Goal: Task Accomplishment & Management: Use online tool/utility

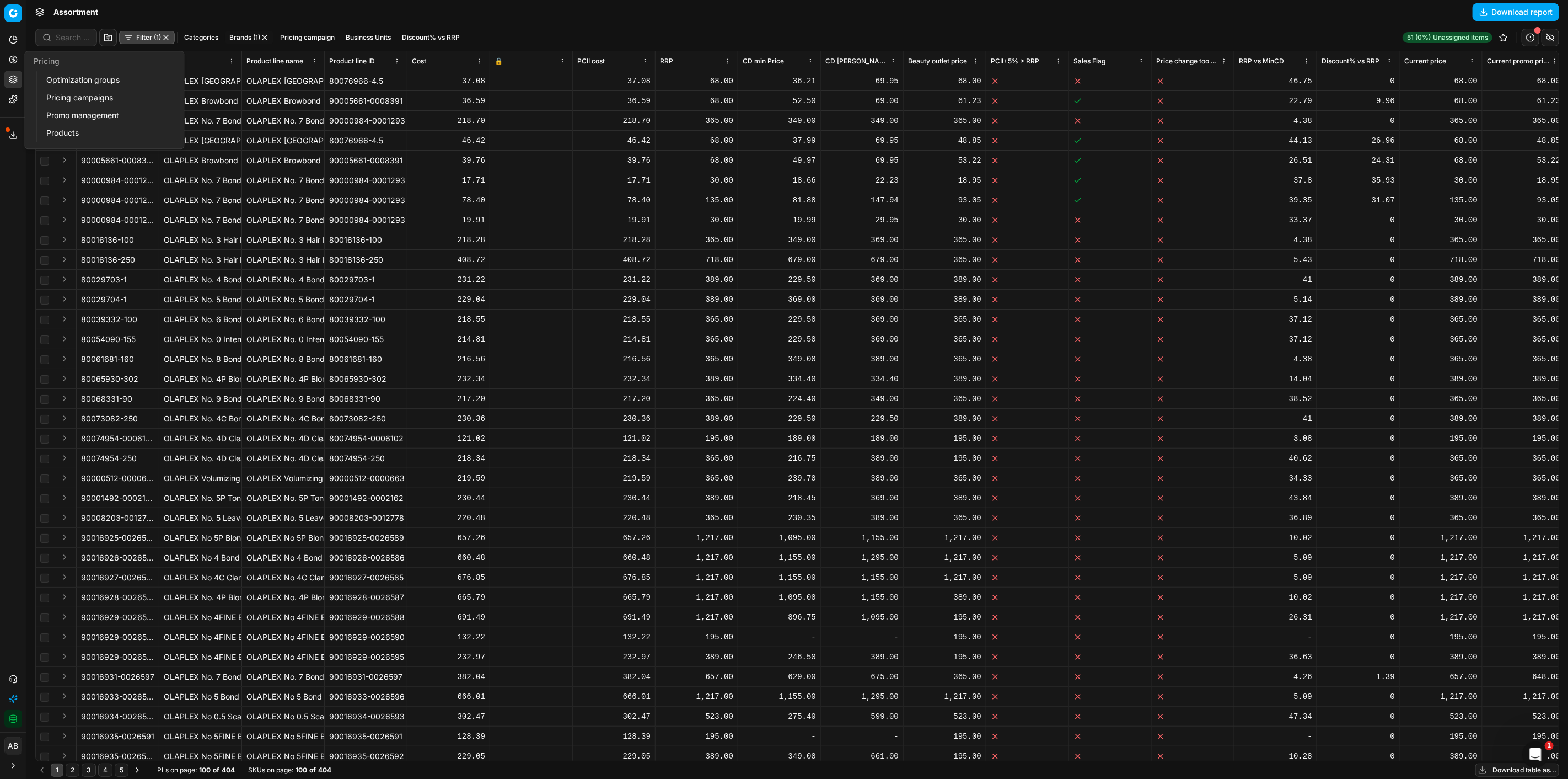
drag, startPoint x: 85, startPoint y: 76, endPoint x: 689, endPoint y: 161, distance: 610.0
click at [85, 76] on link "Optimization groups" at bounding box center [106, 80] width 128 height 15
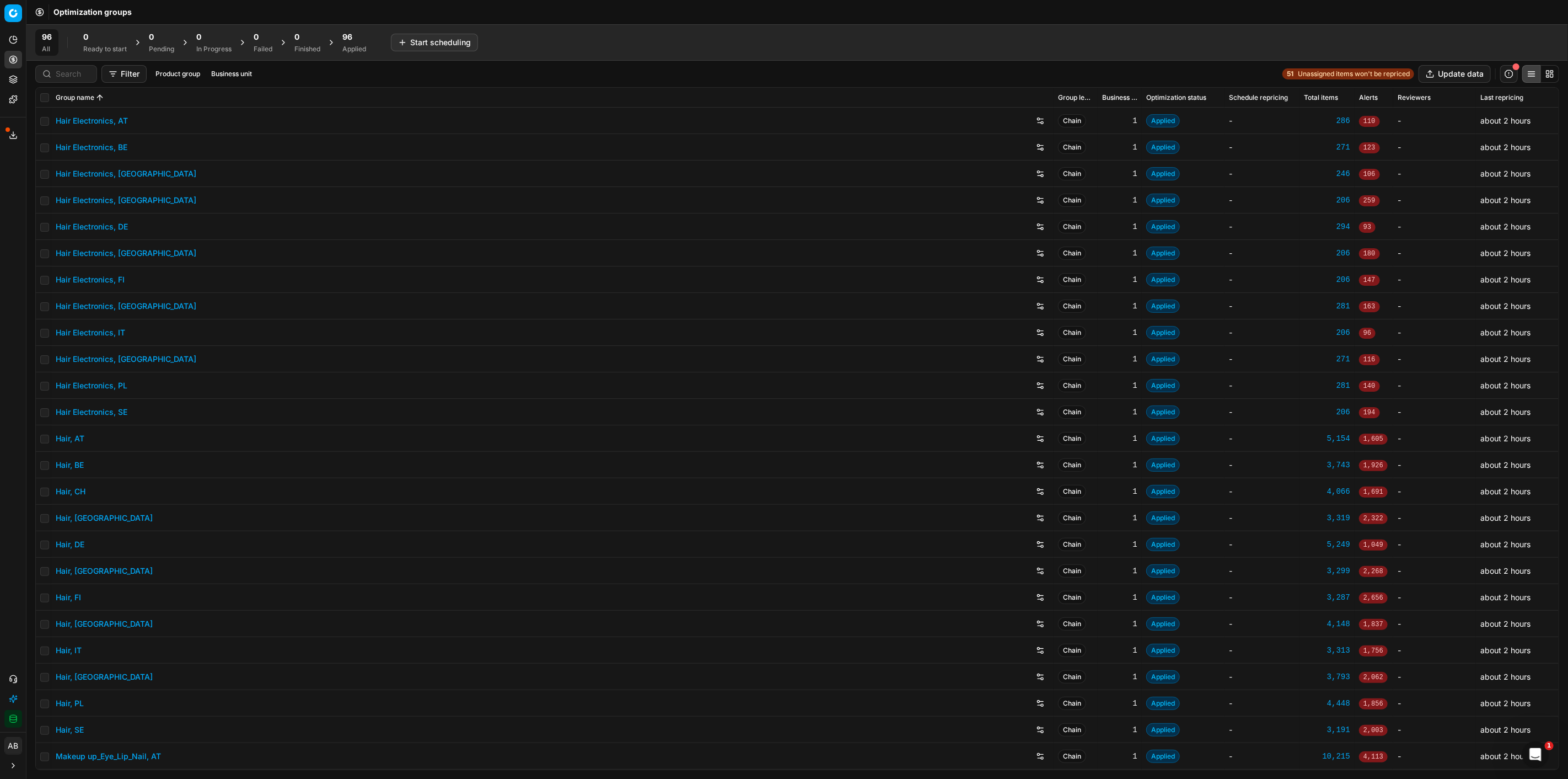
click at [350, 43] on div "96 Applied" at bounding box center [354, 43] width 24 height 22
click at [427, 47] on button "Export prices All" at bounding box center [408, 42] width 74 height 18
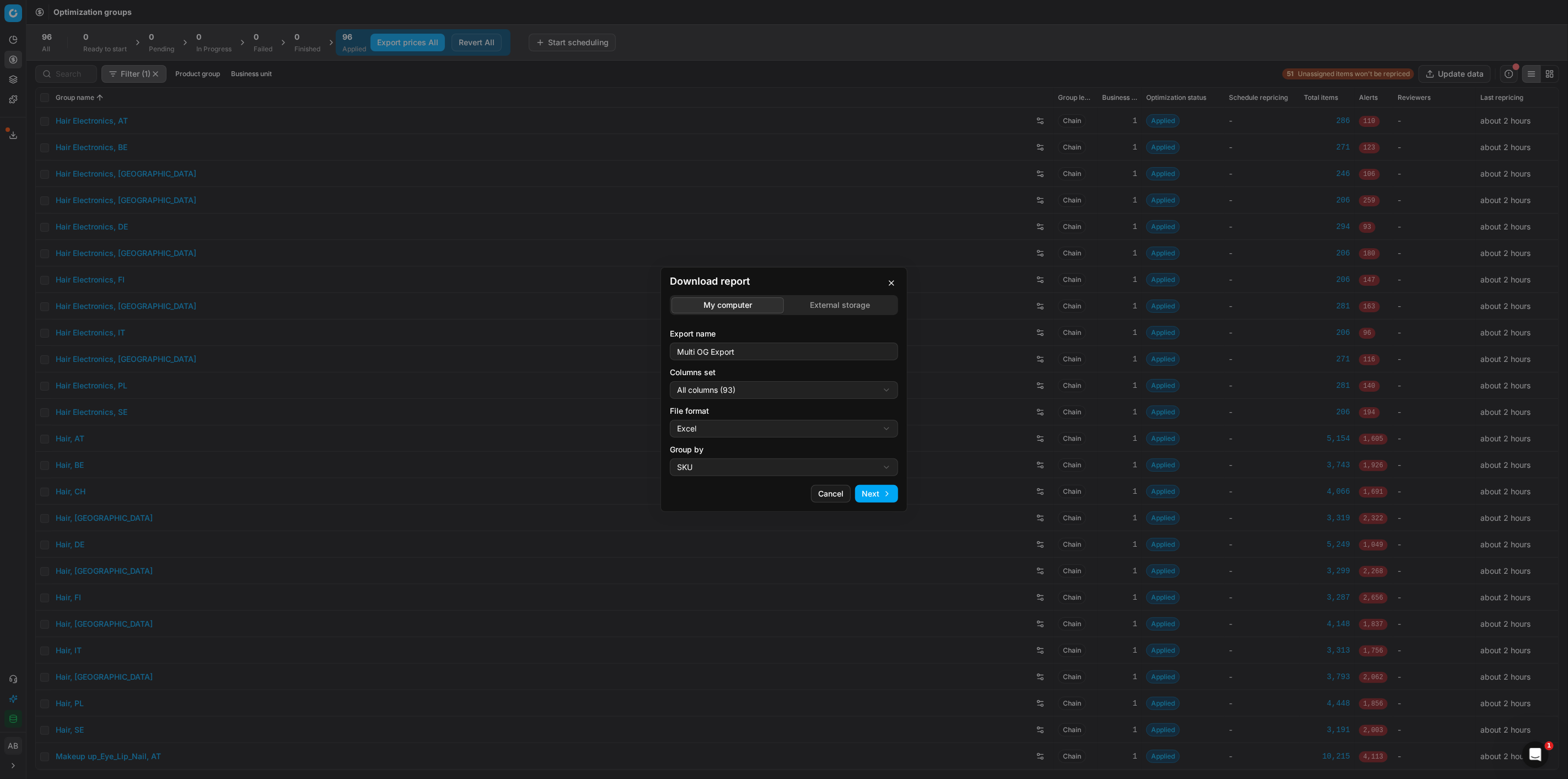
click at [737, 390] on div "Download report My computer External storage Export name Multi OG Export Column…" at bounding box center [784, 389] width 1568 height 779
select select "custom"
click at [751, 432] on div "Download report My computer External storage Export name Multi OG Export Column…" at bounding box center [784, 389] width 1568 height 779
select select "csv"
drag, startPoint x: 704, startPoint y: 465, endPoint x: 716, endPoint y: 467, distance: 12.2
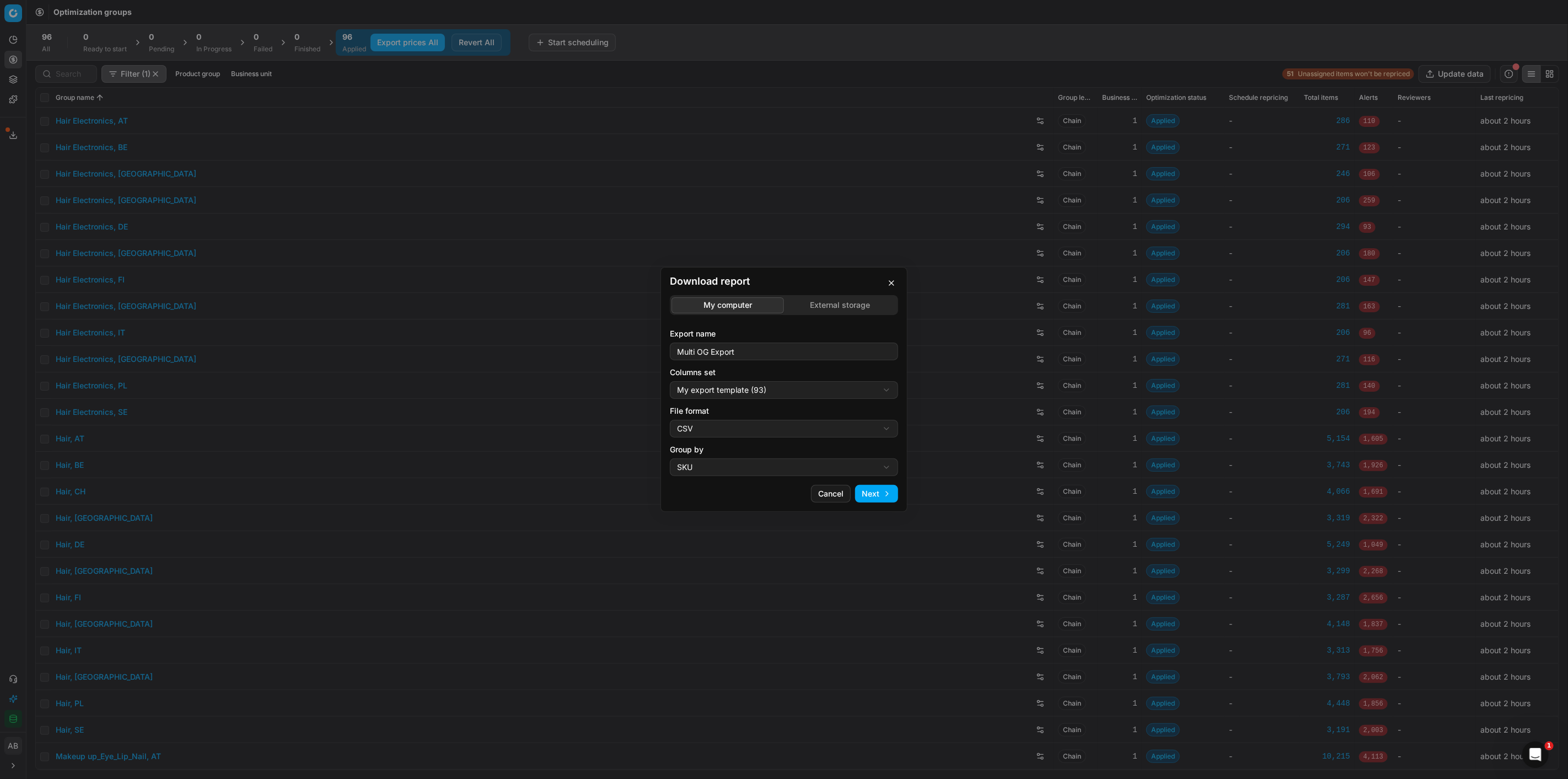
click at [870, 495] on button "Next" at bounding box center [877, 493] width 43 height 18
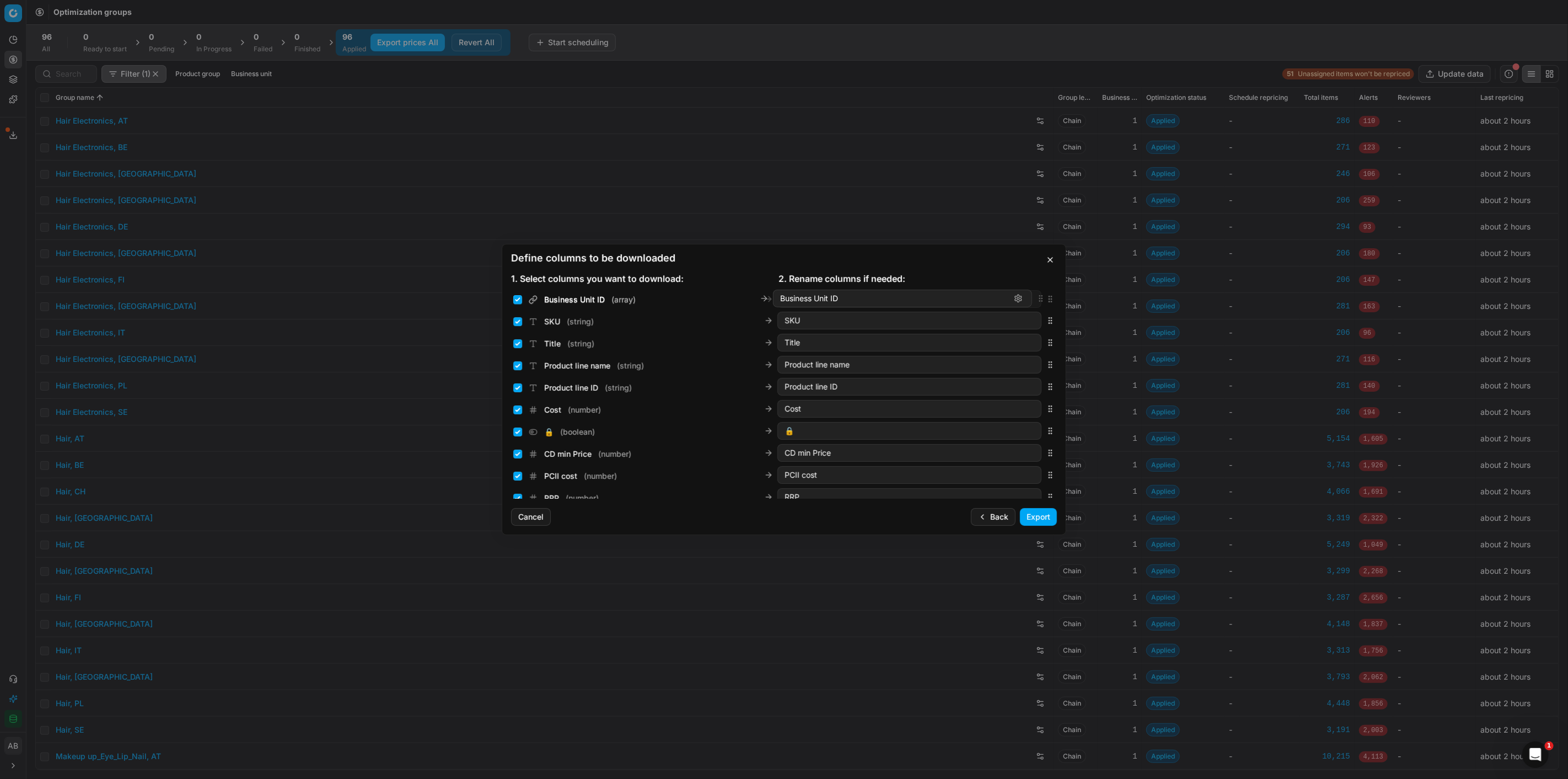
drag, startPoint x: 1041, startPoint y: 361, endPoint x: 1040, endPoint y: 277, distance: 84.0
click at [1040, 277] on form "1. Select columns you want to download: 2. Rename columns if needed: SKU ( stri…" at bounding box center [784, 386] width 546 height 227
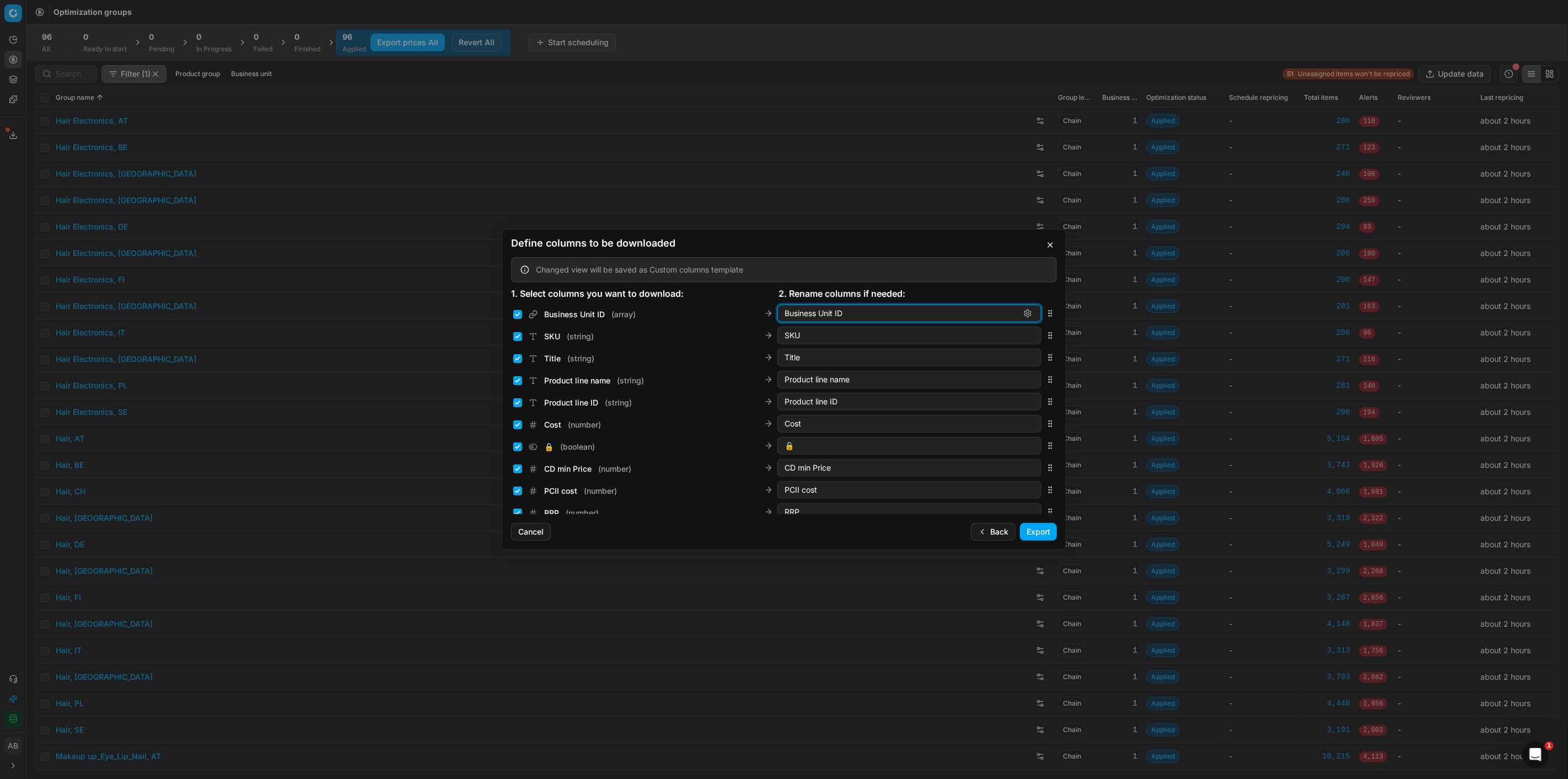
click at [839, 315] on input "Business Unit ID" at bounding box center [900, 313] width 232 height 11
type input "Business Unit IDs"
drag, startPoint x: 1038, startPoint y: 406, endPoint x: 1038, endPoint y: 294, distance: 112.0
click at [1038, 294] on form "1. Select columns you want to download: 2. Rename columns if needed: Business U…" at bounding box center [784, 400] width 546 height 227
click at [519, 335] on input "Business Unit ID ( array )" at bounding box center [517, 336] width 9 height 9
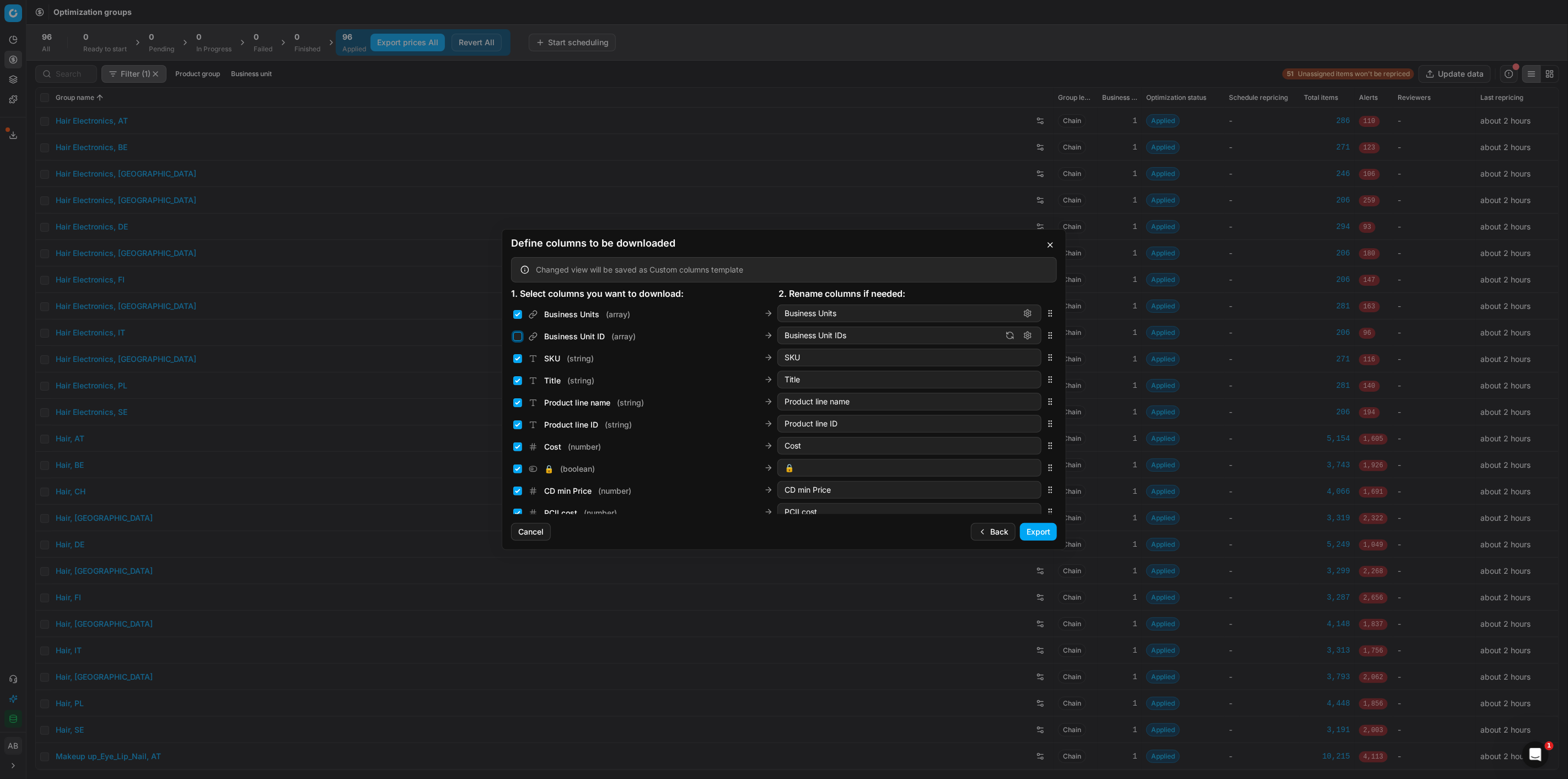
checkbox input "false"
drag, startPoint x: 841, startPoint y: 313, endPoint x: 765, endPoint y: 312, distance: 76.0
click at [765, 312] on div "Business Units ( array ) Business Units" at bounding box center [777, 313] width 528 height 18
click at [863, 315] on input "Business Units" at bounding box center [900, 313] width 232 height 11
drag, startPoint x: 860, startPoint y: 313, endPoint x: 758, endPoint y: 325, distance: 102.7
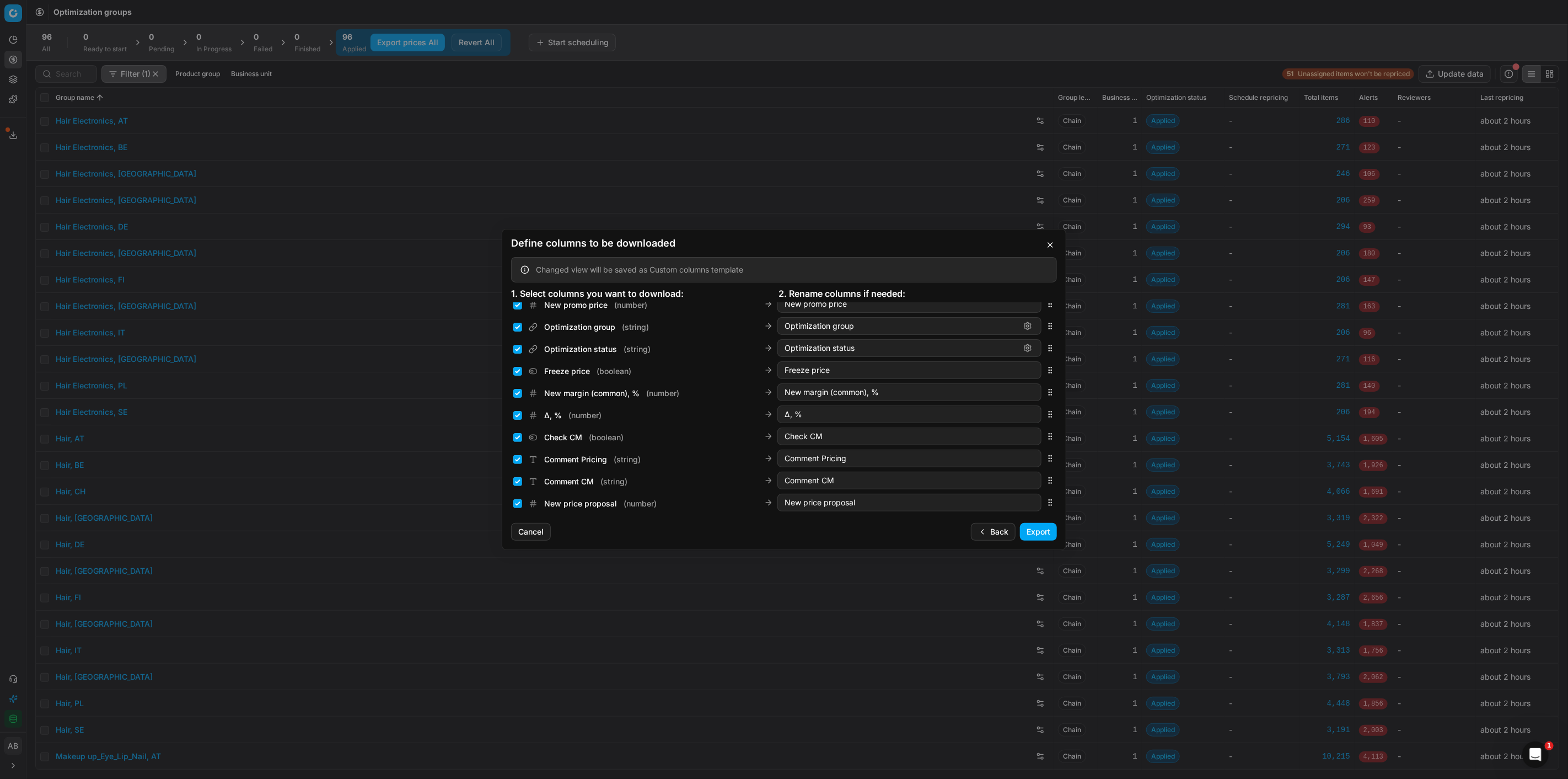
scroll to position [490, 0]
type input "Sales Entity IDs"
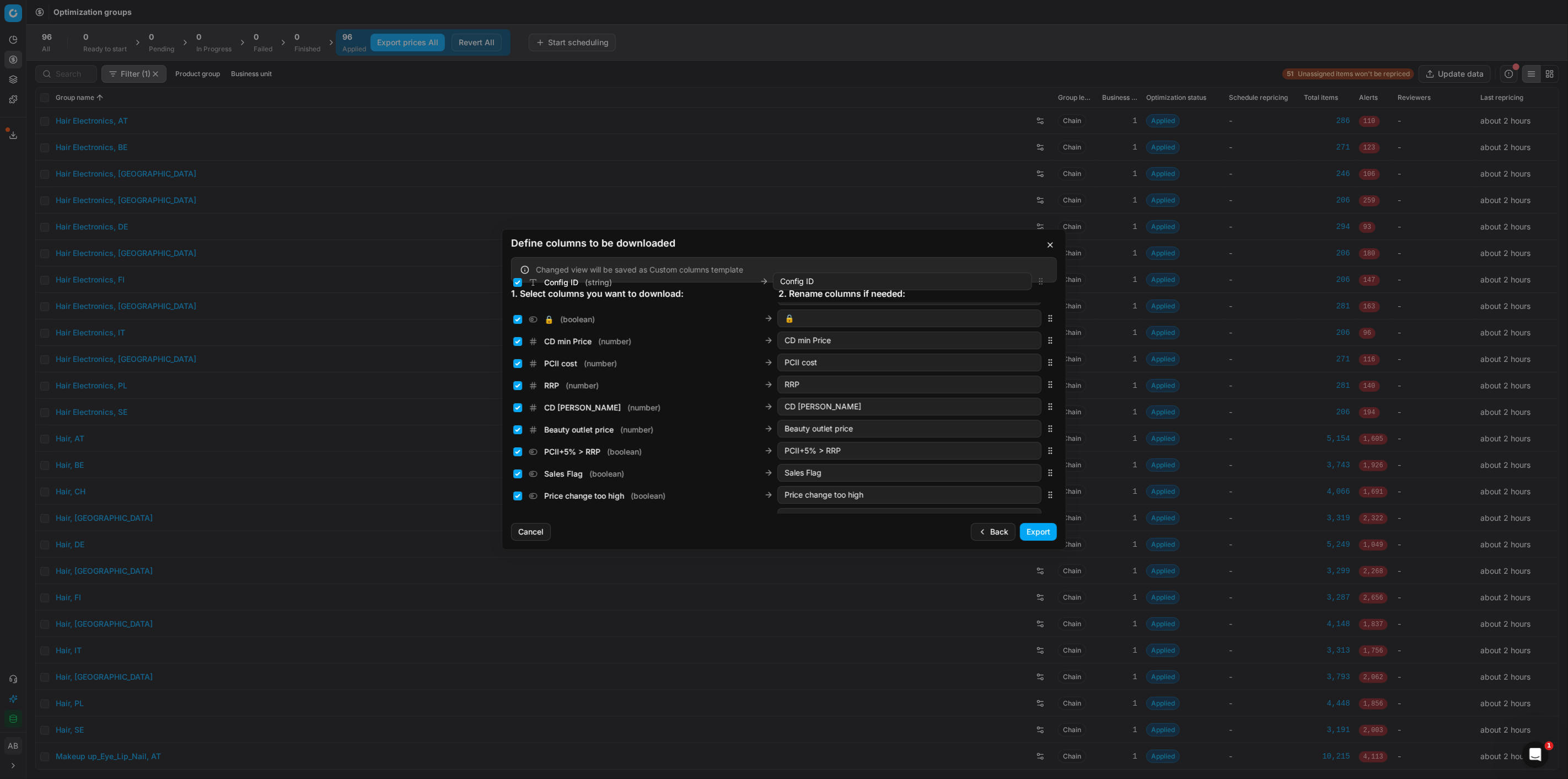
scroll to position [0, 0]
drag, startPoint x: 1040, startPoint y: 410, endPoint x: 1033, endPoint y: 378, distance: 32.8
click at [1033, 378] on div "Config ID ( string ) Config ID" at bounding box center [784, 380] width 546 height 22
drag, startPoint x: 1040, startPoint y: 406, endPoint x: 1029, endPoint y: 420, distance: 17.8
click at [1029, 420] on div "Brands ( array ) Brands" at bounding box center [784, 424] width 546 height 22
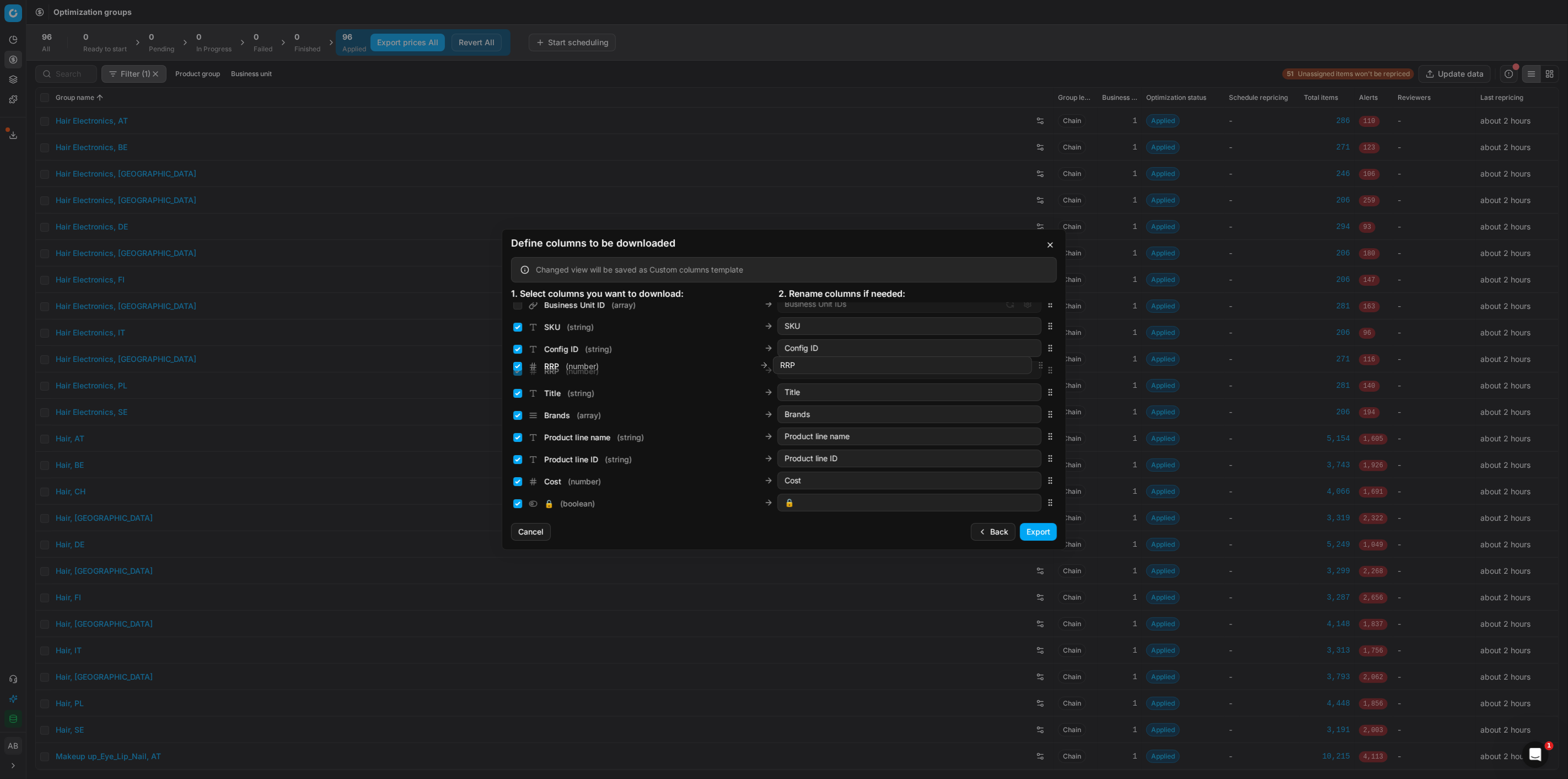
scroll to position [31, 0]
drag, startPoint x: 1040, startPoint y: 396, endPoint x: 1029, endPoint y: 427, distance: 32.9
click at [517, 459] on input "Product line ID ( string )" at bounding box center [517, 460] width 9 height 9
checkbox input "false"
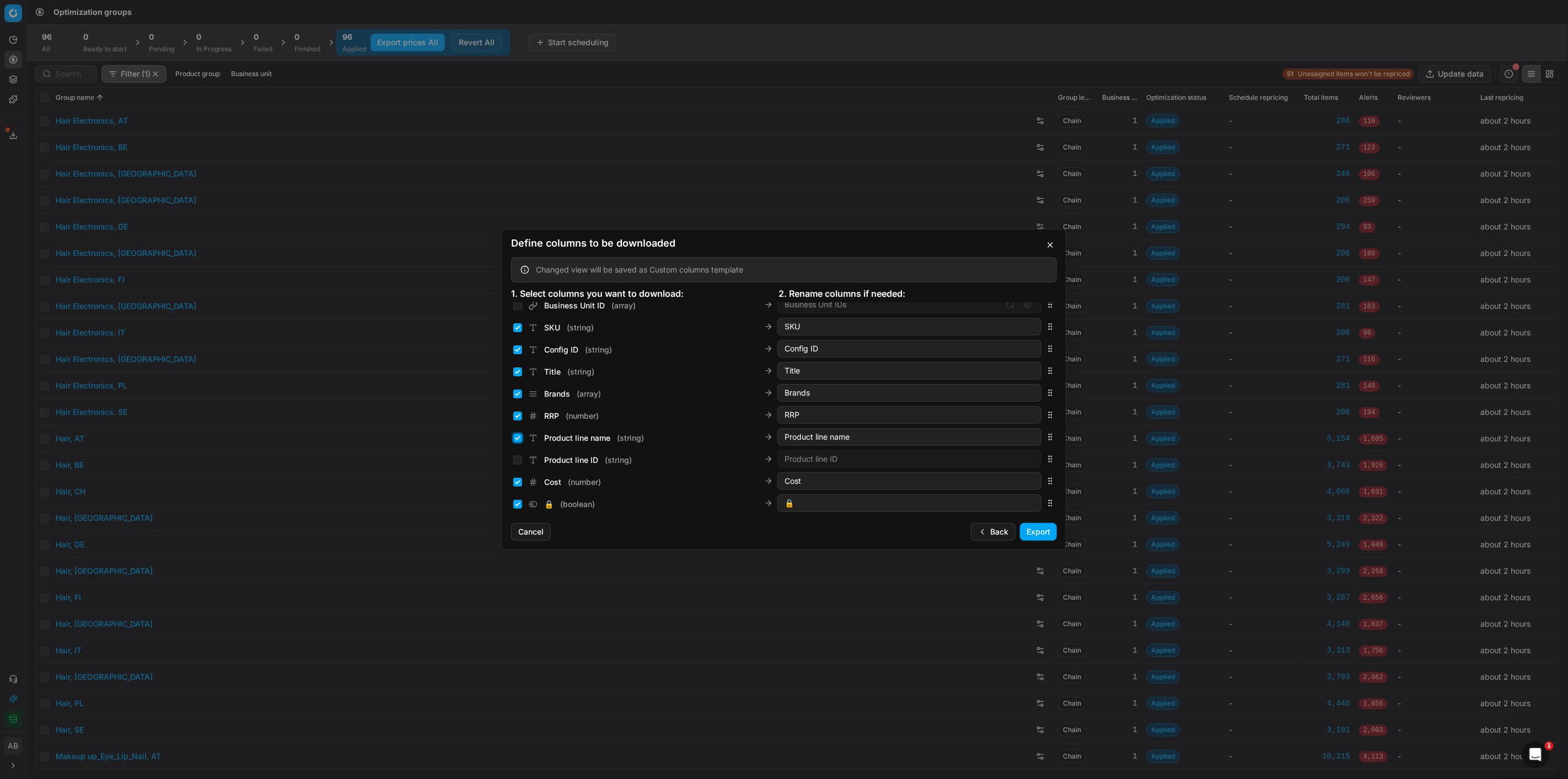
click at [516, 440] on input "Product line name ( string )" at bounding box center [517, 438] width 9 height 9
checkbox input "false"
click at [520, 442] on input "🔒 ( boolean )" at bounding box center [517, 443] width 9 height 9
checkbox input "false"
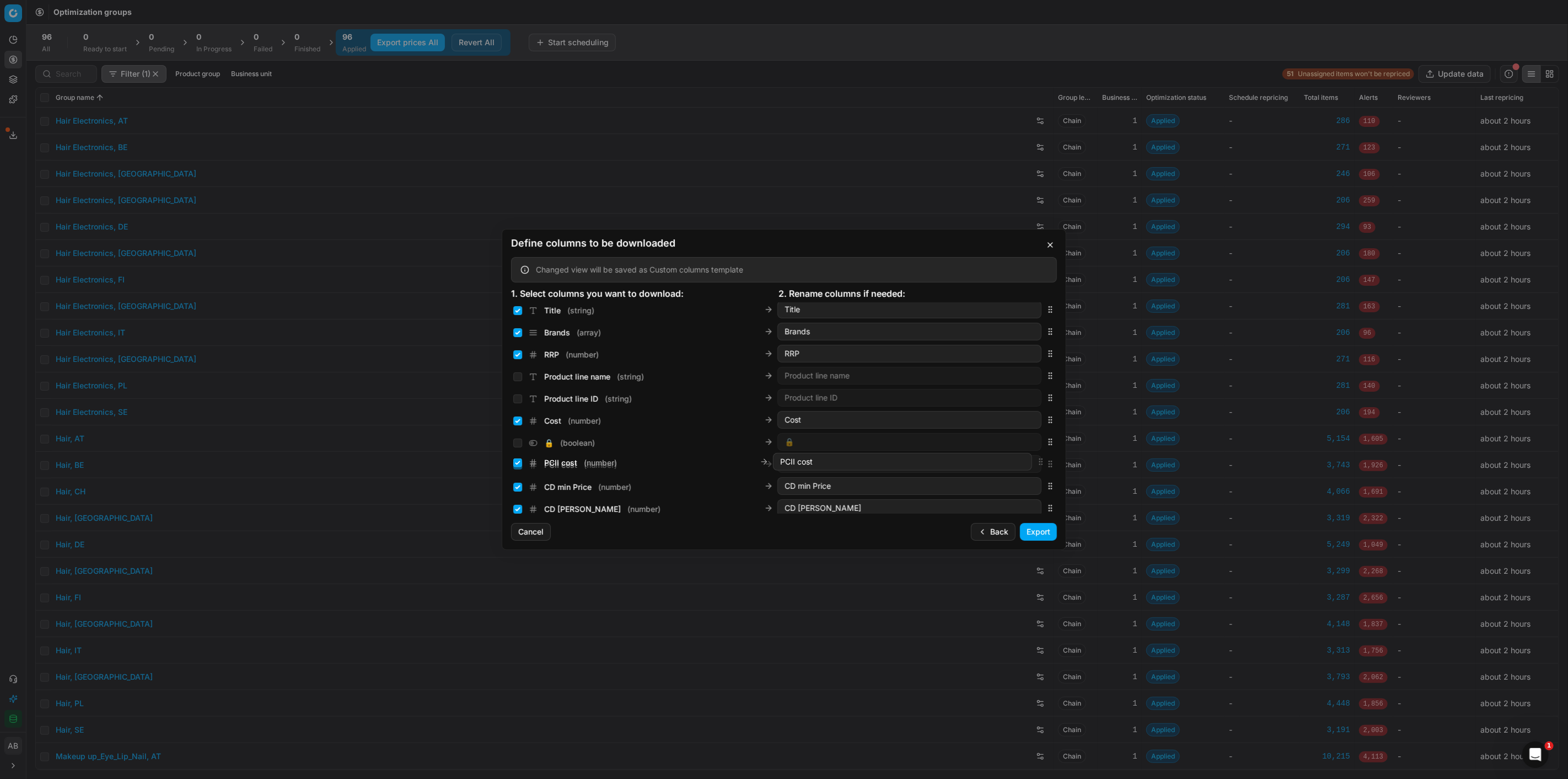
drag, startPoint x: 1040, startPoint y: 486, endPoint x: 1039, endPoint y: 462, distance: 24.0
click at [1046, 462] on icon "button" at bounding box center [1050, 464] width 9 height 9
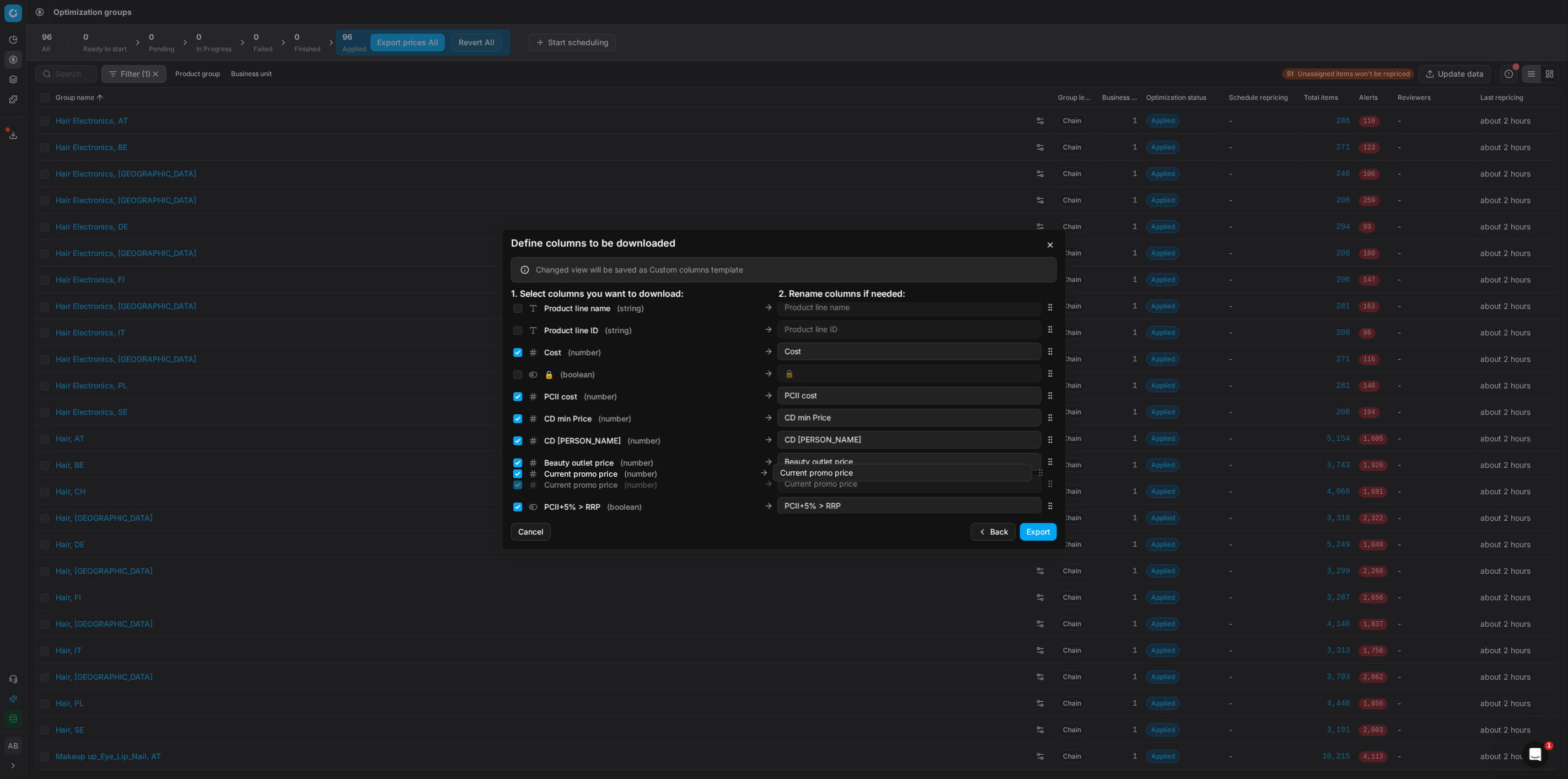
scroll to position [170, 0]
drag, startPoint x: 1038, startPoint y: 470, endPoint x: 1007, endPoint y: 412, distance: 65.8
click at [1007, 412] on div "Current promo price ( number ) Current promo price" at bounding box center [784, 408] width 546 height 22
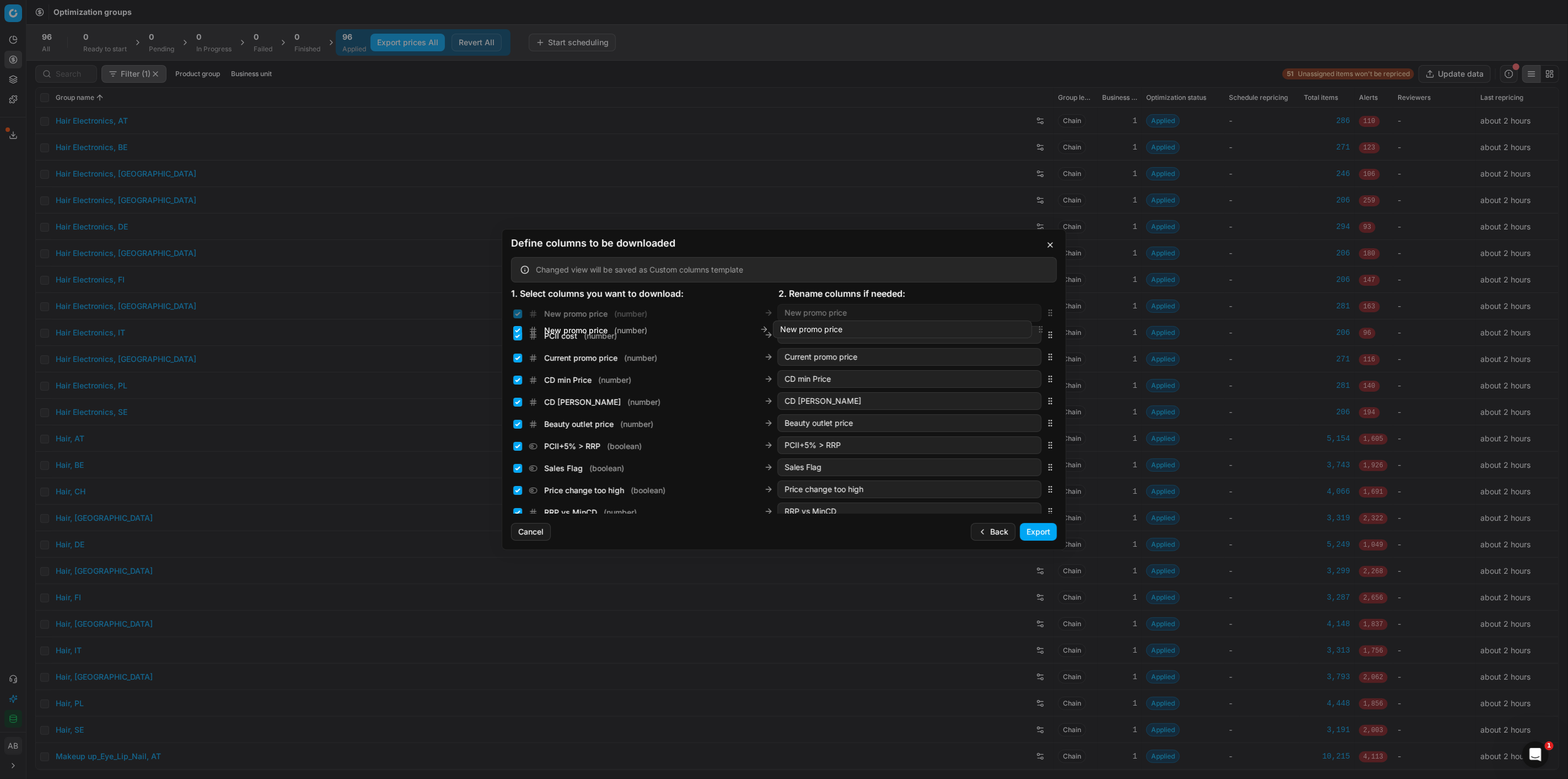
scroll to position [214, 0]
drag, startPoint x: 1042, startPoint y: 410, endPoint x: 988, endPoint y: 384, distance: 59.9
click at [988, 384] on div "New promo price ( number ) New promo price" at bounding box center [784, 386] width 546 height 22
drag, startPoint x: 1040, startPoint y: 437, endPoint x: 1027, endPoint y: 423, distance: 19.1
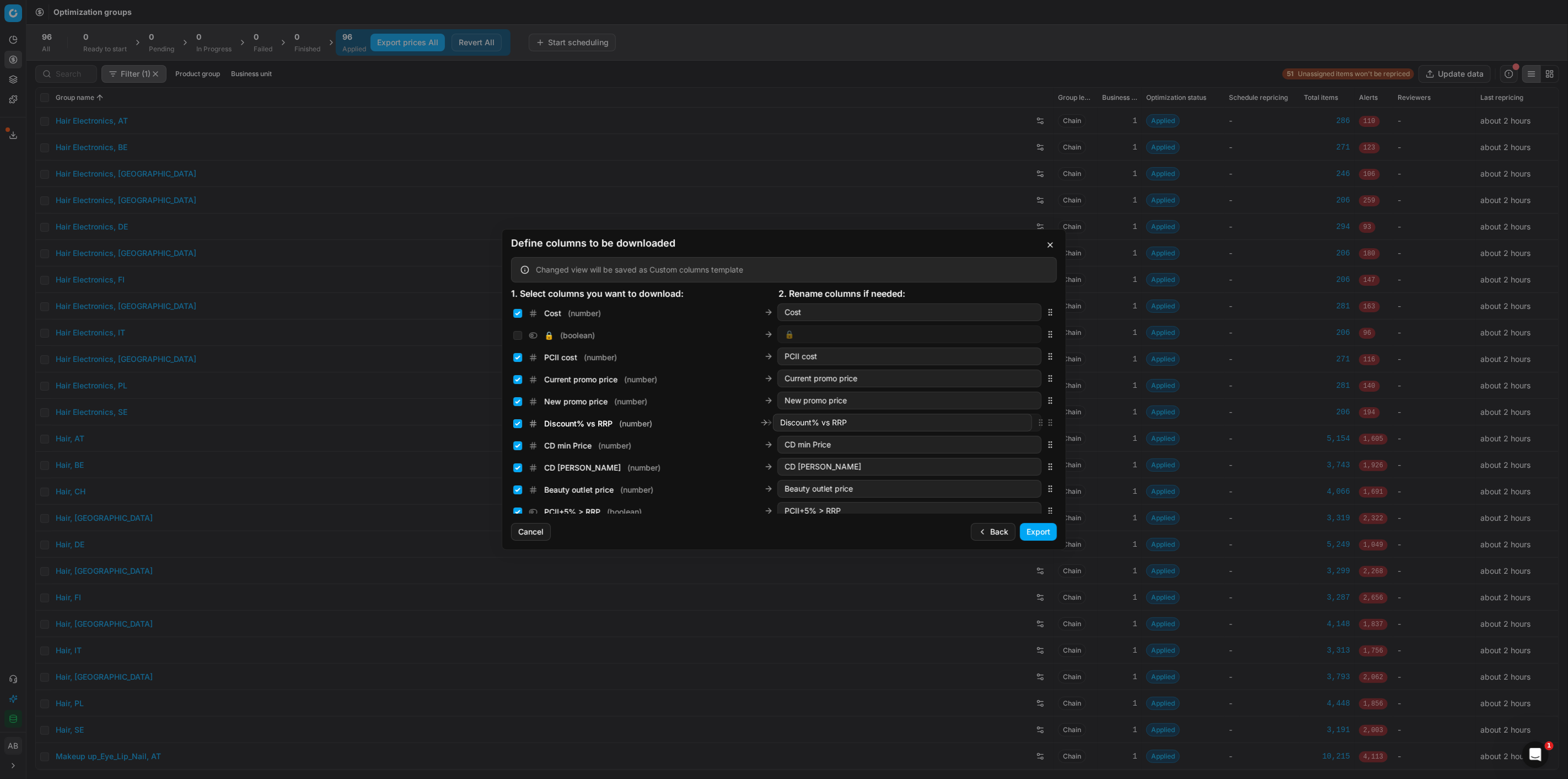
click at [1027, 423] on div "Discount% vs RRP ( number ) Discount% vs RRP" at bounding box center [784, 423] width 546 height 22
drag, startPoint x: 1044, startPoint y: 404, endPoint x: 990, endPoint y: 456, distance: 75.0
click at [990, 456] on div "New margin (common), % ( number ) New margin (common), %" at bounding box center [784, 456] width 546 height 22
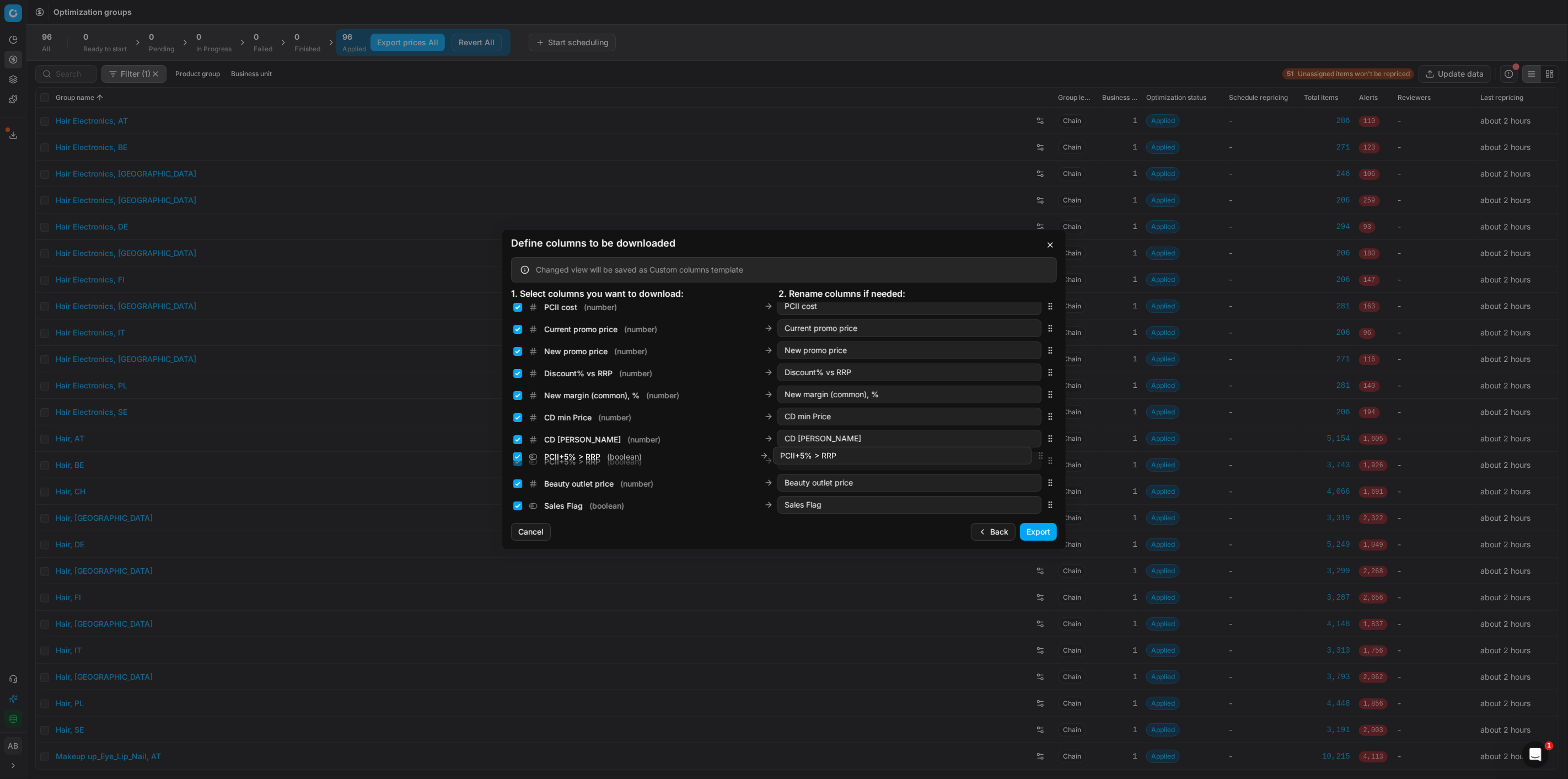
drag, startPoint x: 1042, startPoint y: 484, endPoint x: 1039, endPoint y: 457, distance: 27.2
click at [1046, 457] on icon "button" at bounding box center [1050, 460] width 9 height 9
click at [519, 511] on input "Current price ( number )" at bounding box center [517, 510] width 9 height 9
checkbox input "false"
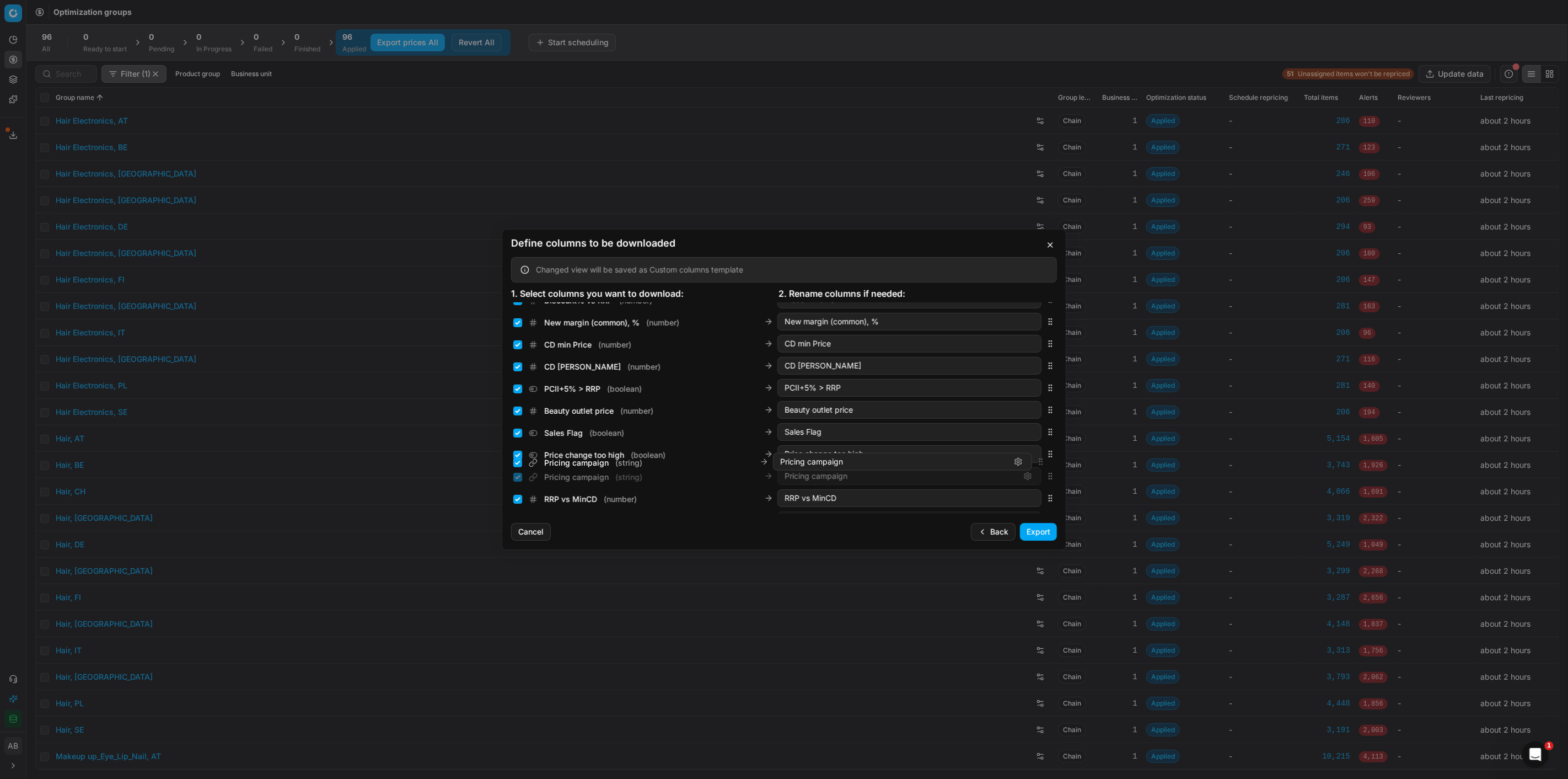
scroll to position [340, 0]
drag, startPoint x: 1038, startPoint y: 411, endPoint x: 995, endPoint y: 397, distance: 45.2
click at [995, 397] on div "Pricing campaign ( string ) Pricing campaign" at bounding box center [784, 393] width 546 height 22
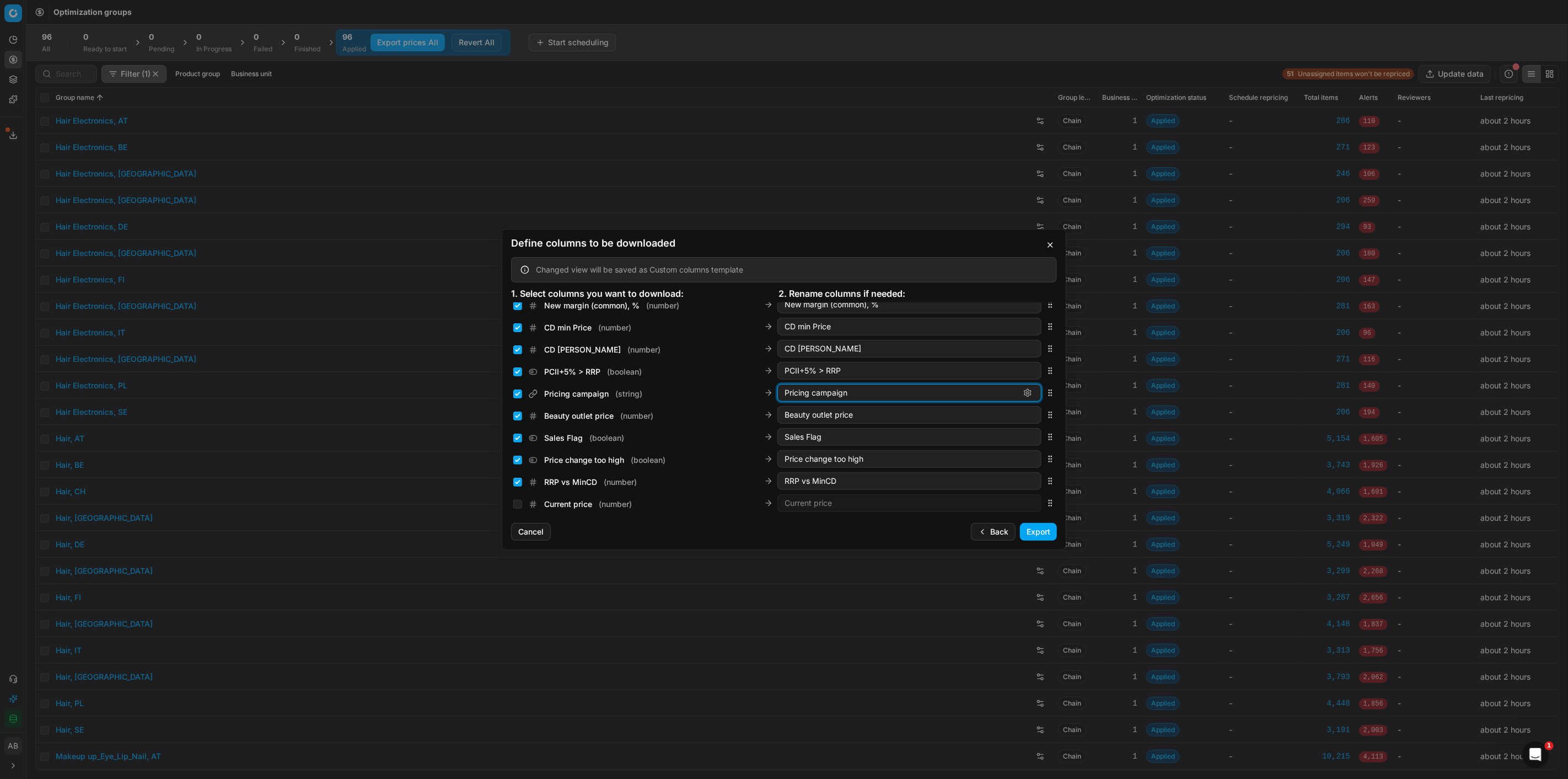
click at [860, 393] on input "Pricing campaign" at bounding box center [900, 393] width 232 height 11
click at [813, 390] on input "Pricing campaign name" at bounding box center [892, 393] width 214 height 11
click at [811, 392] on input "Pricing campaign name" at bounding box center [892, 393] width 214 height 11
click at [922, 395] on input "Pricing campaign name" at bounding box center [892, 393] width 214 height 11
click at [809, 395] on input "Pricing campaign name" at bounding box center [892, 393] width 214 height 11
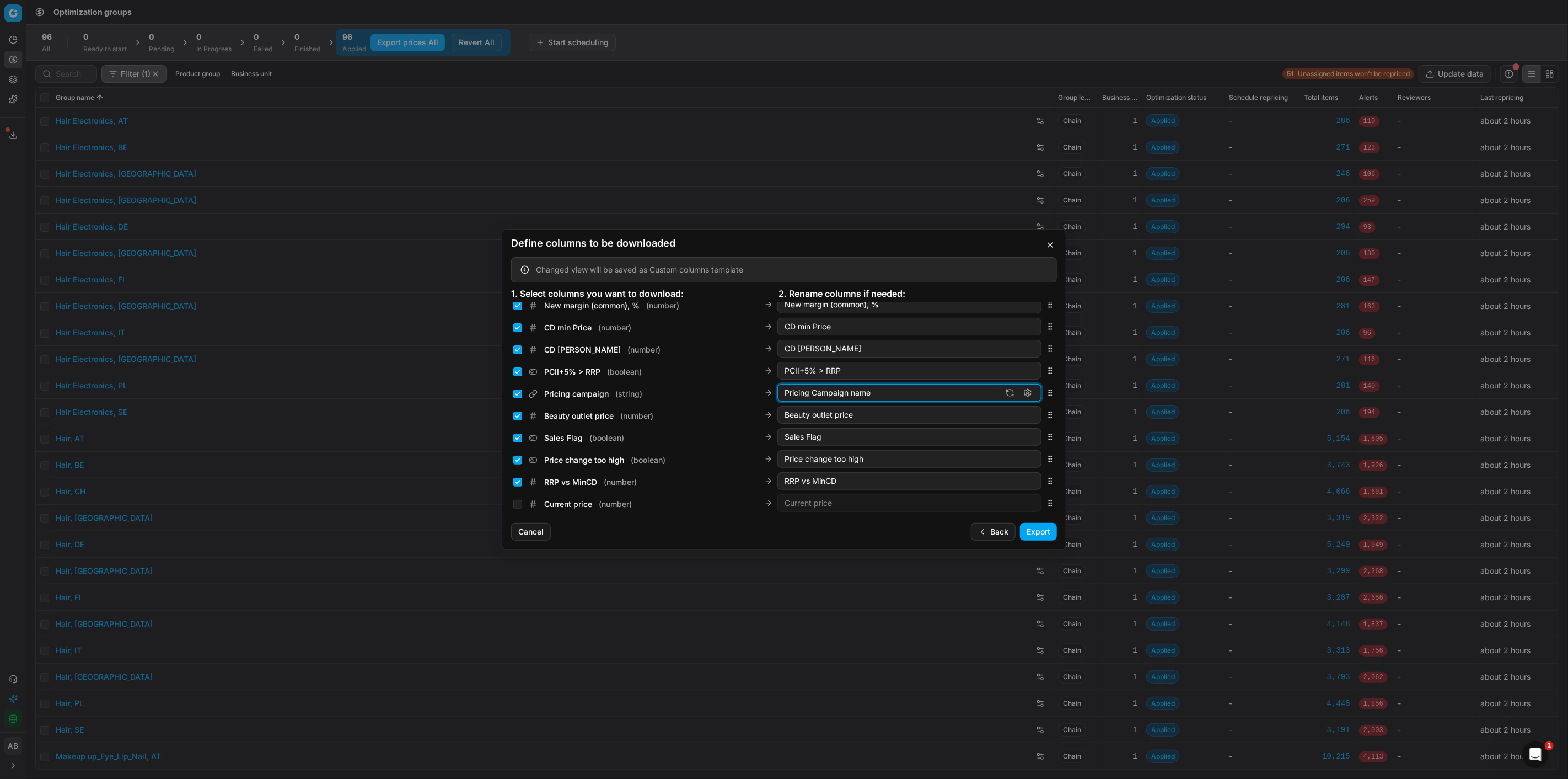
type input "Pricing Campaign name"
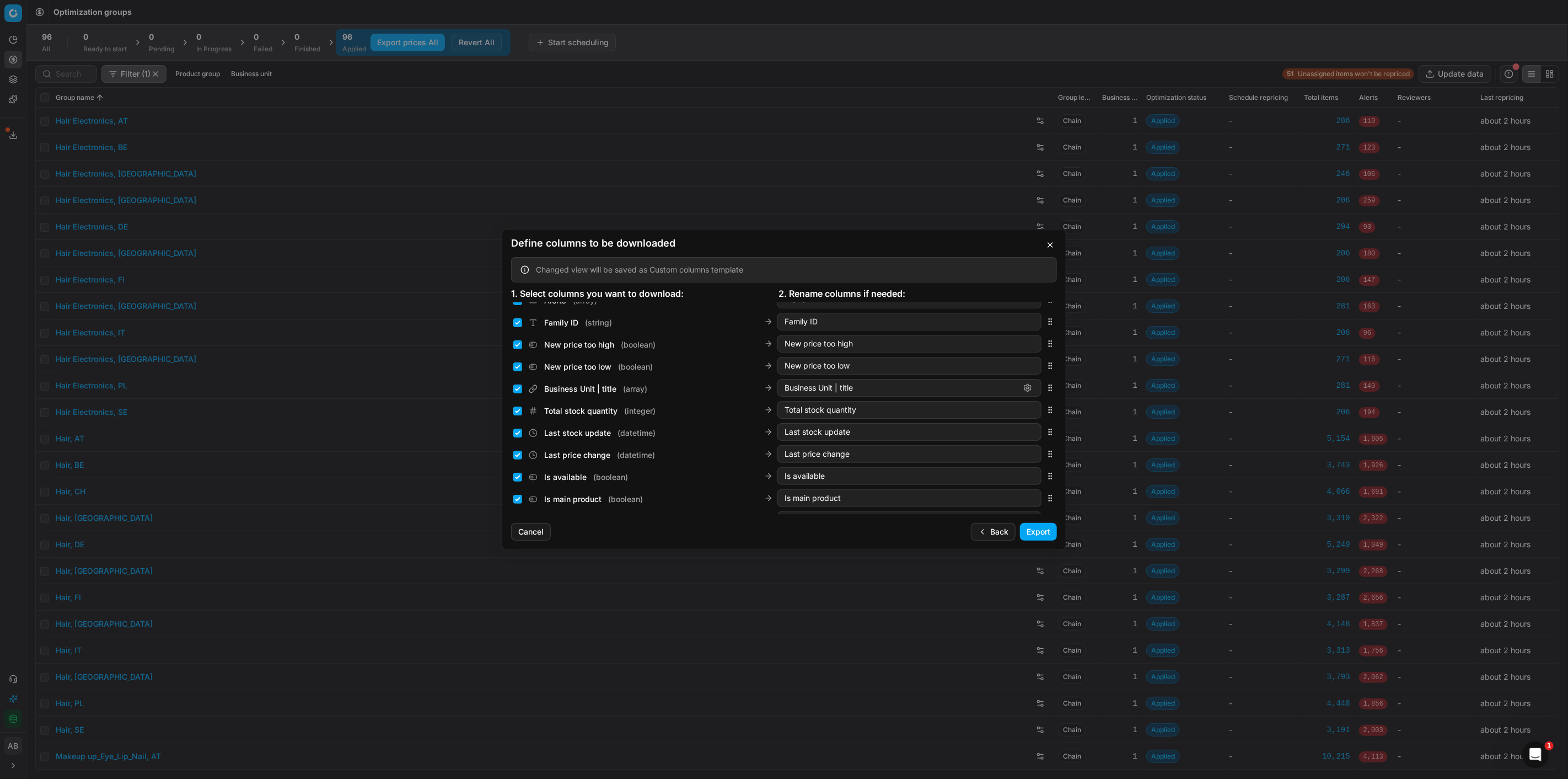
scroll to position [1097, 0]
drag, startPoint x: 1040, startPoint y: 412, endPoint x: 1032, endPoint y: 334, distance: 78.4
click at [1032, 328] on div "Business Units ( array ) Sales Entity IDs Business Unit ID ( array ) Business U…" at bounding box center [784, 231] width 546 height 2052
drag, startPoint x: 1040, startPoint y: 405, endPoint x: 1031, endPoint y: 365, distance: 41.0
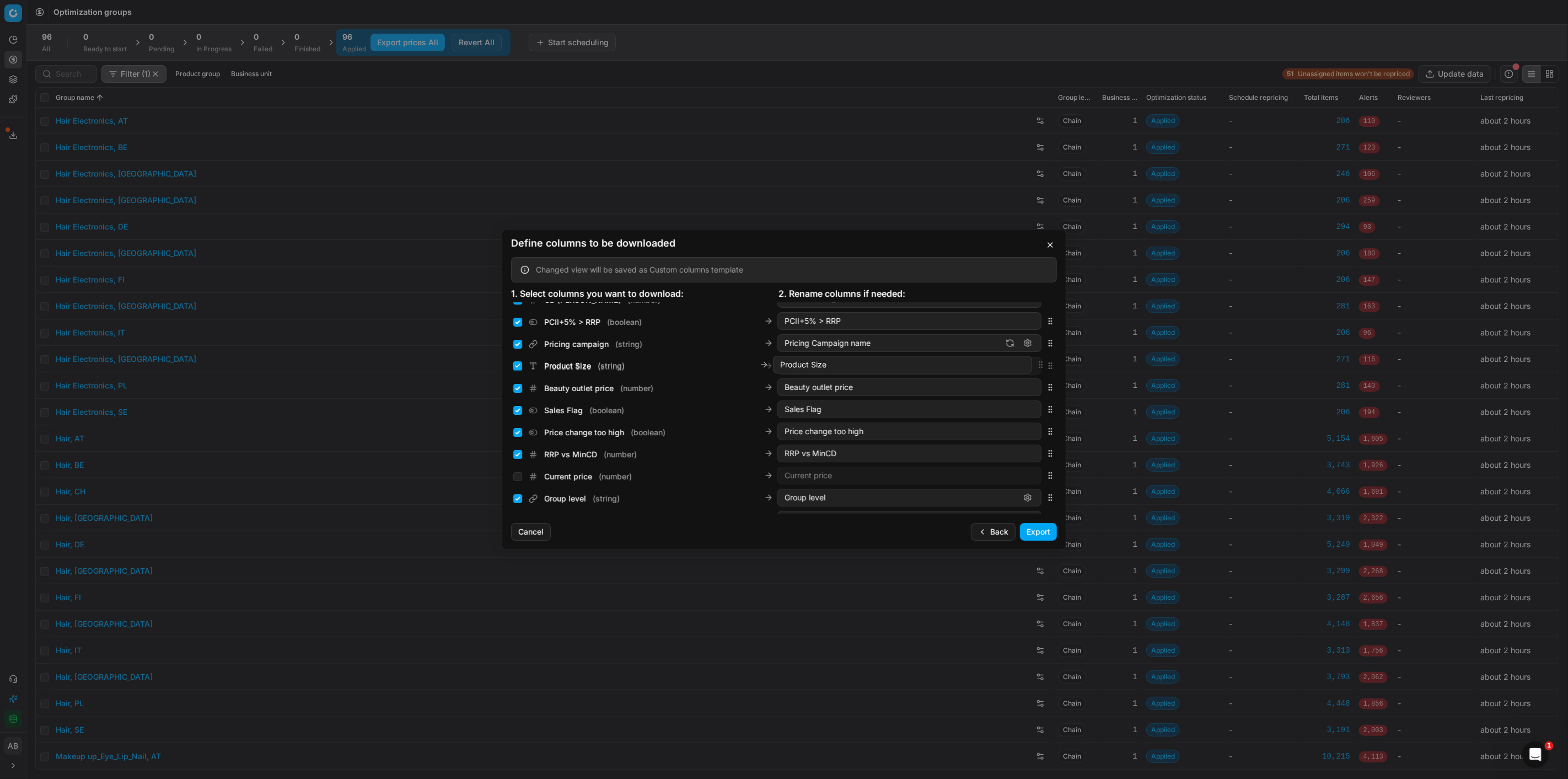
click at [1031, 365] on div "Product Size ( string ) Product Size" at bounding box center [784, 365] width 546 height 22
click at [519, 432] on input "Price change too high ( boolean )" at bounding box center [517, 432] width 9 height 9
checkbox input "false"
click at [514, 454] on input "RRP vs MinCD ( number )" at bounding box center [517, 454] width 9 height 9
checkbox input "false"
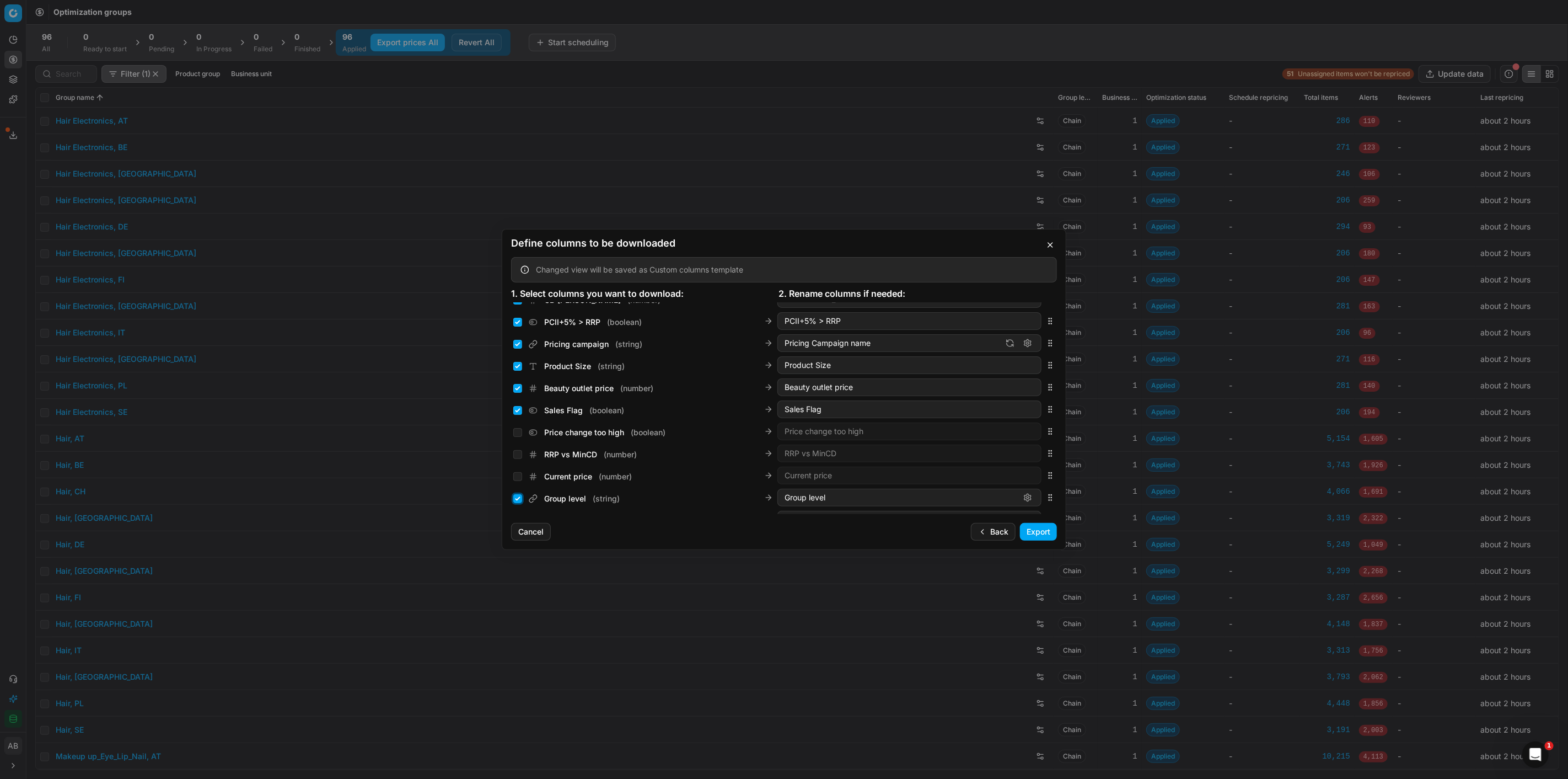
click at [518, 498] on input "Group level ( string )" at bounding box center [517, 499] width 9 height 9
checkbox input "false"
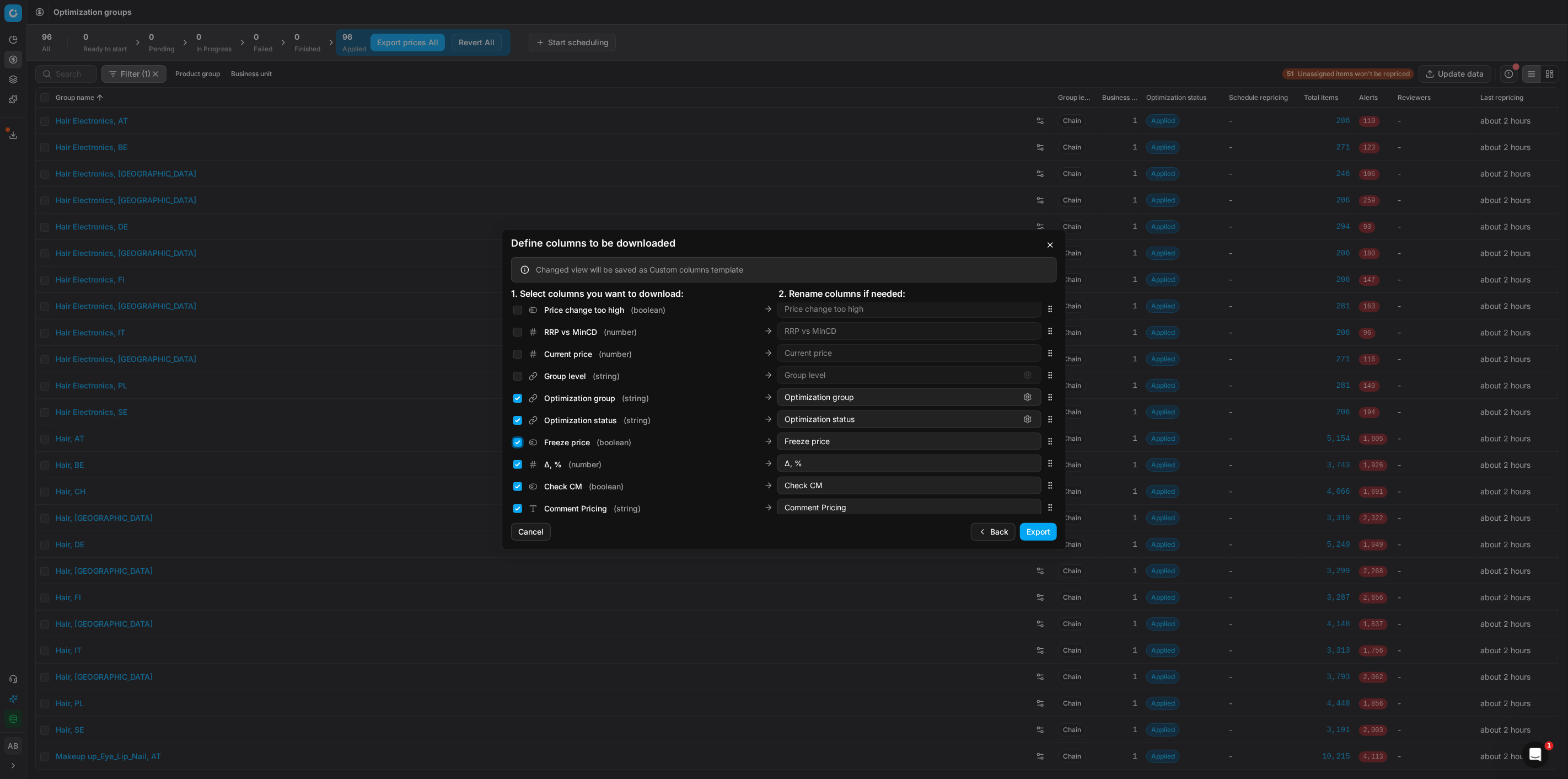
click at [519, 443] on input "Freeze price ( boolean )" at bounding box center [517, 442] width 9 height 9
checkbox input "false"
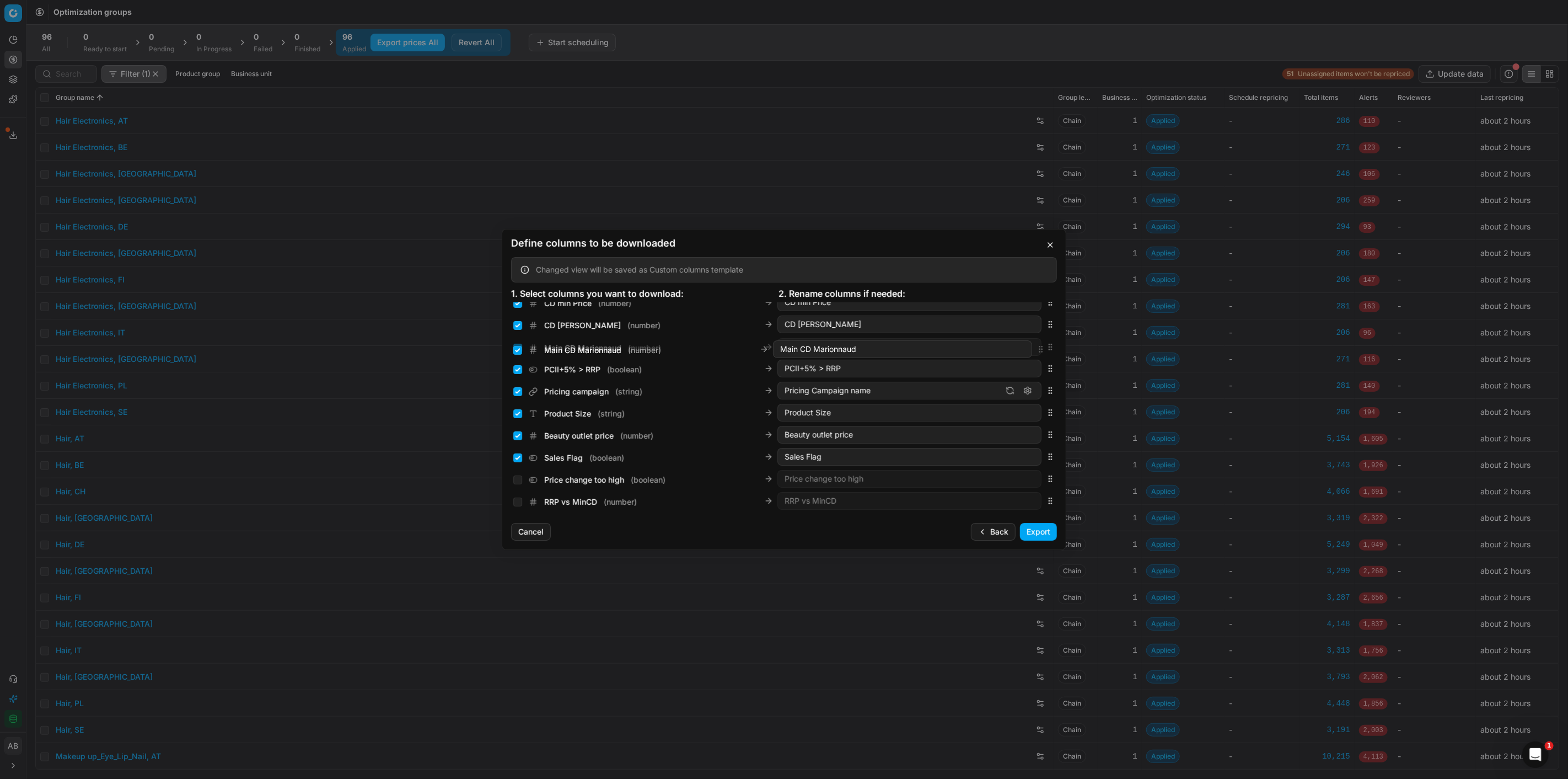
scroll to position [355, 0]
drag, startPoint x: 1039, startPoint y: 384, endPoint x: 1031, endPoint y: 422, distance: 38.8
click at [1031, 422] on div "Main CD Marionnaud ( number ) Main CD Marionnaud" at bounding box center [784, 422] width 546 height 22
click at [517, 443] on input "Beauty outlet price ( number )" at bounding box center [517, 445] width 9 height 9
checkbox input "false"
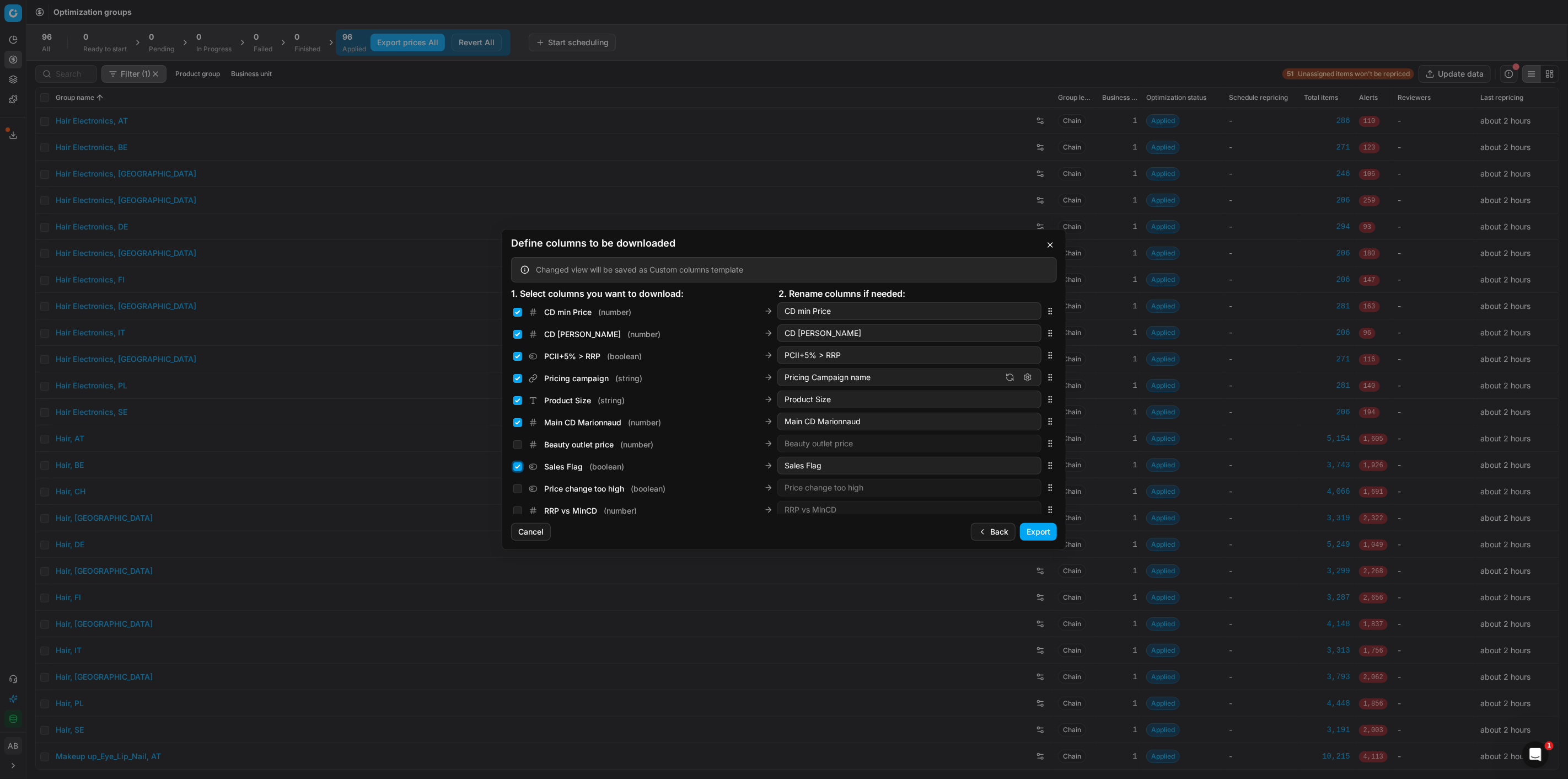
click at [518, 464] on input "Sales Flag ( boolean )" at bounding box center [517, 467] width 9 height 9
checkbox input "false"
drag, startPoint x: 1043, startPoint y: 404, endPoint x: 1046, endPoint y: 429, distance: 25.2
click at [1046, 429] on div "Main [PERSON_NAME] ( number ) Main [PERSON_NAME]" at bounding box center [784, 428] width 546 height 22
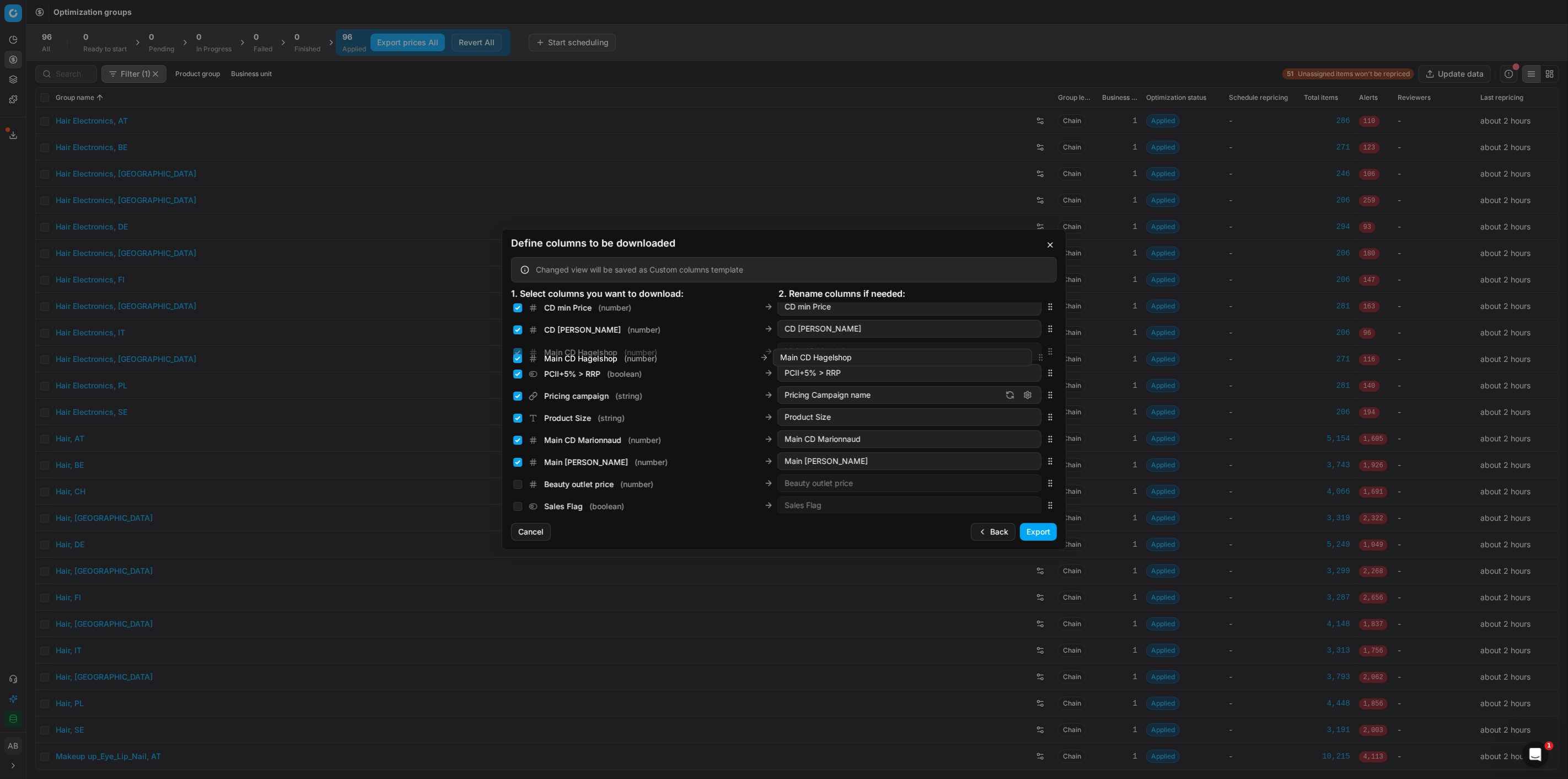
scroll to position [359, 0]
drag, startPoint x: 1040, startPoint y: 404, endPoint x: 1006, endPoint y: 459, distance: 64.7
click at [1006, 459] on div "Main CD Hagelshop ( number ) Main CD Hagelshop" at bounding box center [784, 463] width 546 height 22
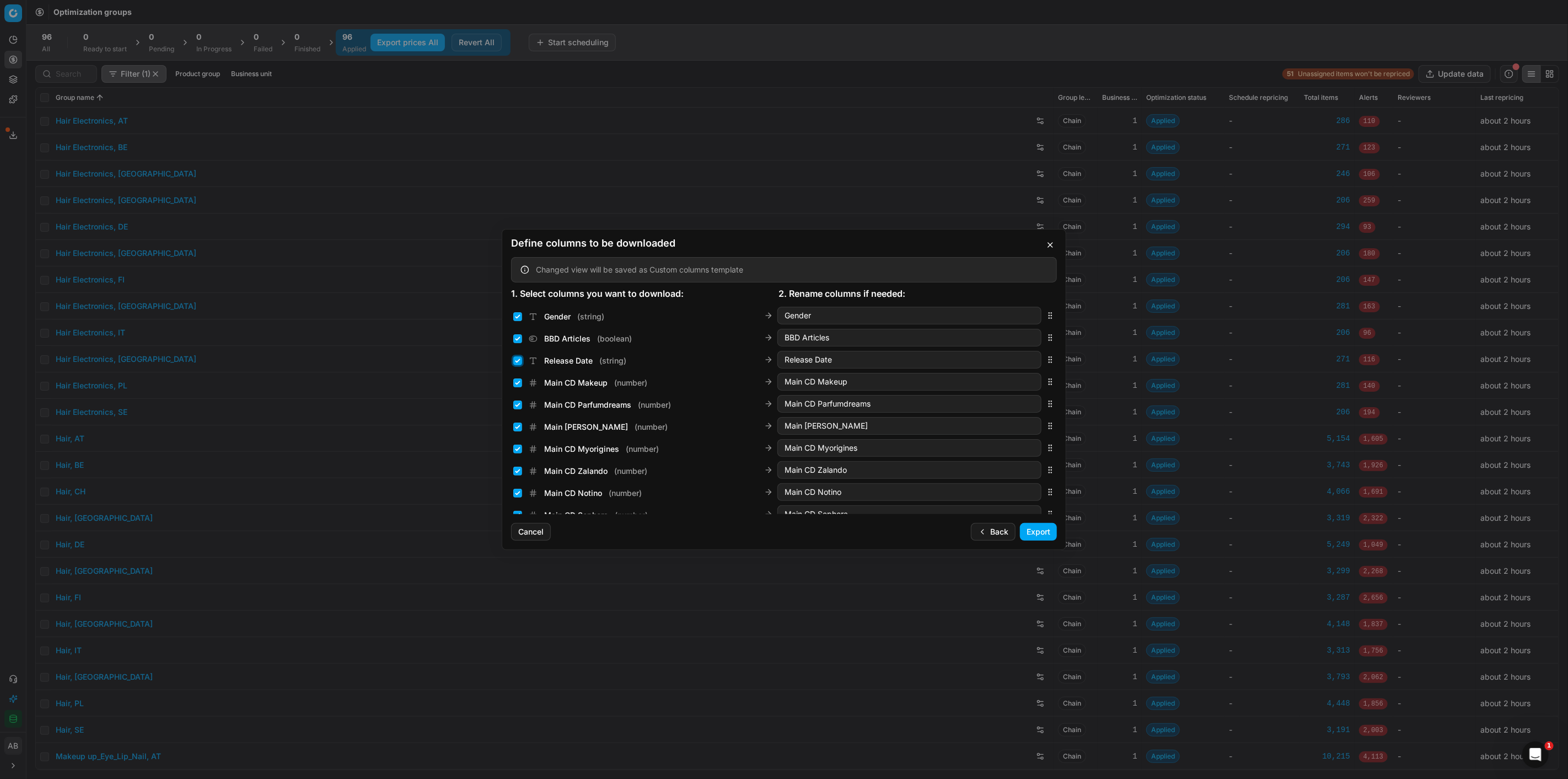
drag, startPoint x: 521, startPoint y: 357, endPoint x: 520, endPoint y: 348, distance: 9.1
click at [521, 357] on input "Release Date ( string )" at bounding box center [517, 361] width 9 height 9
checkbox input "false"
click at [518, 340] on input "BBD Articles ( boolean )" at bounding box center [517, 339] width 9 height 9
checkbox input "false"
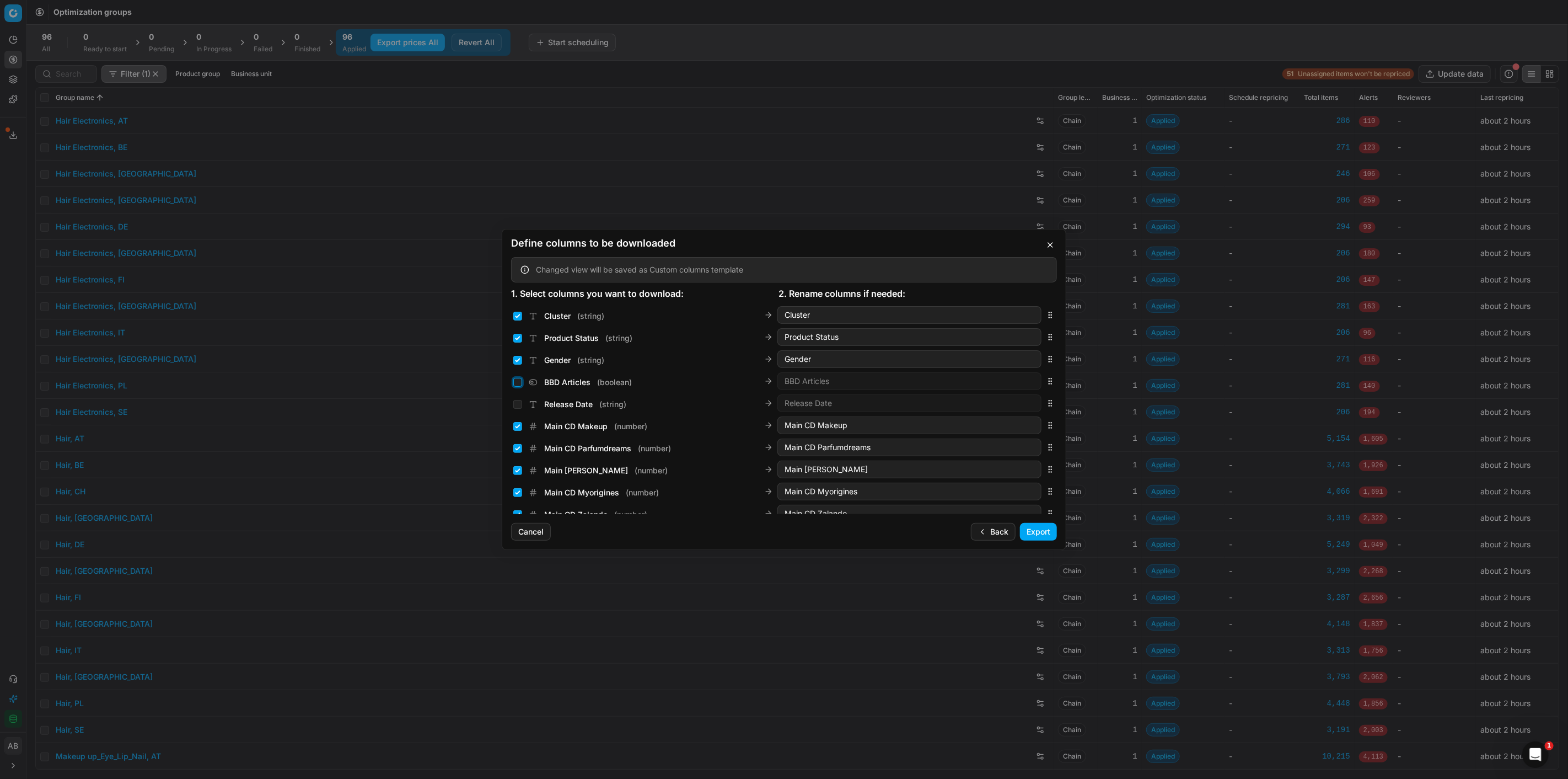
scroll to position [1216, 0]
click at [519, 377] on input "Gender ( string )" at bounding box center [517, 378] width 9 height 9
checkbox input "false"
click at [517, 360] on div "Product Status ( string )" at bounding box center [573, 356] width 119 height 11
click at [515, 328] on div "Cluster ( string )" at bounding box center [558, 334] width 91 height 11
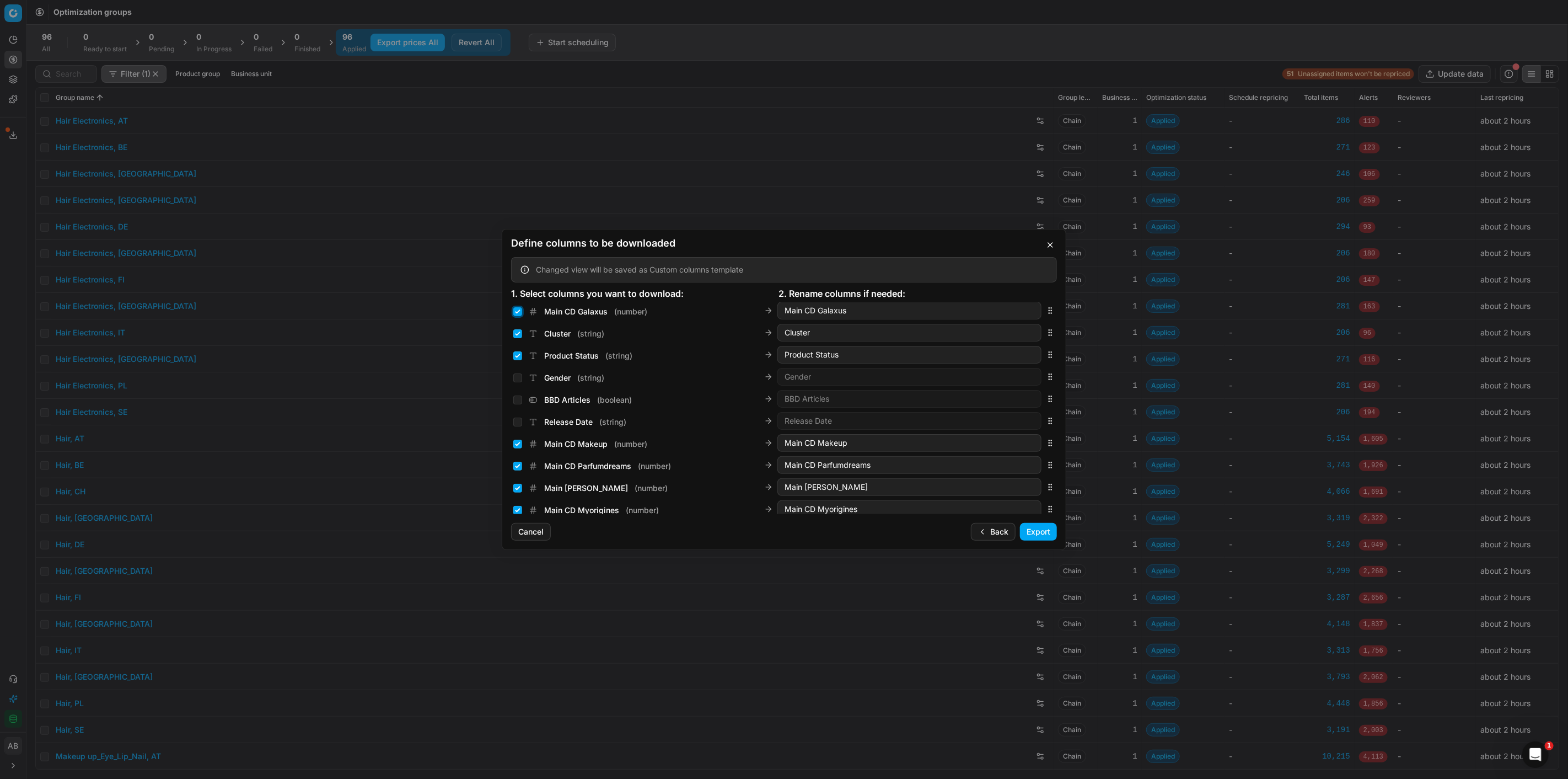
click at [519, 308] on input "Main CD Galaxus ( number )" at bounding box center [517, 312] width 9 height 9
checkbox input "false"
click at [517, 328] on div "Cluster ( string )" at bounding box center [558, 334] width 91 height 11
click at [517, 334] on input "Cluster ( string )" at bounding box center [517, 334] width 9 height 9
checkbox input "false"
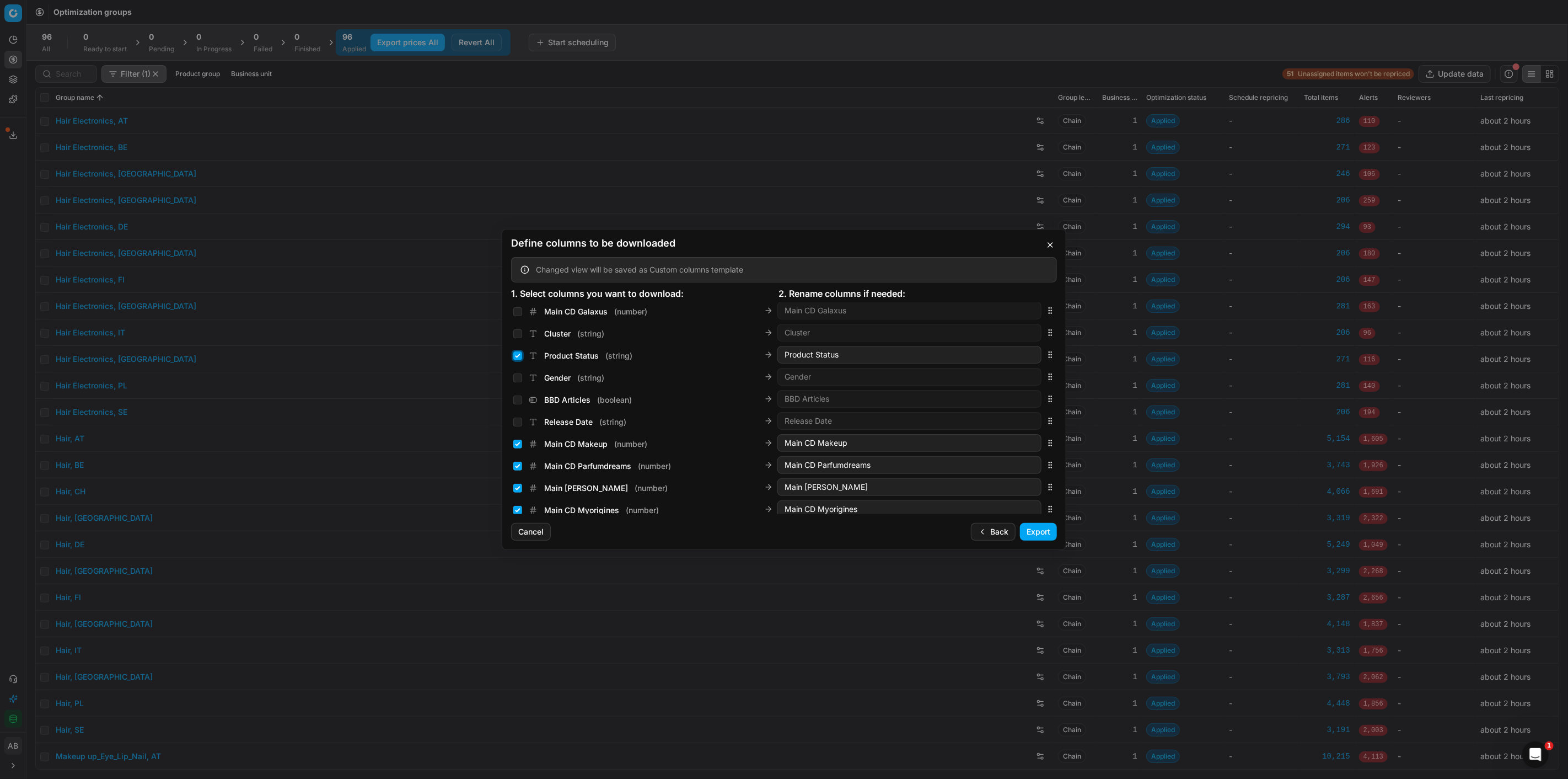
click at [517, 359] on input "Product Status ( string )" at bounding box center [517, 356] width 9 height 9
checkbox input "false"
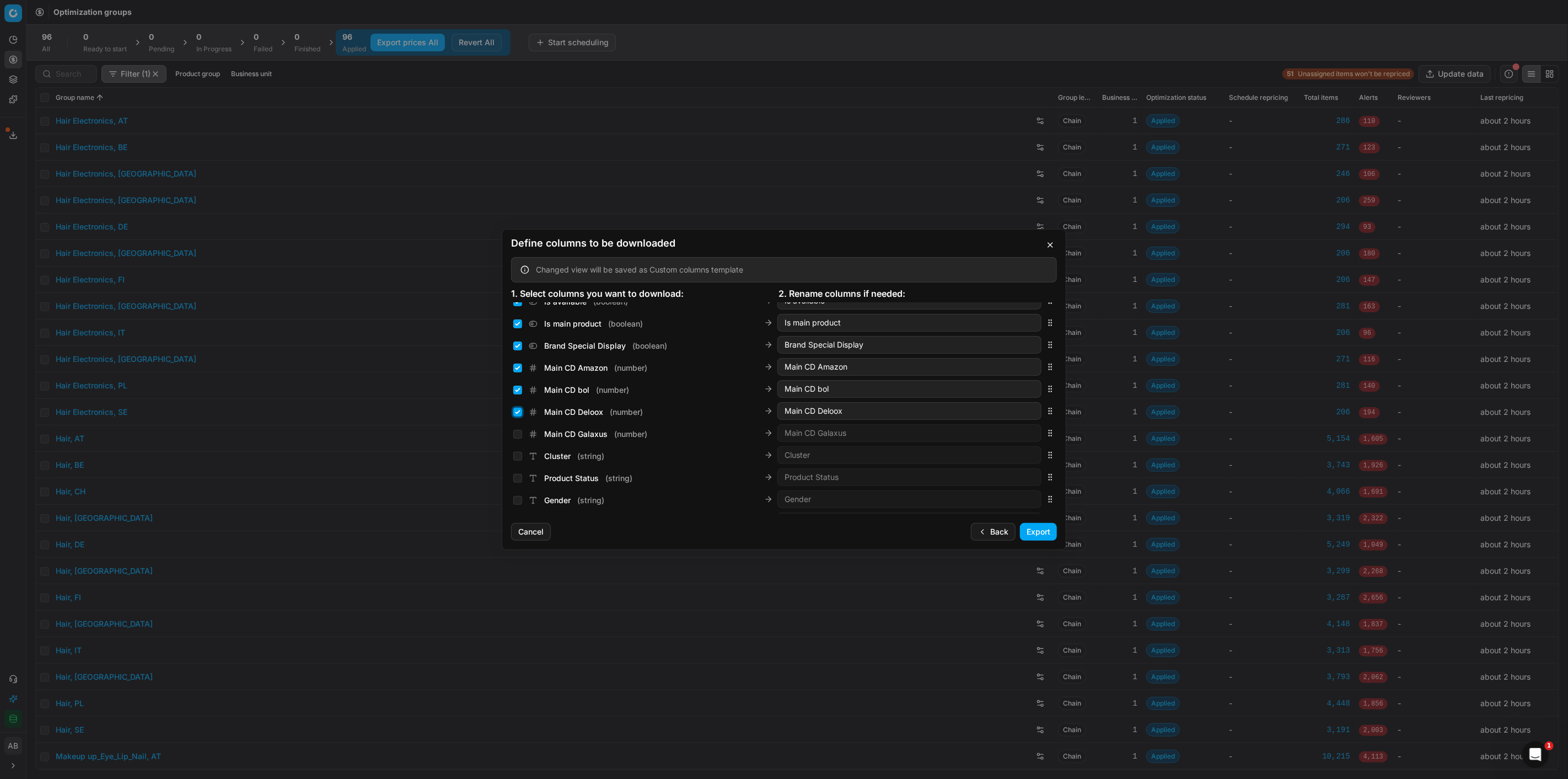
click at [517, 409] on input "Main CD Deloox ( number )" at bounding box center [517, 412] width 9 height 9
checkbox input "false"
click at [517, 389] on input "Main CD bol ( number )" at bounding box center [517, 390] width 9 height 9
checkbox input "false"
click at [518, 366] on input "Main CD Amazon ( number )" at bounding box center [517, 368] width 9 height 9
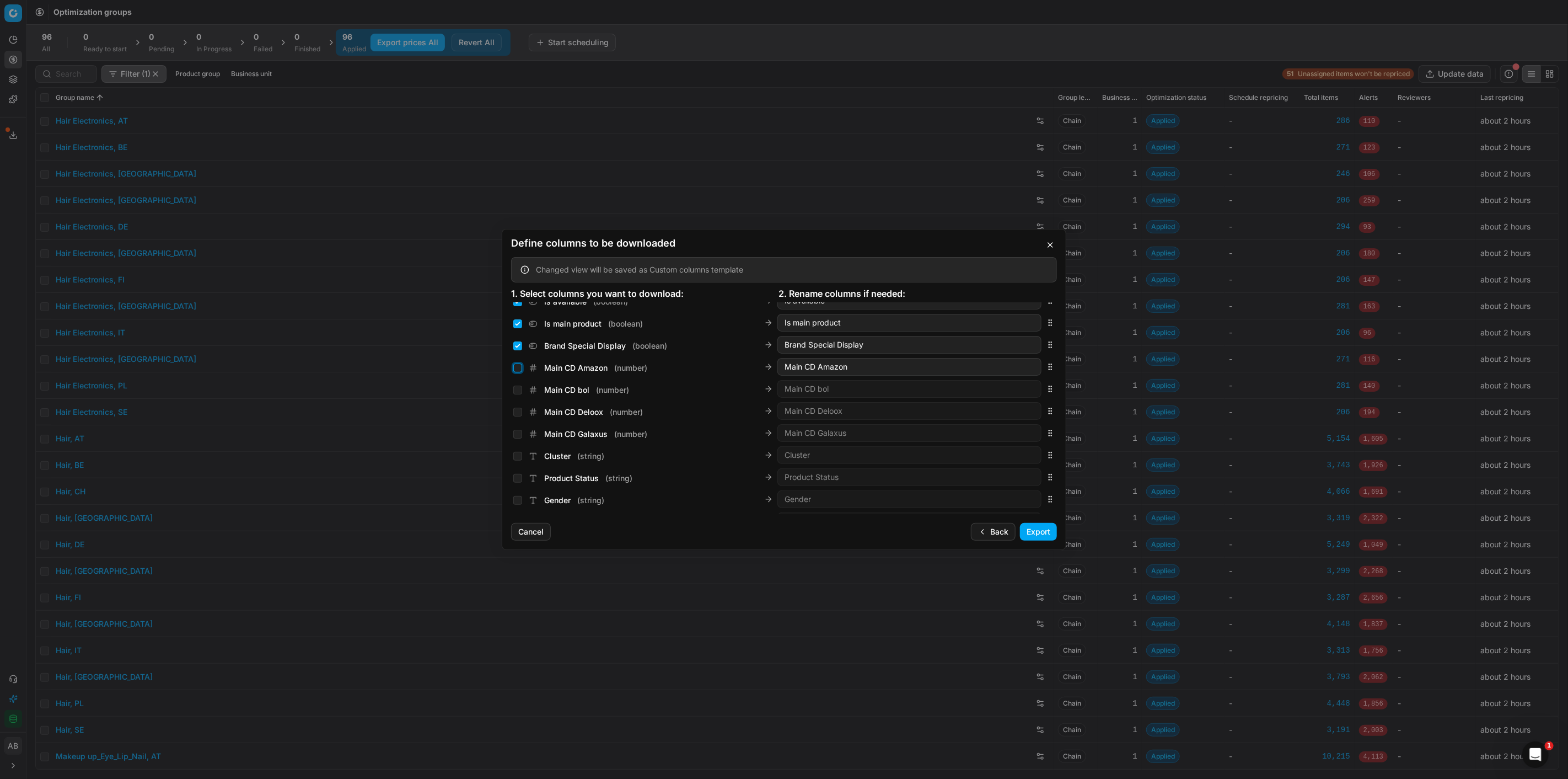
checkbox input "false"
click at [517, 404] on input "Brand Special Display ( boolean )" at bounding box center [517, 407] width 9 height 9
checkbox input "false"
click at [517, 381] on input "Is main product ( boolean )" at bounding box center [517, 385] width 9 height 9
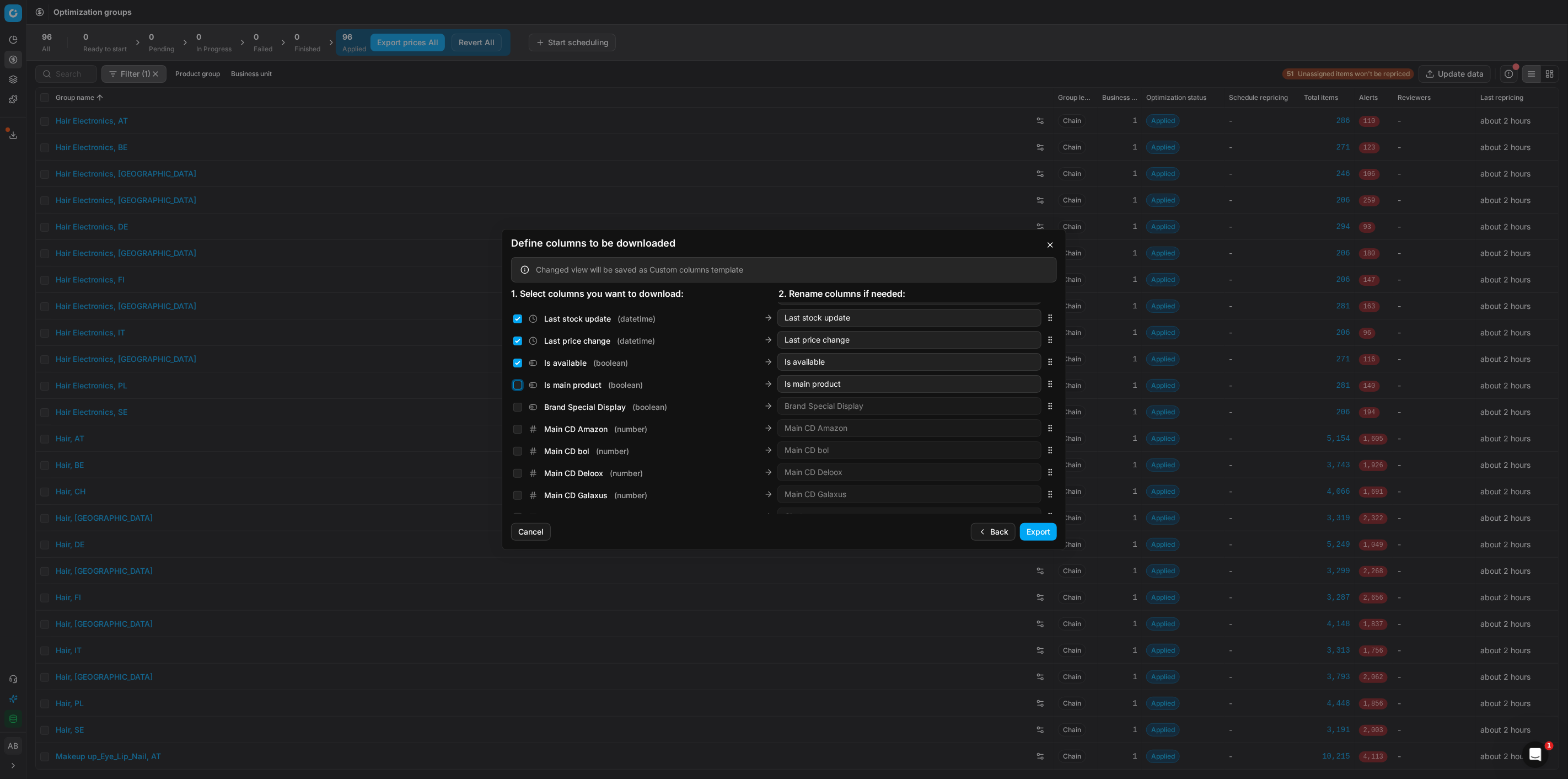
checkbox input "false"
click at [516, 365] on input "Is available ( boolean )" at bounding box center [517, 363] width 9 height 9
checkbox input "false"
click at [517, 337] on input "Last price change ( datetime )" at bounding box center [517, 341] width 9 height 9
checkbox input "false"
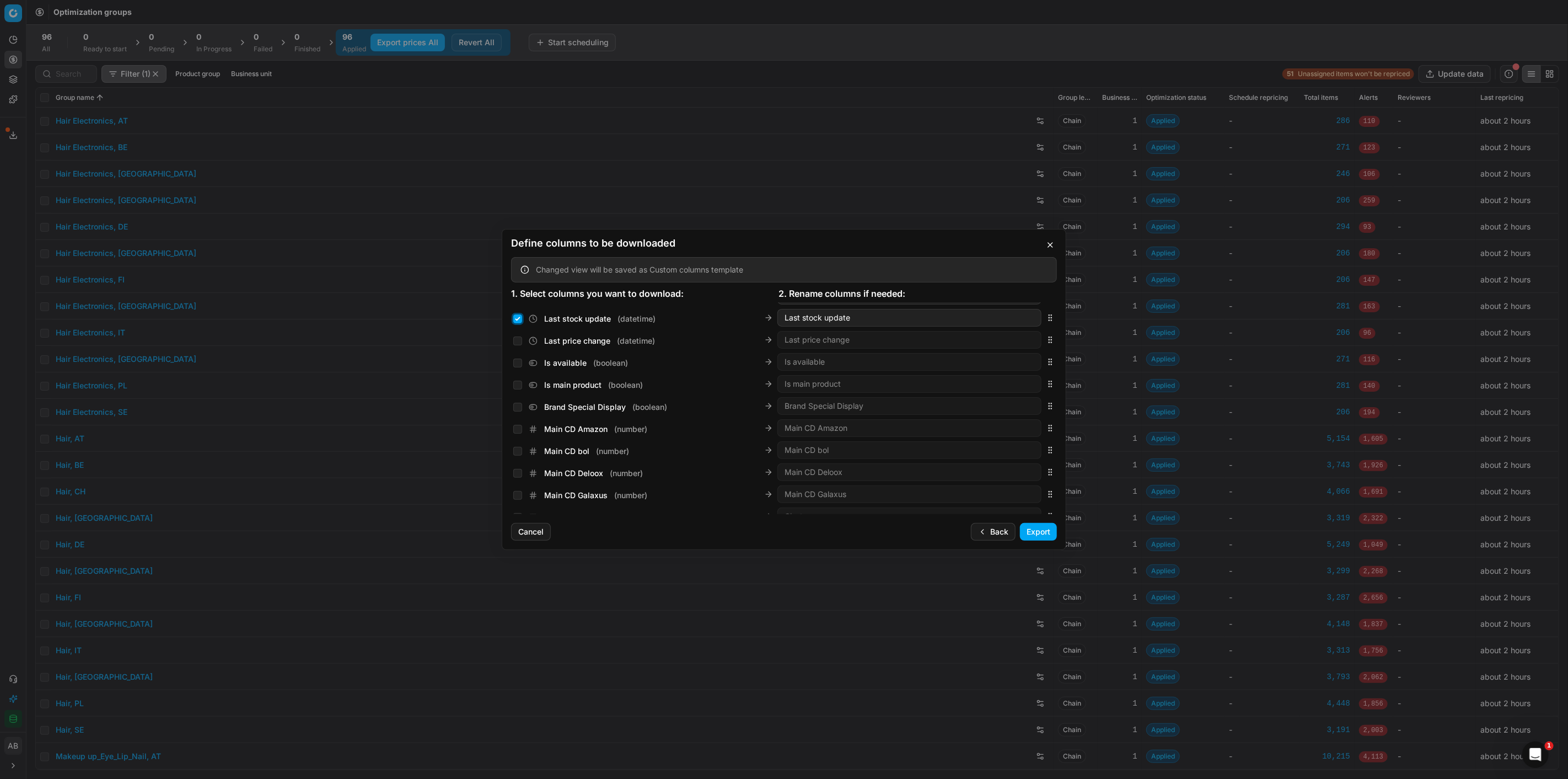
click at [519, 322] on input "Last stock update ( datetime )" at bounding box center [517, 319] width 9 height 9
checkbox input "false"
click at [516, 359] on input "Total stock quantity ( integer )" at bounding box center [517, 358] width 9 height 9
checkbox input "false"
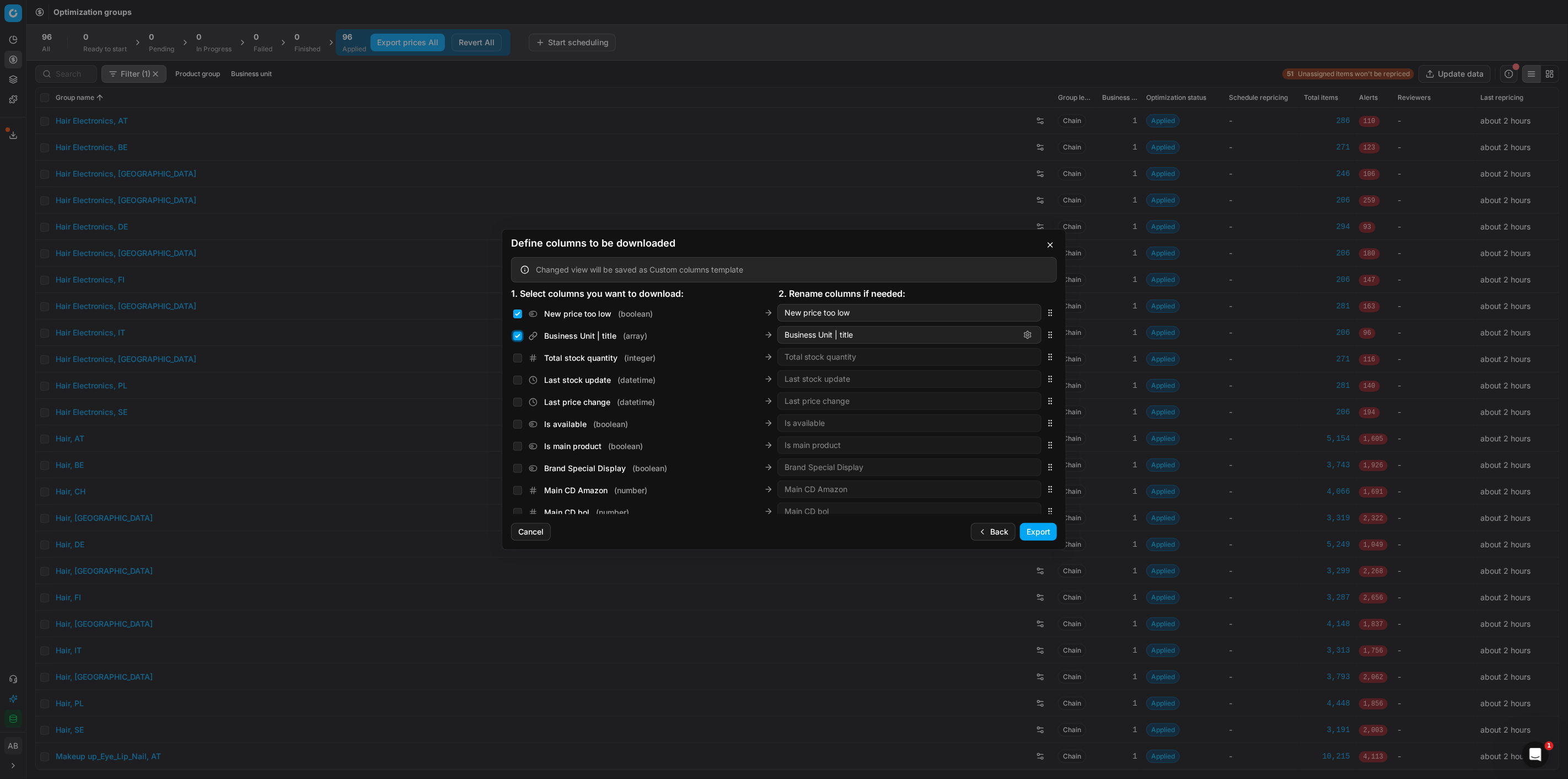
click at [516, 336] on input "Business Unit | title ( array )" at bounding box center [517, 336] width 9 height 9
checkbox input "false"
click at [516, 374] on input "New price too low ( boolean )" at bounding box center [517, 375] width 9 height 9
checkbox input "false"
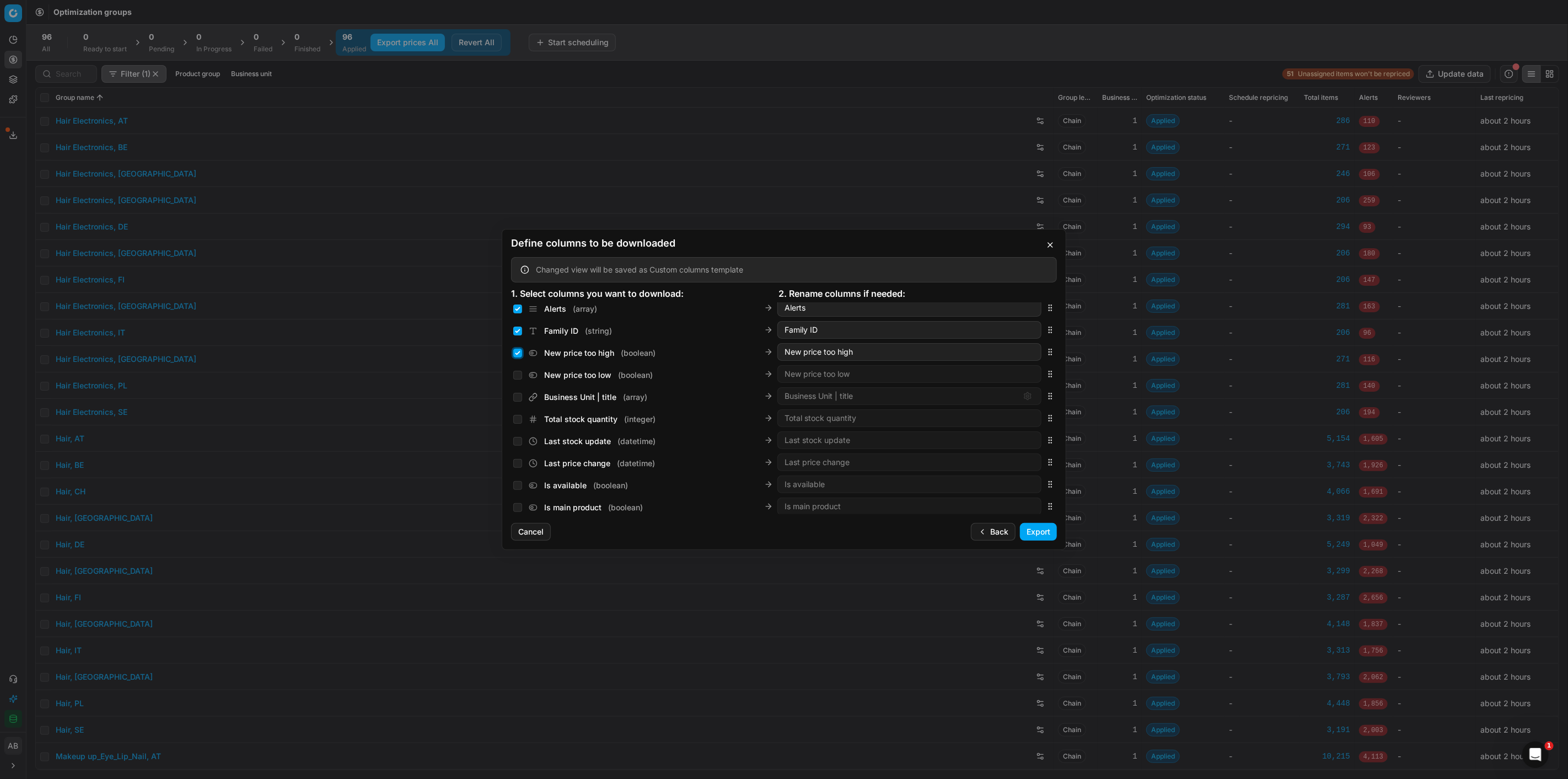
click at [516, 354] on input "New price too high ( boolean )" at bounding box center [517, 353] width 9 height 9
checkbox input "false"
click at [519, 330] on input "Family ID ( string )" at bounding box center [517, 331] width 9 height 9
checkbox input "false"
click at [519, 309] on input "Alerts ( array )" at bounding box center [517, 309] width 9 height 9
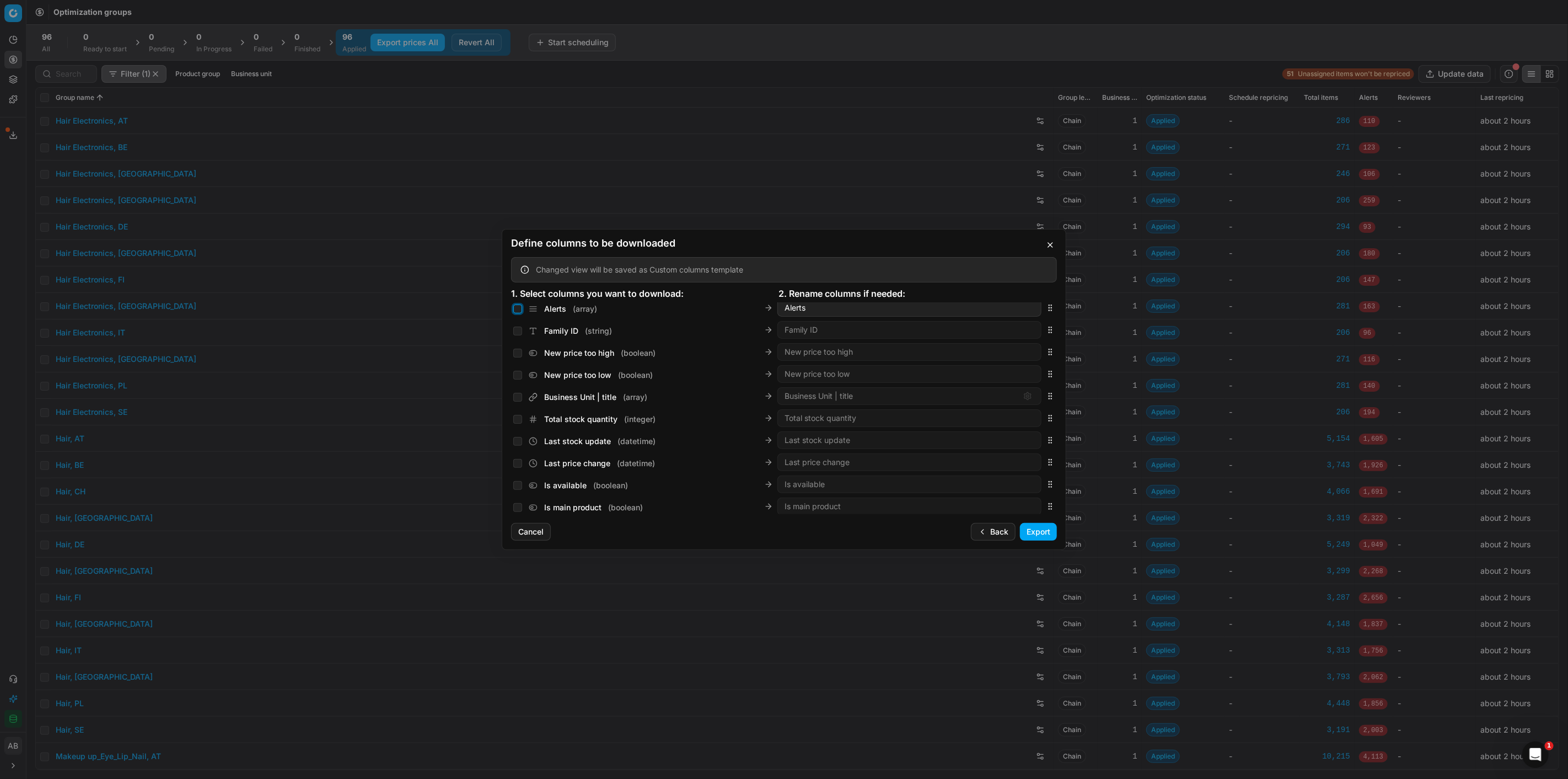
checkbox input "false"
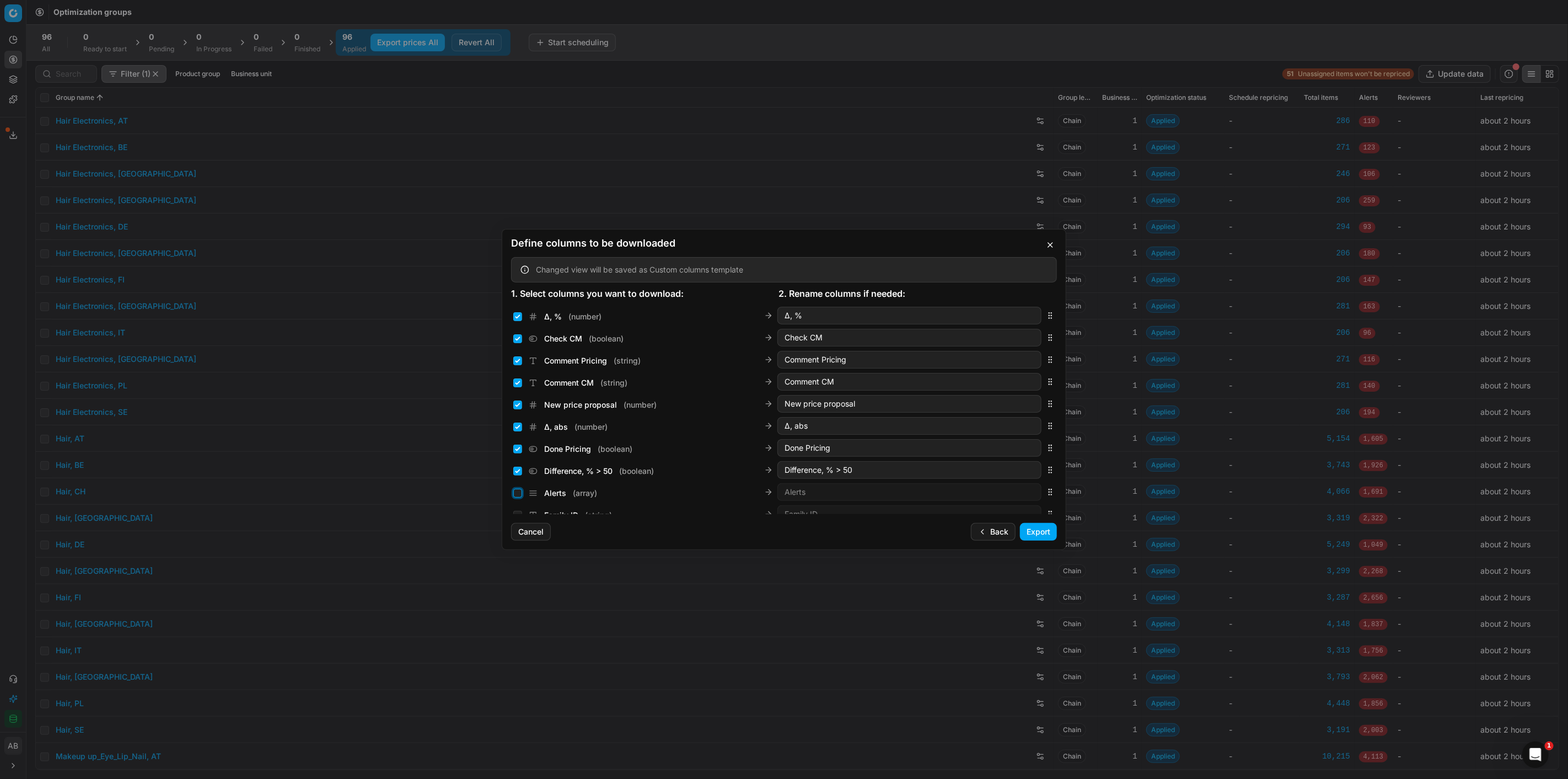
scroll to position [664, 0]
click at [517, 308] on input "Optimization group ( string )" at bounding box center [517, 312] width 9 height 9
checkbox input "false"
click at [516, 333] on input "Optimization status ( string )" at bounding box center [517, 334] width 9 height 9
checkbox input "false"
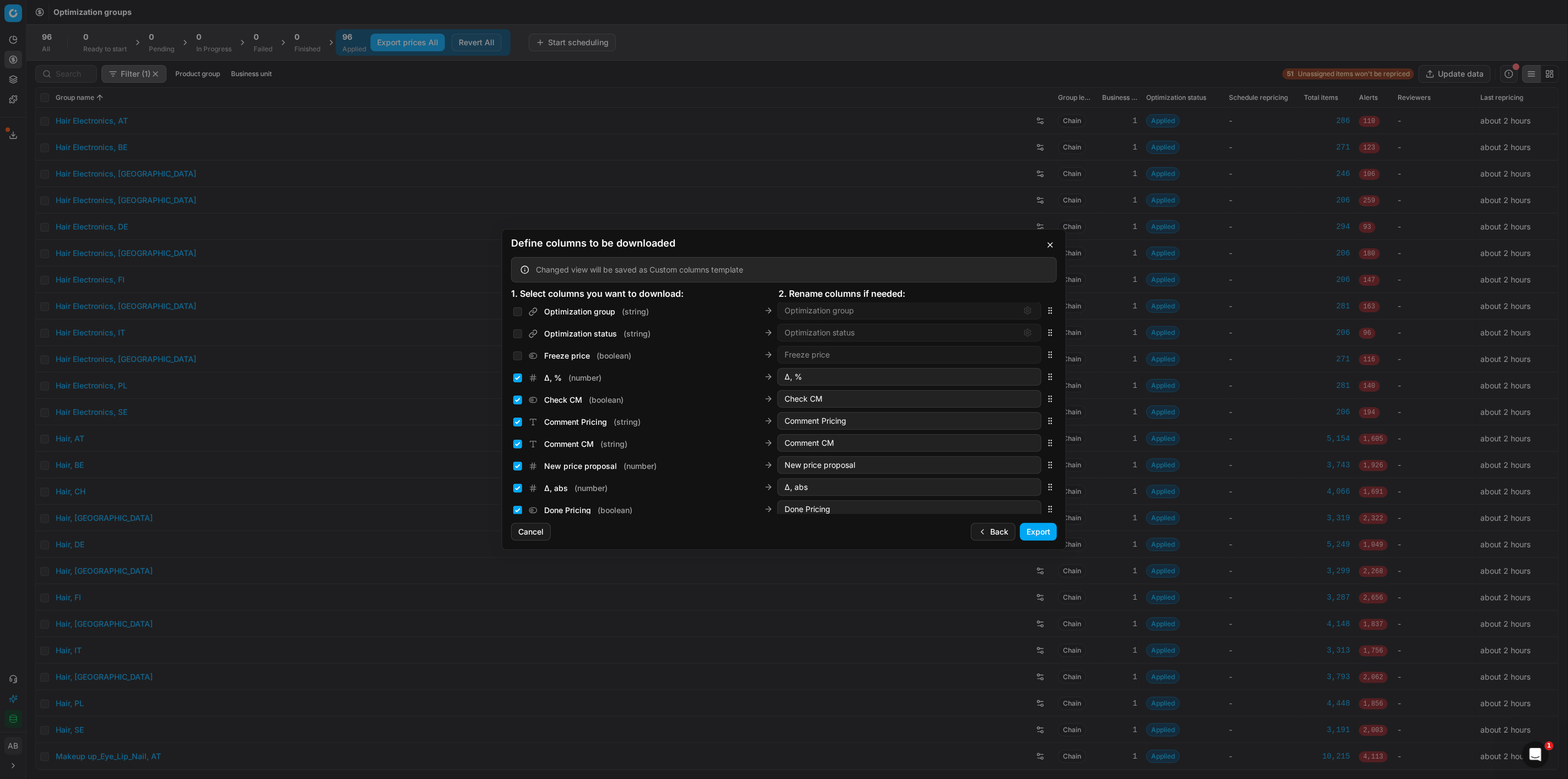
click at [513, 378] on div "Δ, % ( number ) Δ, %" at bounding box center [784, 377] width 546 height 22
click at [517, 405] on div "Check CM ( boolean )" at bounding box center [568, 400] width 110 height 11
click at [517, 400] on input "Check CM ( boolean )" at bounding box center [517, 400] width 9 height 9
checkbox input "false"
click at [516, 425] on input "Comment Pricing ( string )" at bounding box center [517, 422] width 9 height 9
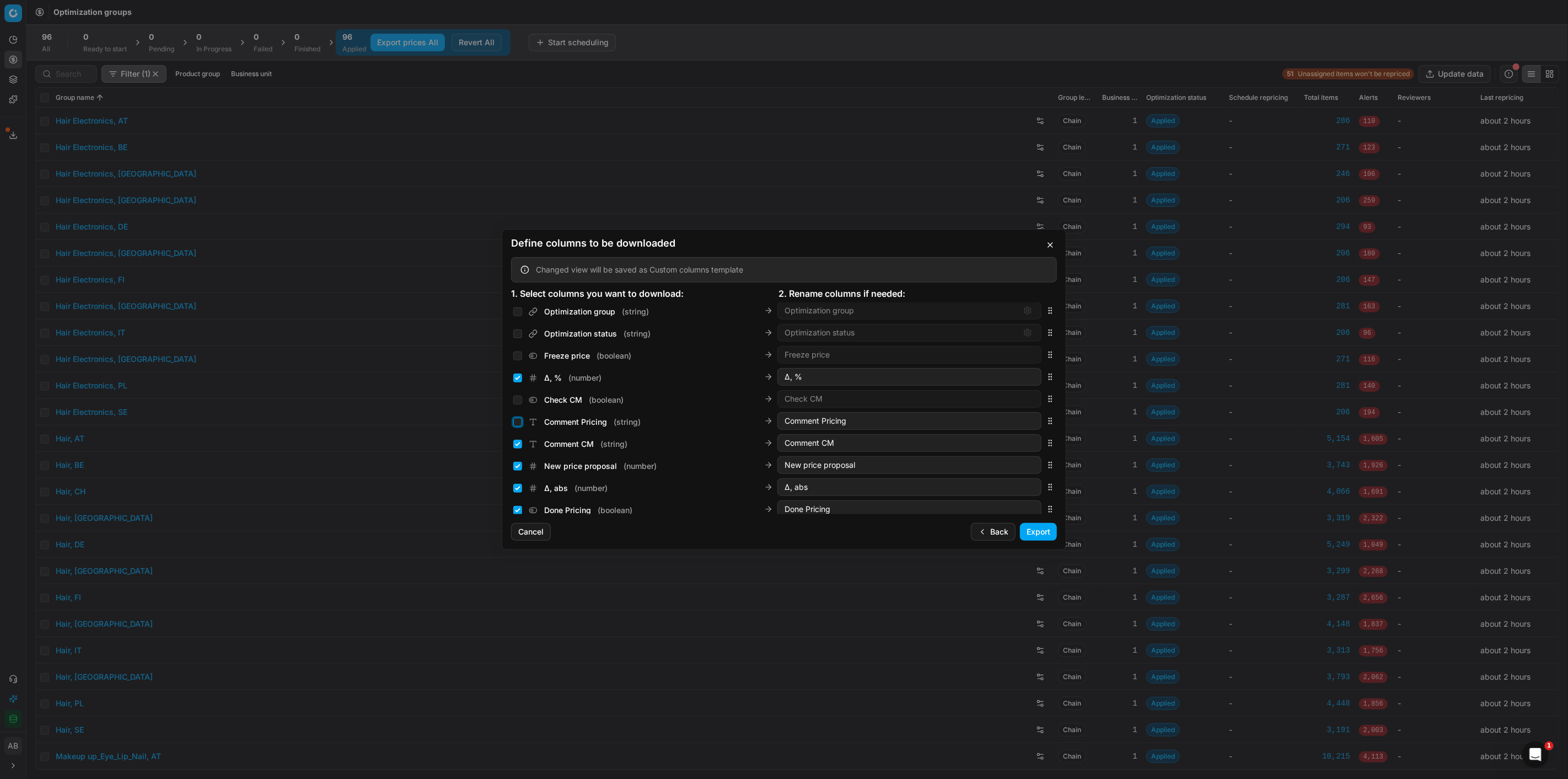
checkbox input "false"
click at [517, 442] on input "Comment CM ( string )" at bounding box center [517, 444] width 9 height 9
checkbox input "false"
drag, startPoint x: 517, startPoint y: 469, endPoint x: 517, endPoint y: 477, distance: 8.0
click at [517, 469] on input "New price proposal ( number )" at bounding box center [517, 466] width 9 height 9
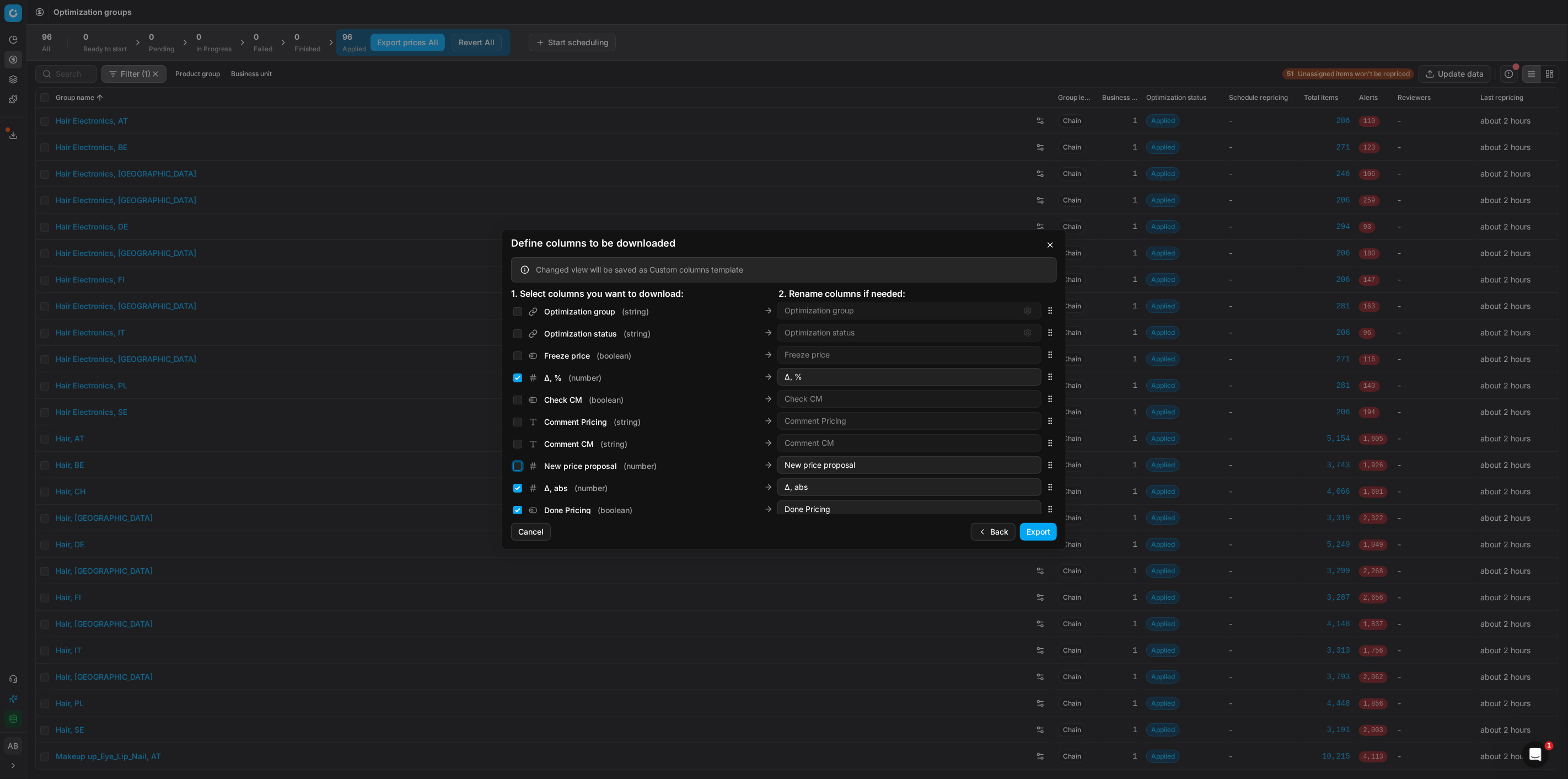
checkbox input "false"
click at [517, 487] on input "Δ, abs ( number )" at bounding box center [517, 488] width 9 height 9
checkbox input "false"
click at [516, 448] on input "Done Pricing ( boolean )" at bounding box center [517, 449] width 9 height 9
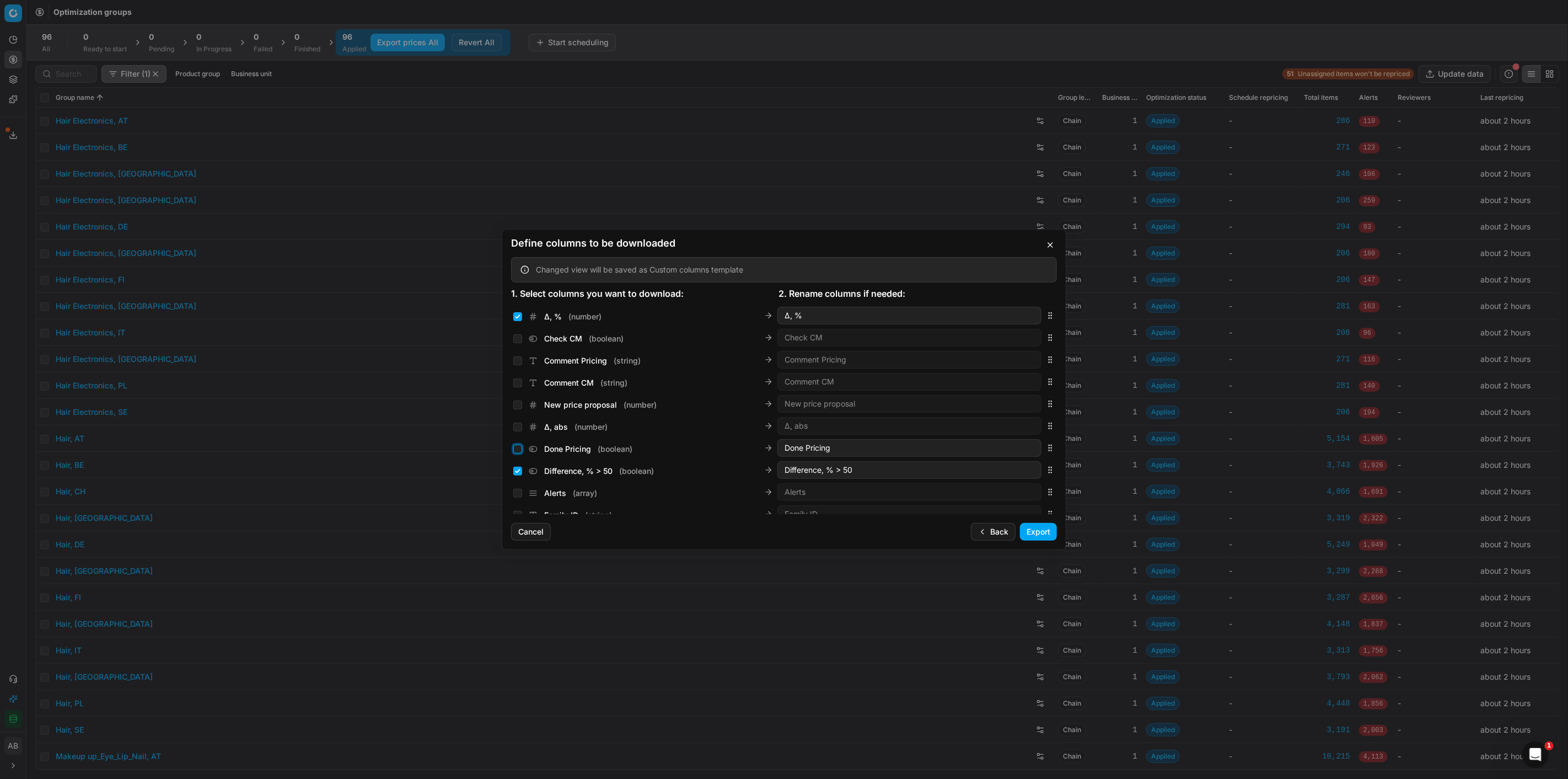
checkbox input "false"
drag, startPoint x: 517, startPoint y: 473, endPoint x: 517, endPoint y: 465, distance: 8.0
click at [517, 472] on input "Difference, % > 50 ( boolean )" at bounding box center [517, 471] width 9 height 9
checkbox input "false"
click at [516, 317] on input "Δ, % ( number )" at bounding box center [517, 317] width 9 height 9
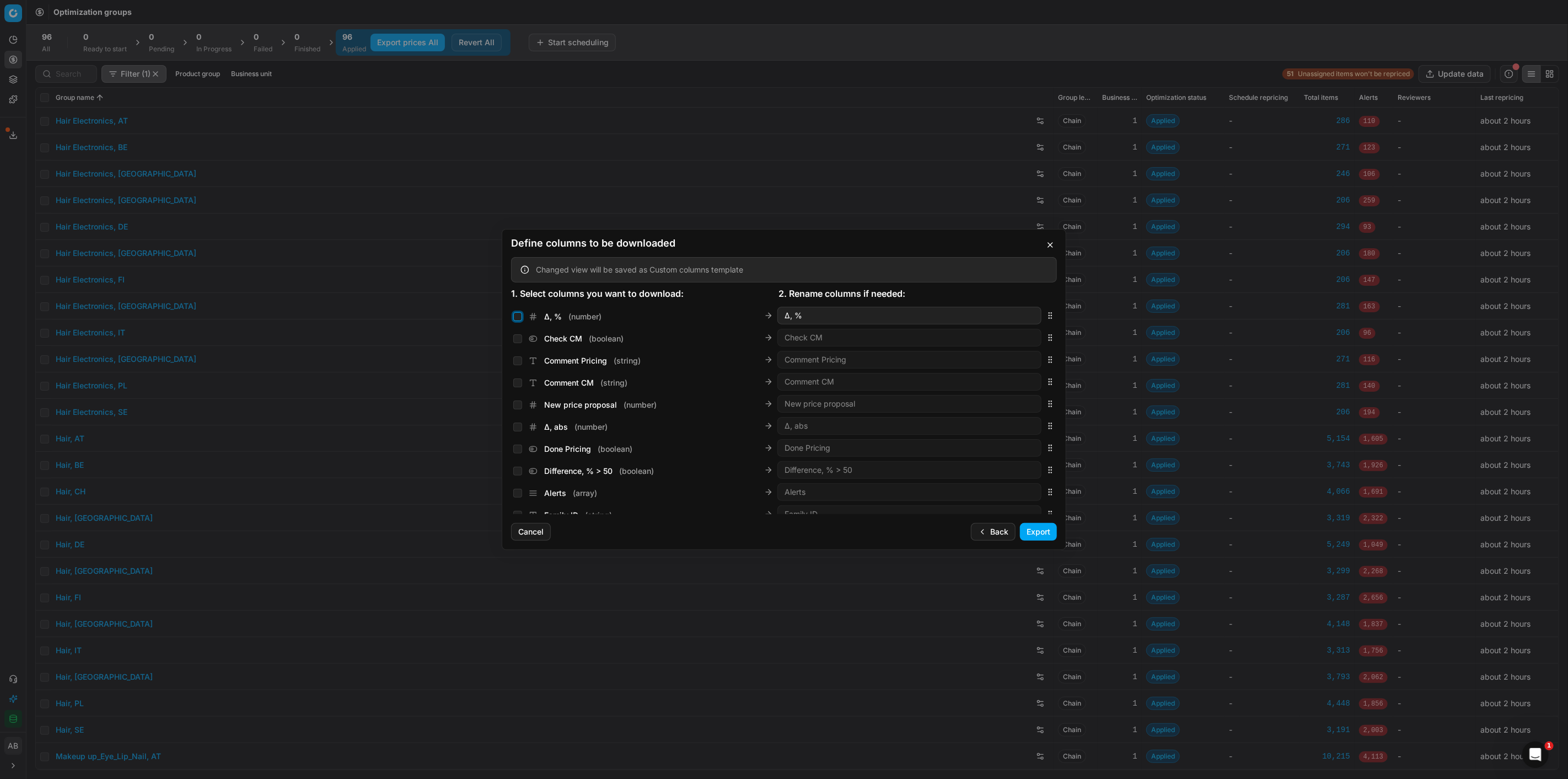
checkbox input "false"
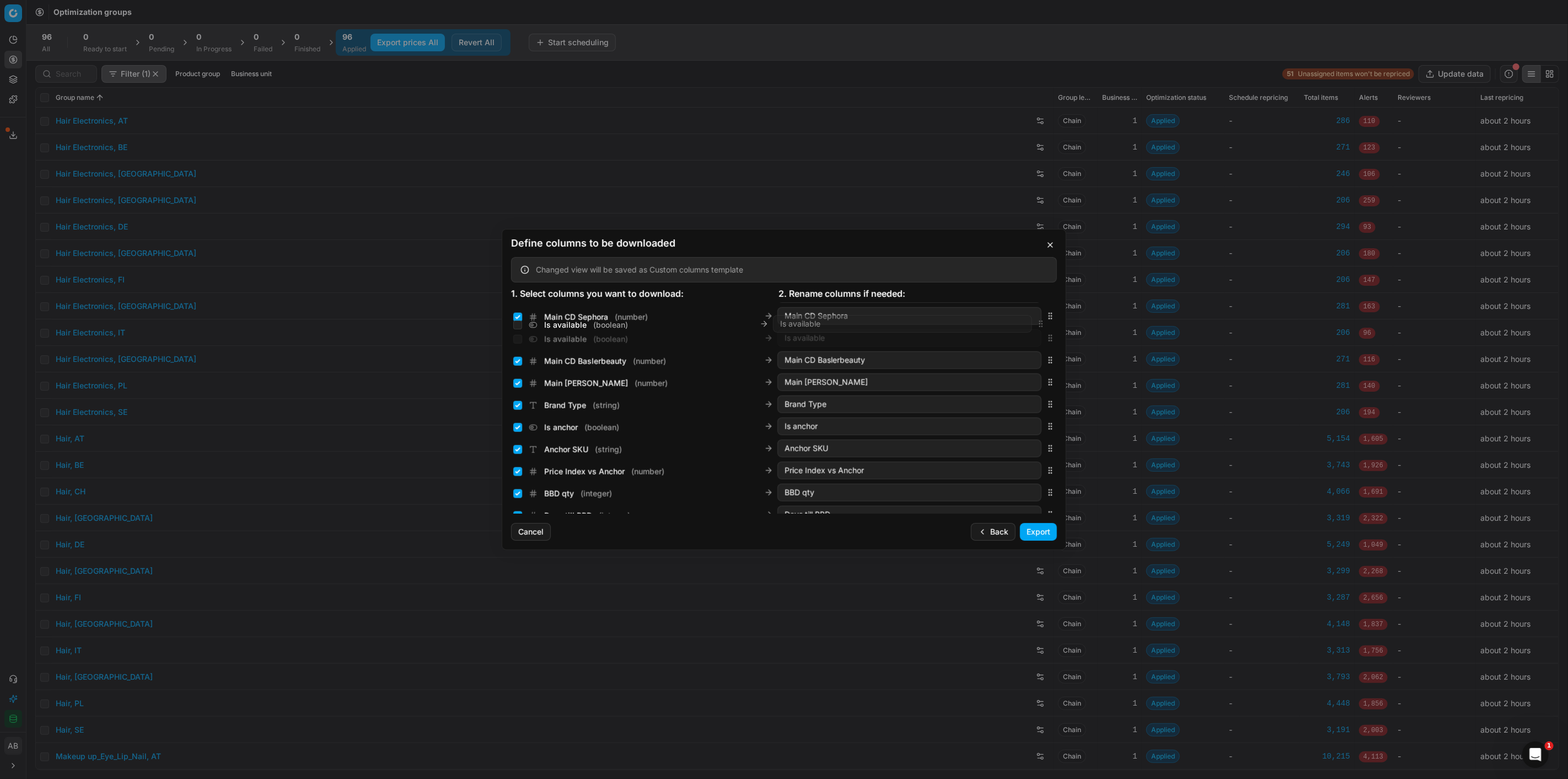
scroll to position [1443, 0]
drag, startPoint x: 1043, startPoint y: 409, endPoint x: 1033, endPoint y: 390, distance: 21.5
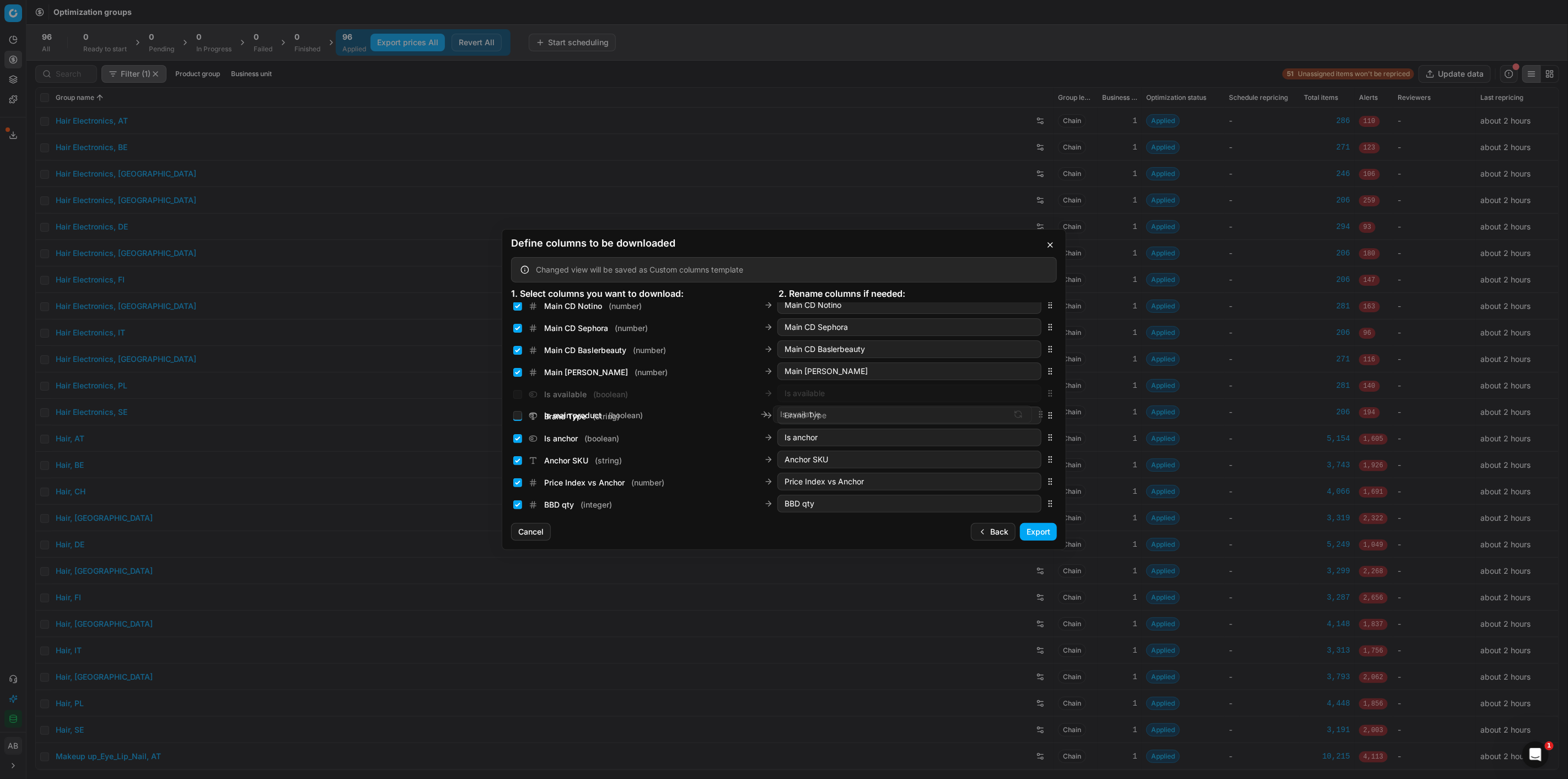
scroll to position [1420, 0]
click at [514, 414] on input "Is available ( boolean )" at bounding box center [517, 417] width 9 height 9
checkbox input "true"
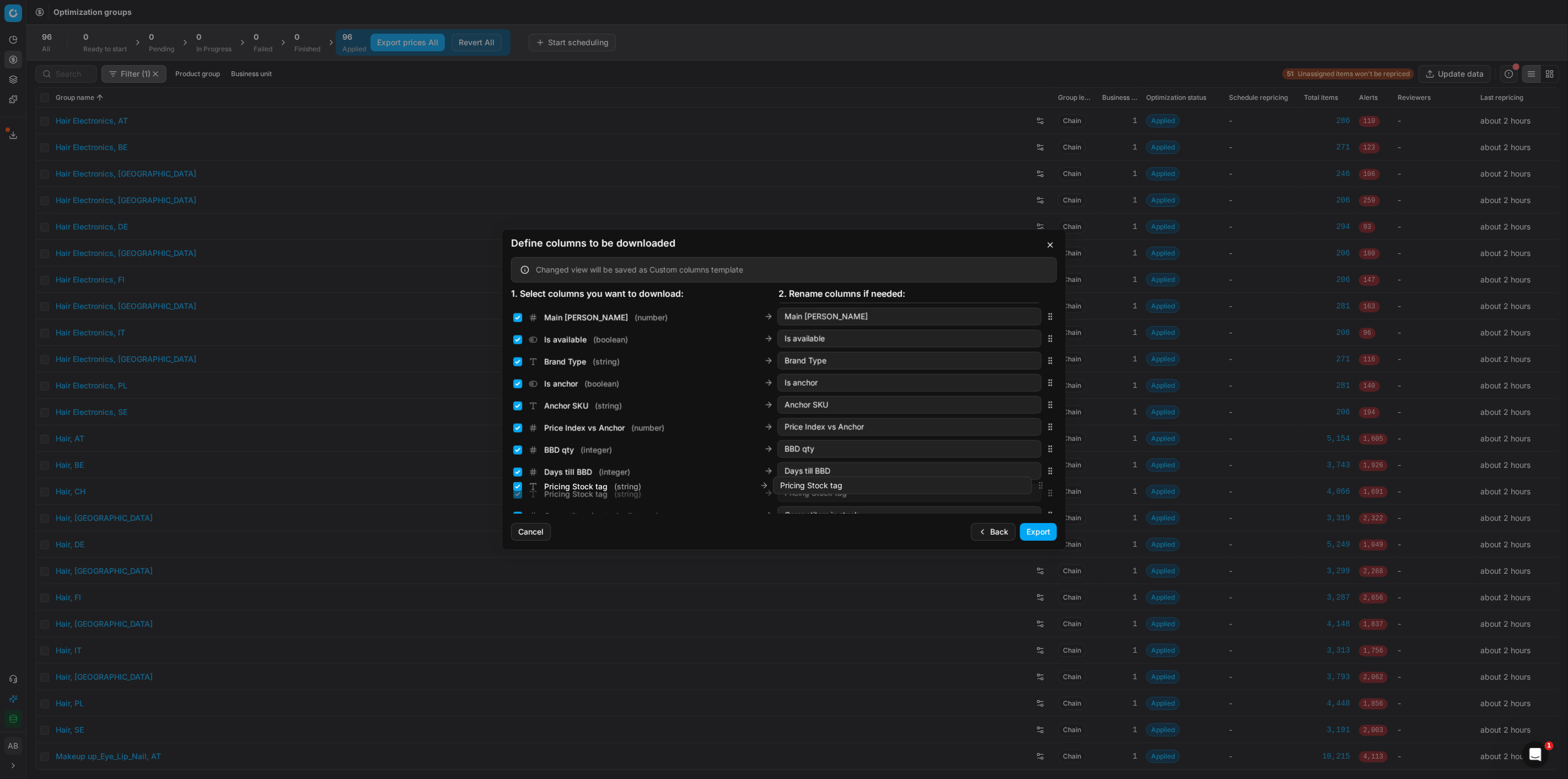
scroll to position [1506, 0]
drag, startPoint x: 1040, startPoint y: 460, endPoint x: 1022, endPoint y: 362, distance: 99.6
click at [1022, 362] on div "Pricing Stock tag ( string ) Pricing Stock tag" at bounding box center [784, 352] width 546 height 22
drag, startPoint x: 1039, startPoint y: 407, endPoint x: 959, endPoint y: 412, distance: 80.2
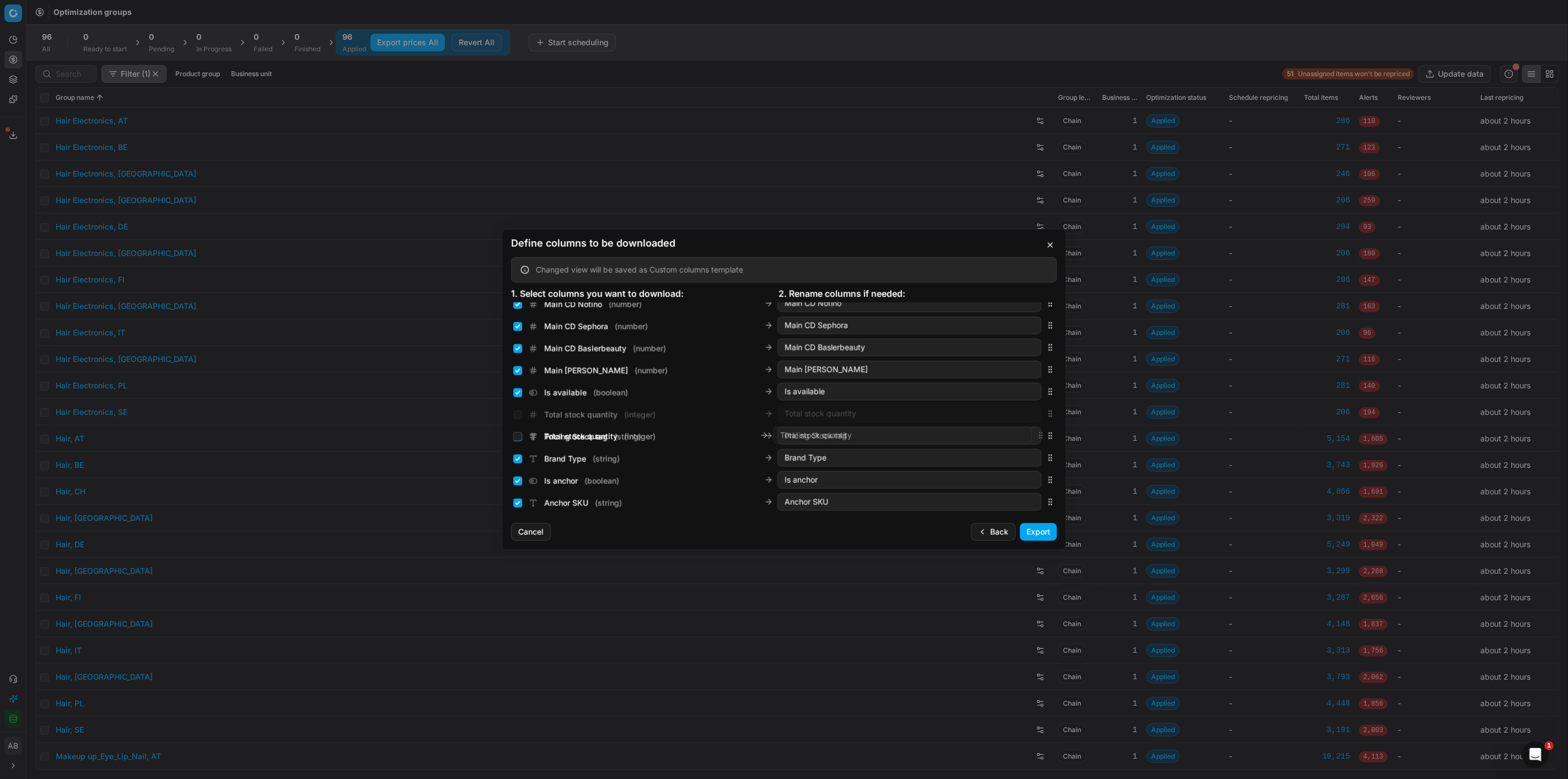
scroll to position [1400, 0]
click at [516, 439] on input "Total stock quantity ( integer )" at bounding box center [517, 437] width 9 height 9
checkbox input "true"
click at [521, 378] on input "Is anchor ( boolean )" at bounding box center [517, 380] width 9 height 9
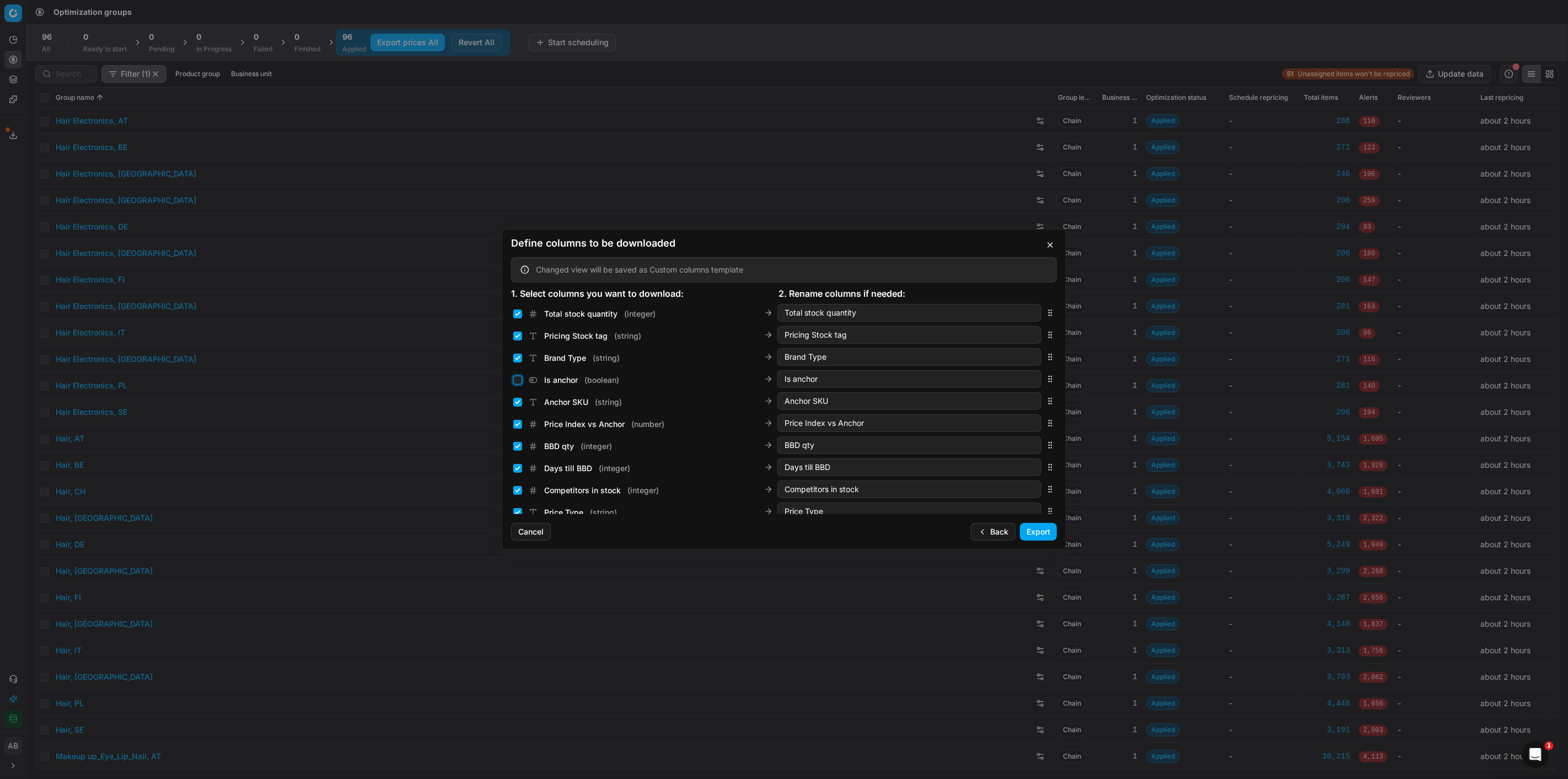
checkbox input "false"
click at [520, 400] on input "Anchor SKU ( string )" at bounding box center [517, 402] width 9 height 9
checkbox input "false"
click at [516, 423] on input "Price Index vs Anchor ( number )" at bounding box center [517, 424] width 9 height 9
checkbox input "false"
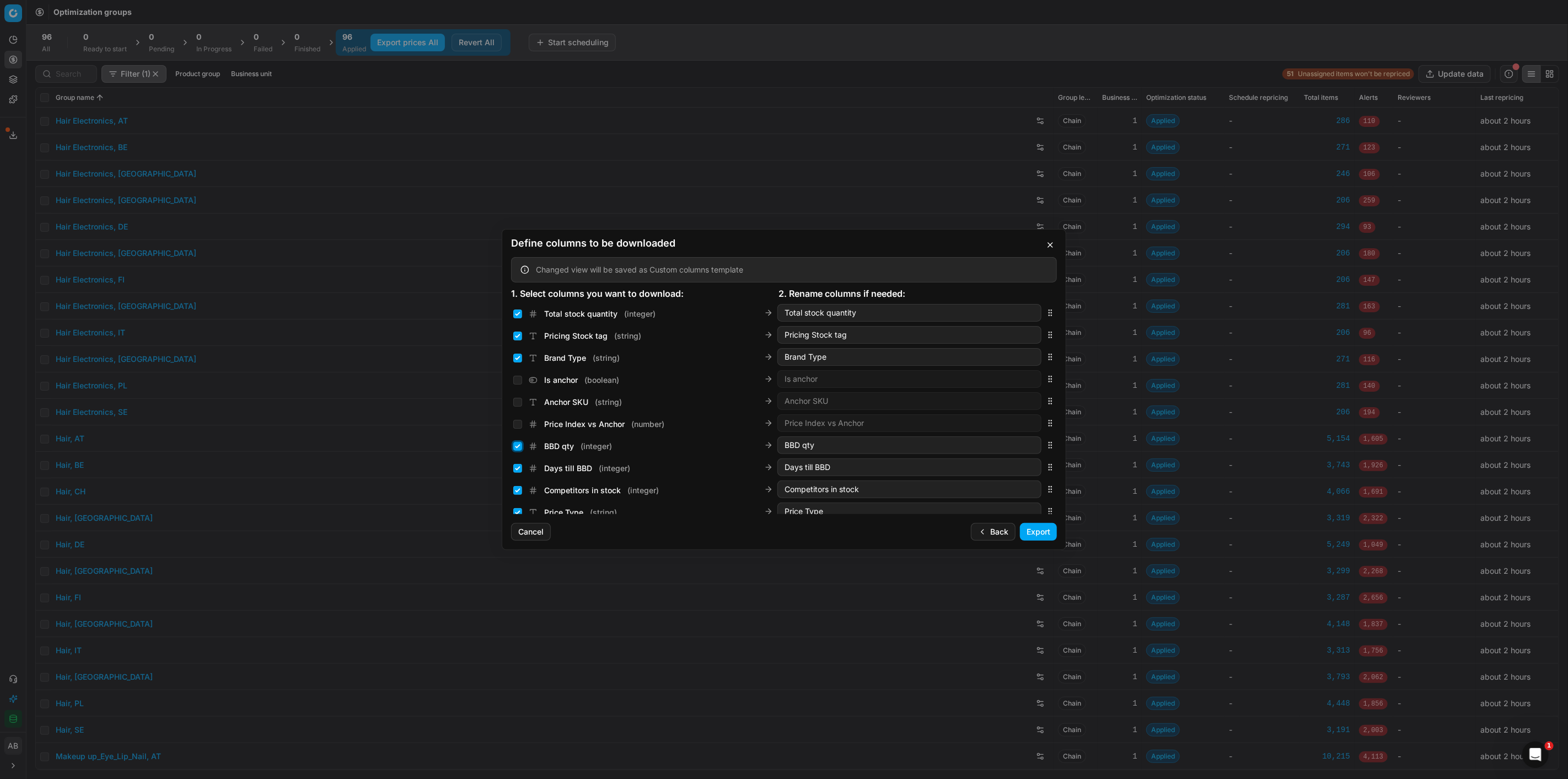
click at [516, 448] on input "BBD qty ( integer )" at bounding box center [517, 446] width 9 height 9
checkbox input "false"
drag, startPoint x: 516, startPoint y: 470, endPoint x: 516, endPoint y: 481, distance: 11.0
click at [516, 471] on input "Days till BBD ( integer )" at bounding box center [517, 468] width 9 height 9
checkbox input "false"
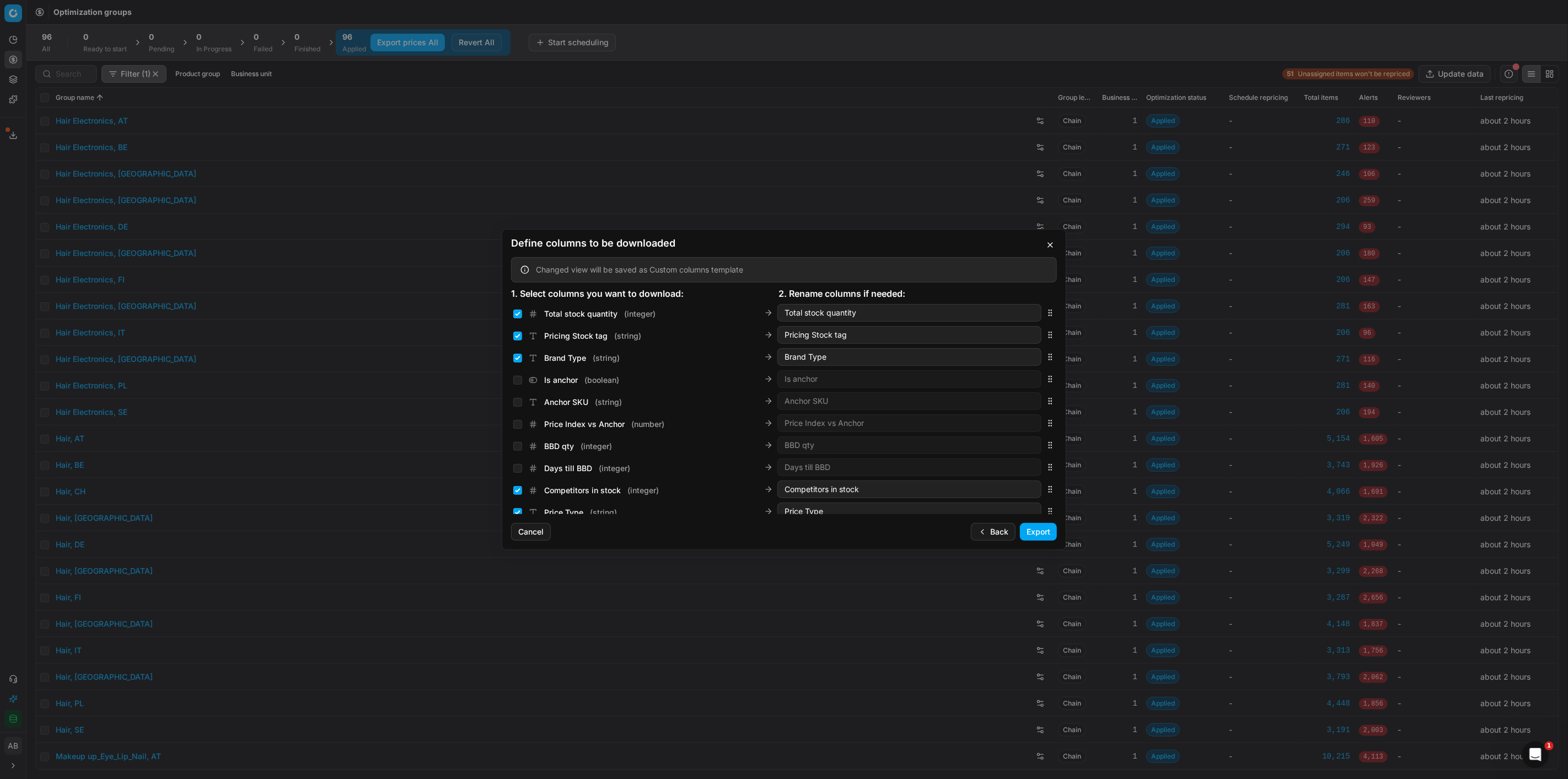
click at [516, 495] on div "Competitors in stock ( integer )" at bounding box center [586, 490] width 145 height 11
click at [517, 492] on input "Competitors in stock ( integer )" at bounding box center [517, 490] width 9 height 9
checkbox input "false"
click at [515, 454] on input "Price Type ( string )" at bounding box center [517, 451] width 9 height 9
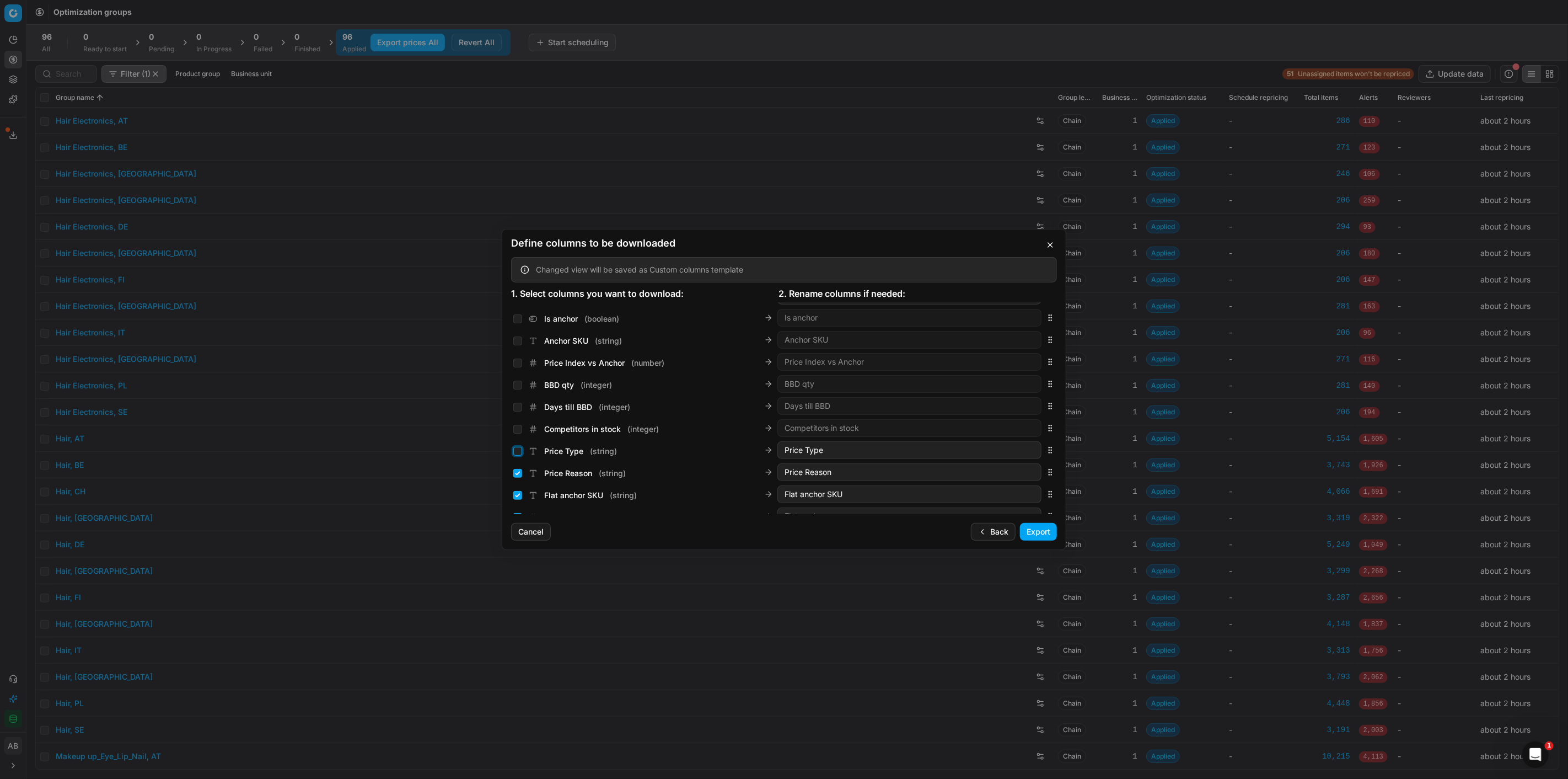
checkbox input "false"
click at [519, 477] on div "Price Reason ( string )" at bounding box center [569, 473] width 113 height 11
click at [519, 493] on input "Flat anchor SKU ( string )" at bounding box center [517, 495] width 9 height 9
checkbox input "false"
click at [517, 473] on input "Price Reason ( string )" at bounding box center [517, 473] width 9 height 9
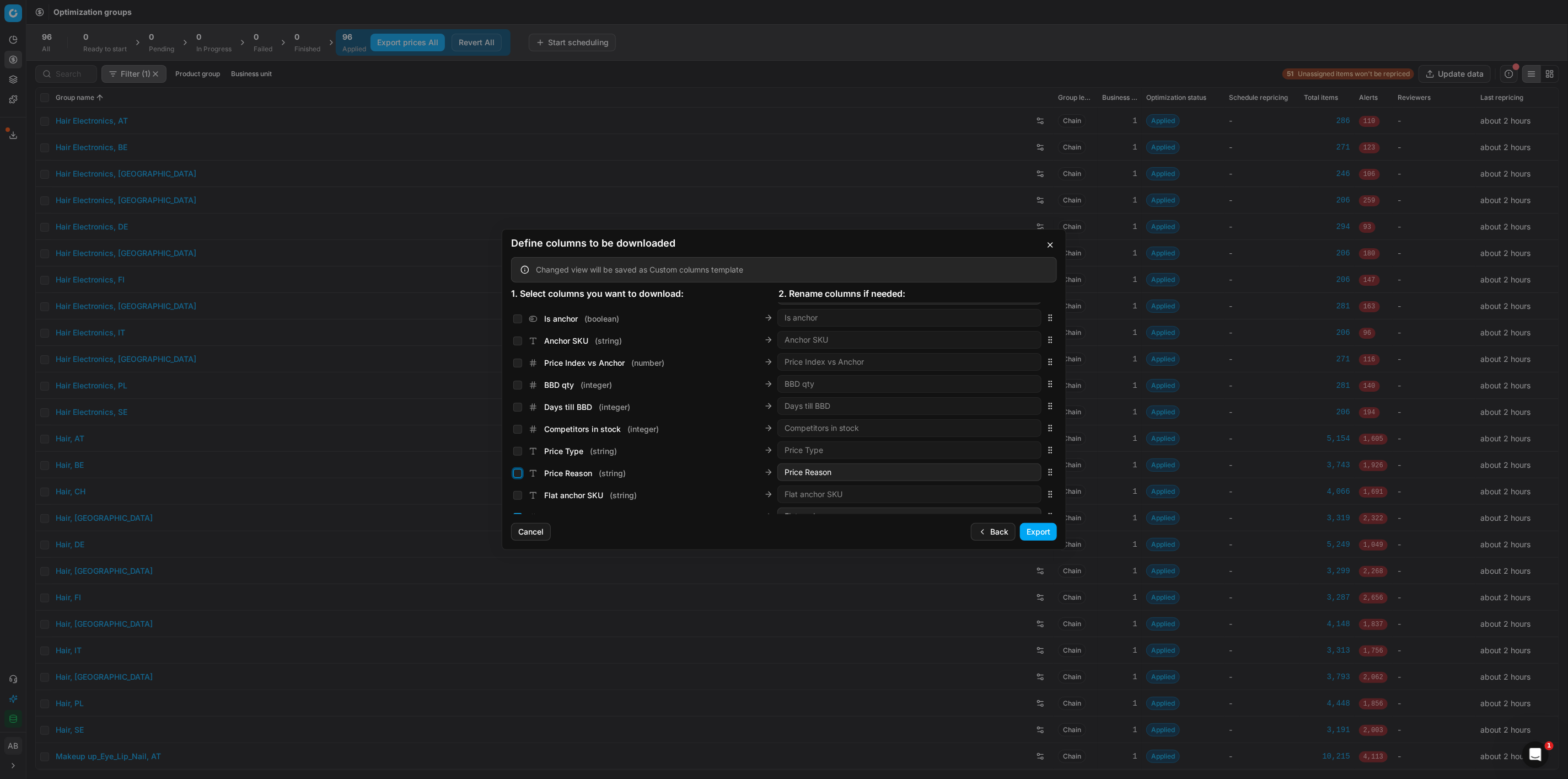
checkbox input "false"
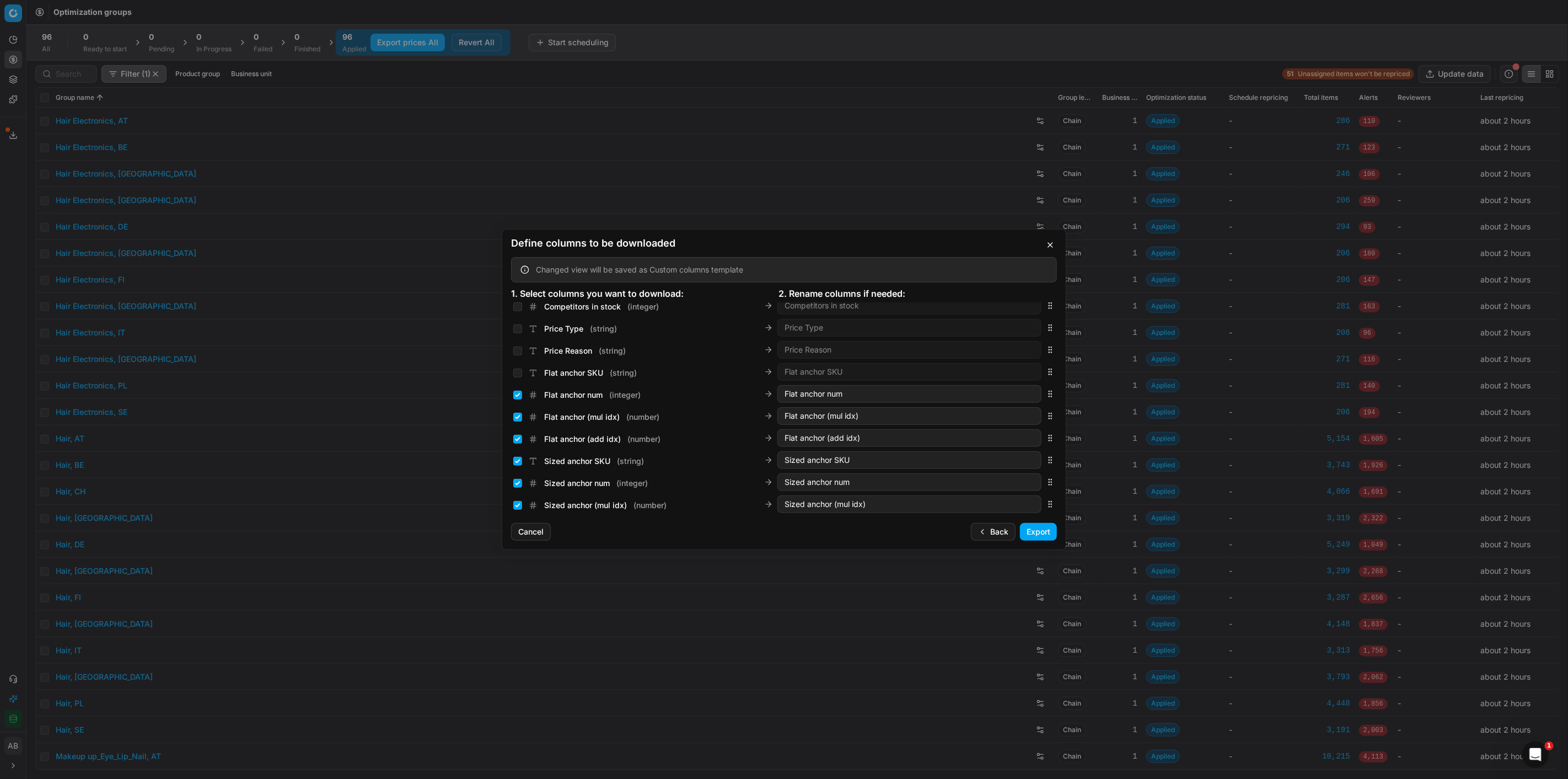
click at [513, 394] on div "Flat anchor num ( integer ) Flat anchor num" at bounding box center [784, 394] width 546 height 22
click at [516, 418] on input "Flat anchor (mul idx) ( number )" at bounding box center [517, 417] width 9 height 9
checkbox input "false"
click at [520, 396] on input "Flat anchor num ( integer )" at bounding box center [517, 395] width 9 height 9
checkbox input "false"
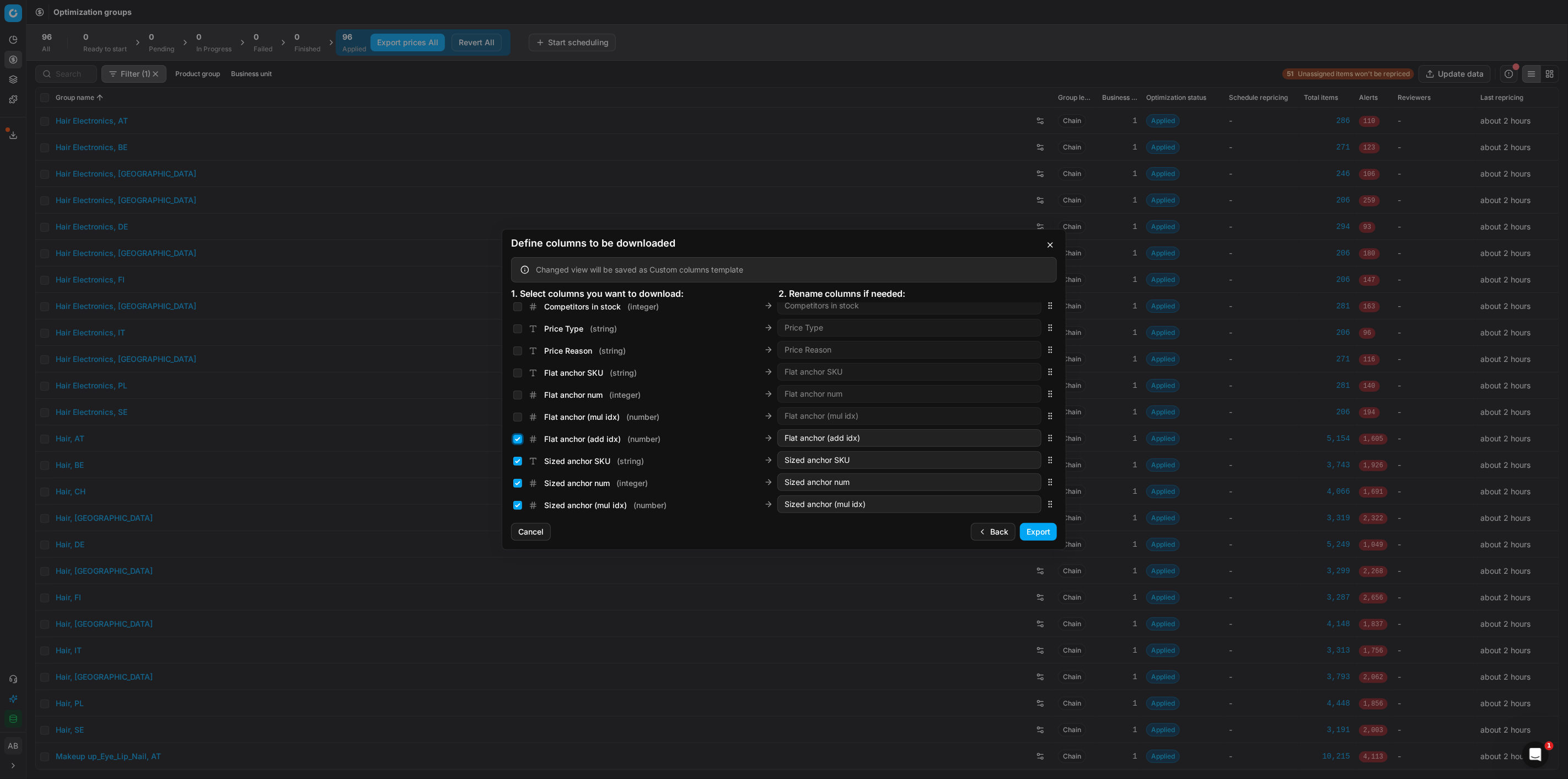
click at [519, 439] on input "Flat anchor (add idx) ( number )" at bounding box center [517, 439] width 9 height 9
checkbox input "false"
click at [518, 460] on input "Sized anchor SKU ( string )" at bounding box center [517, 461] width 9 height 9
checkbox input "false"
click at [518, 479] on input "Sized anchor num ( integer )" at bounding box center [517, 483] width 9 height 9
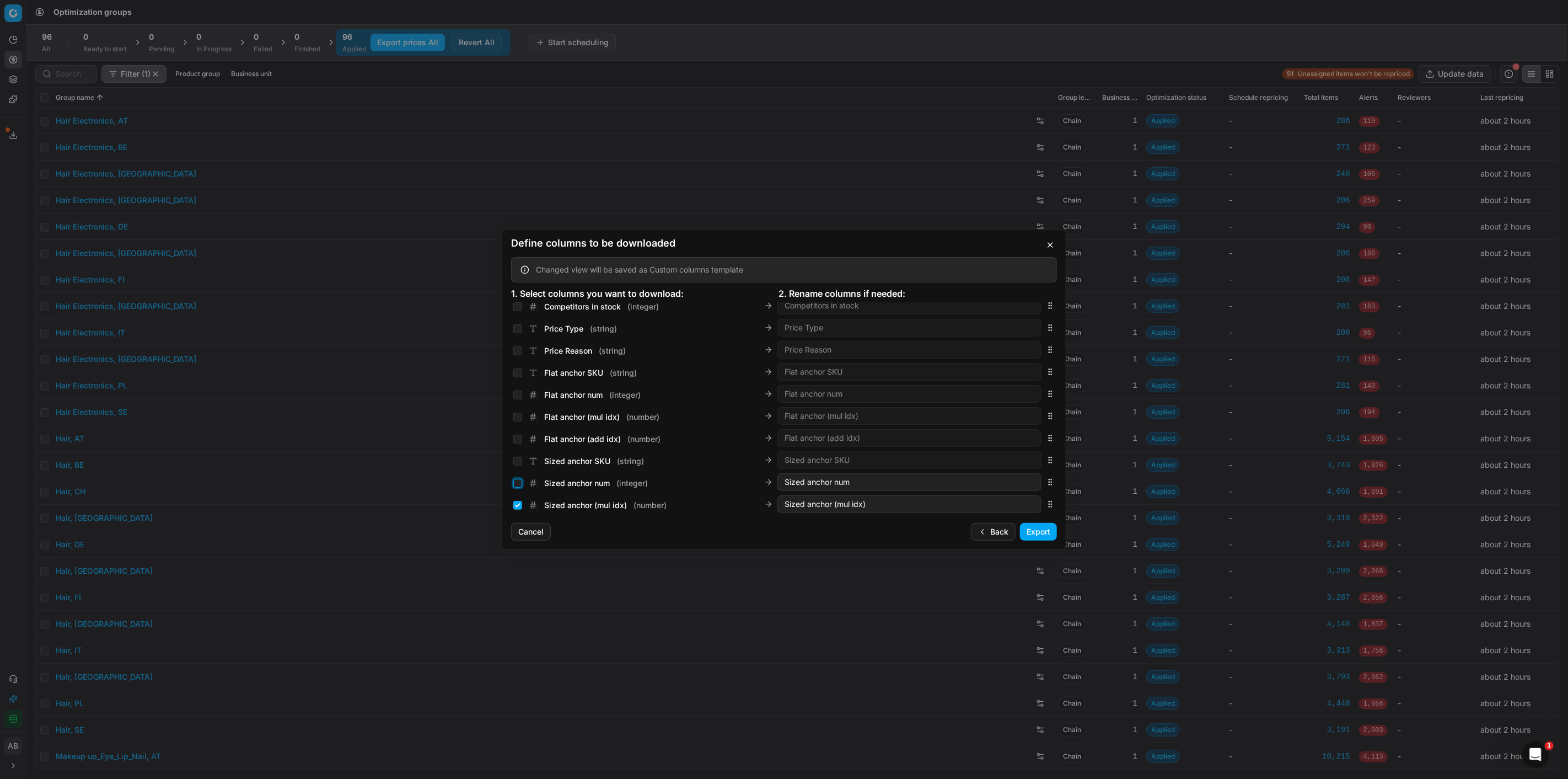
checkbox input "false"
click at [516, 506] on input "Sized anchor (mul idx) ( number )" at bounding box center [517, 505] width 9 height 9
checkbox input "false"
click at [515, 465] on input "Cost PCII>Price ( boolean )" at bounding box center [517, 466] width 9 height 9
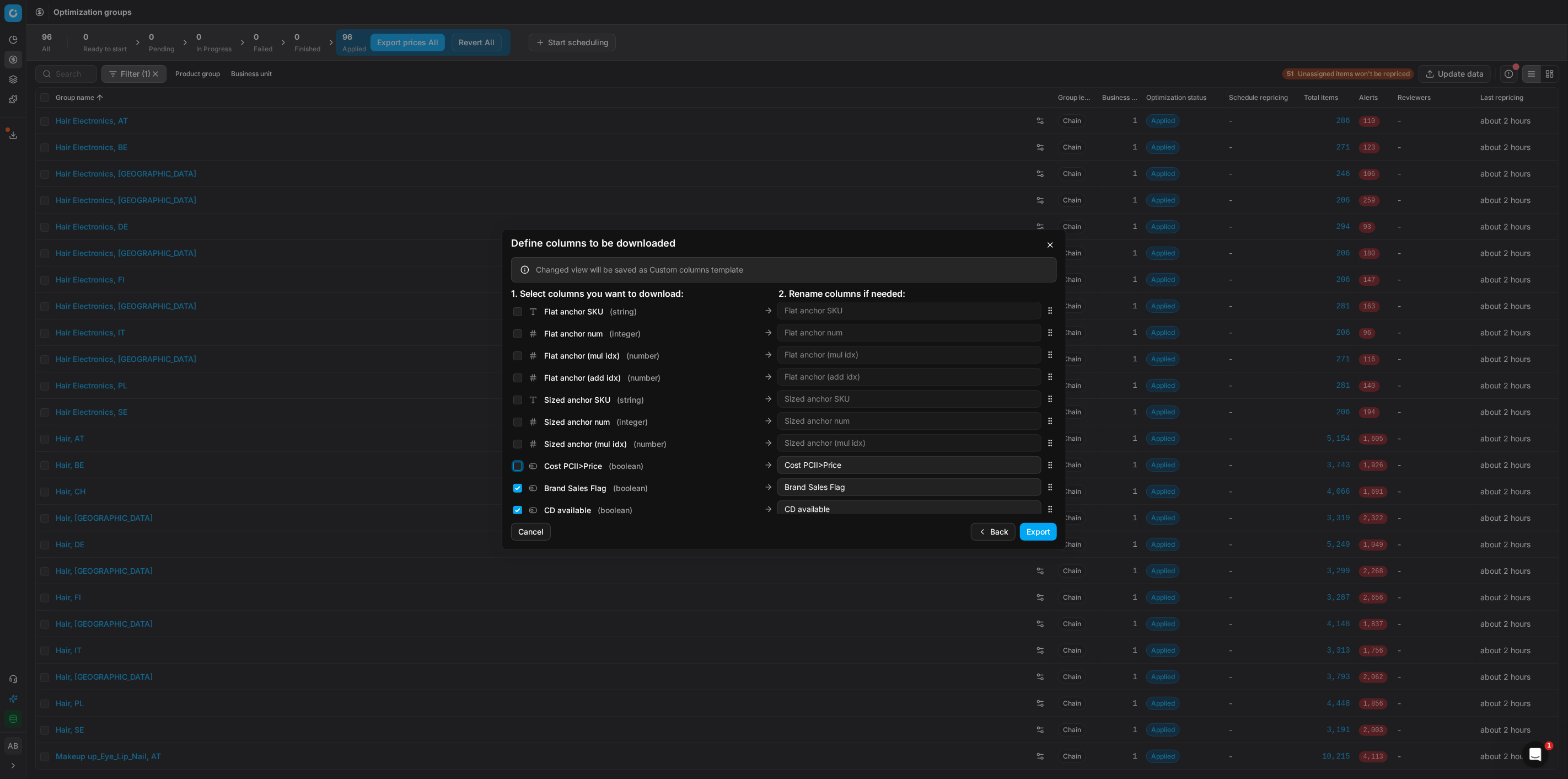
checkbox input "false"
click at [516, 485] on input "Brand Sales Flag ( boolean )" at bounding box center [517, 488] width 9 height 9
checkbox input "false"
click at [516, 509] on input "CD available ( boolean )" at bounding box center [517, 510] width 9 height 9
checkbox input "false"
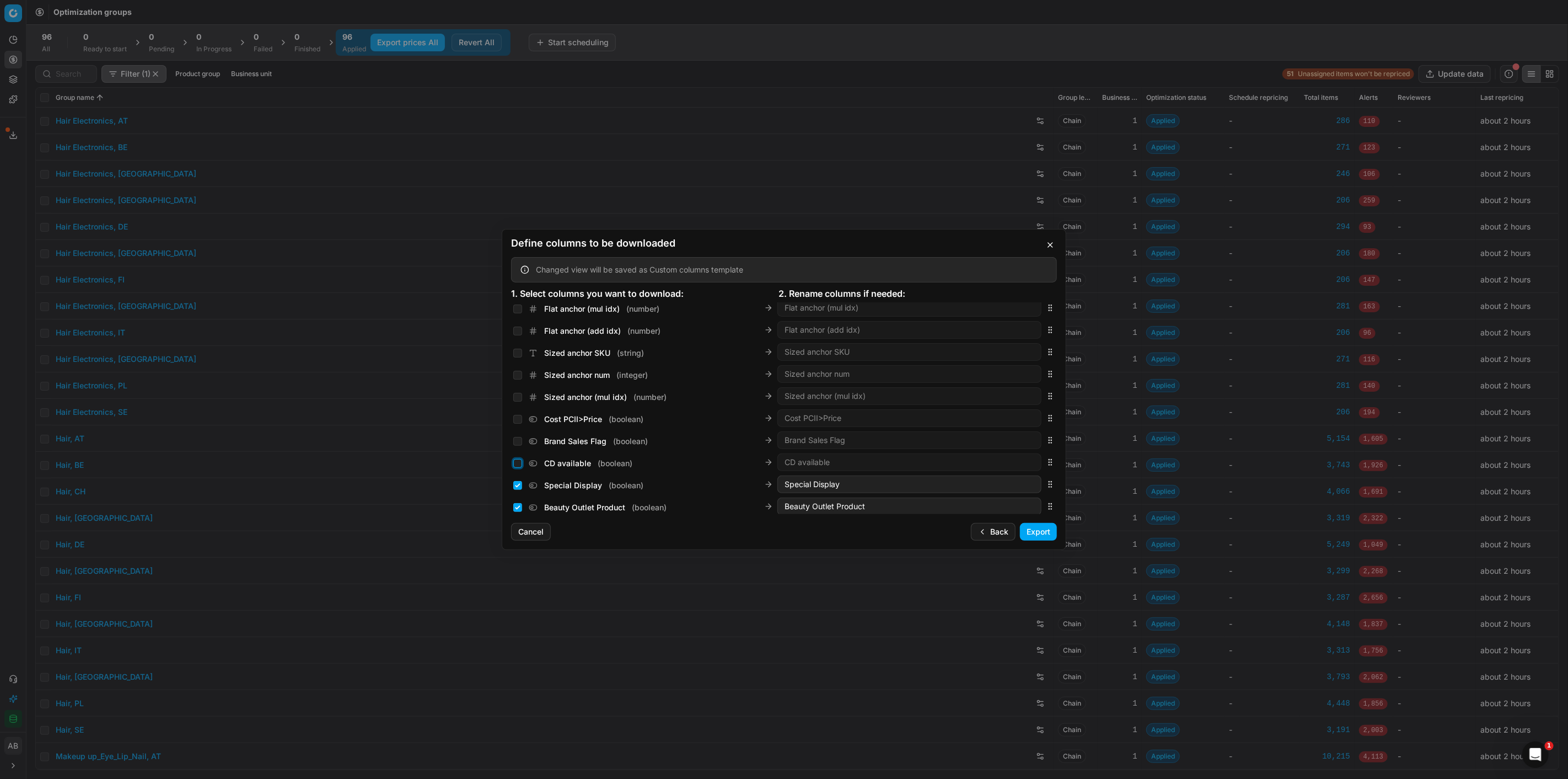
scroll to position [1839, 0]
click at [517, 462] on input "Special Display ( boolean )" at bounding box center [517, 461] width 9 height 9
checkbox input "false"
click at [517, 483] on input "Beauty Outlet Product ( boolean )" at bounding box center [517, 483] width 9 height 9
checkbox input "false"
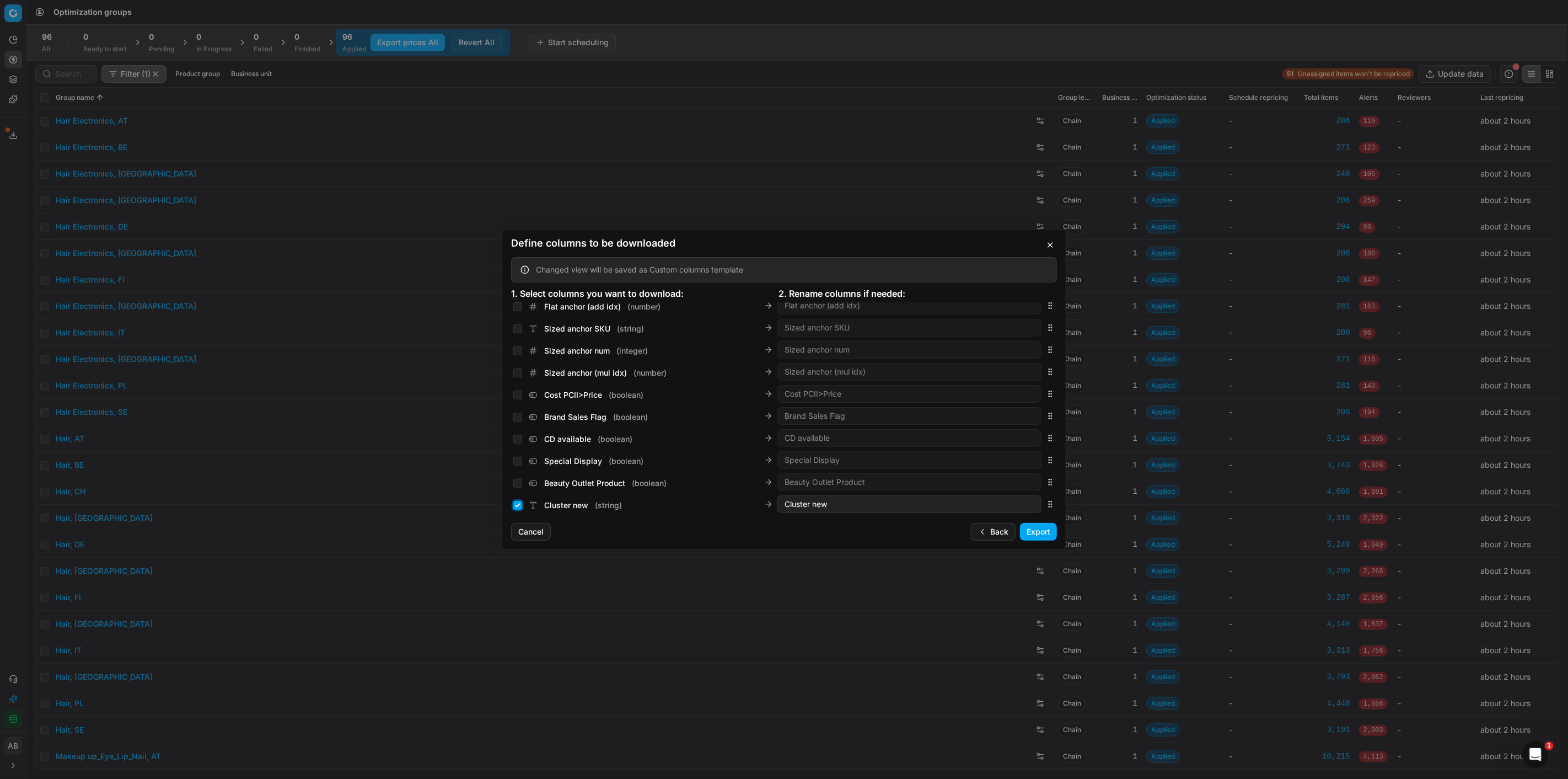
click at [517, 506] on input "Cluster new ( string )" at bounding box center [517, 505] width 9 height 9
drag, startPoint x: 1040, startPoint y: 503, endPoint x: 992, endPoint y: 407, distance: 107.3
click at [992, 407] on div "Cluster new ( string ) Cluster new" at bounding box center [784, 417] width 546 height 22
click at [517, 417] on input "Cluster new ( string )" at bounding box center [517, 417] width 9 height 9
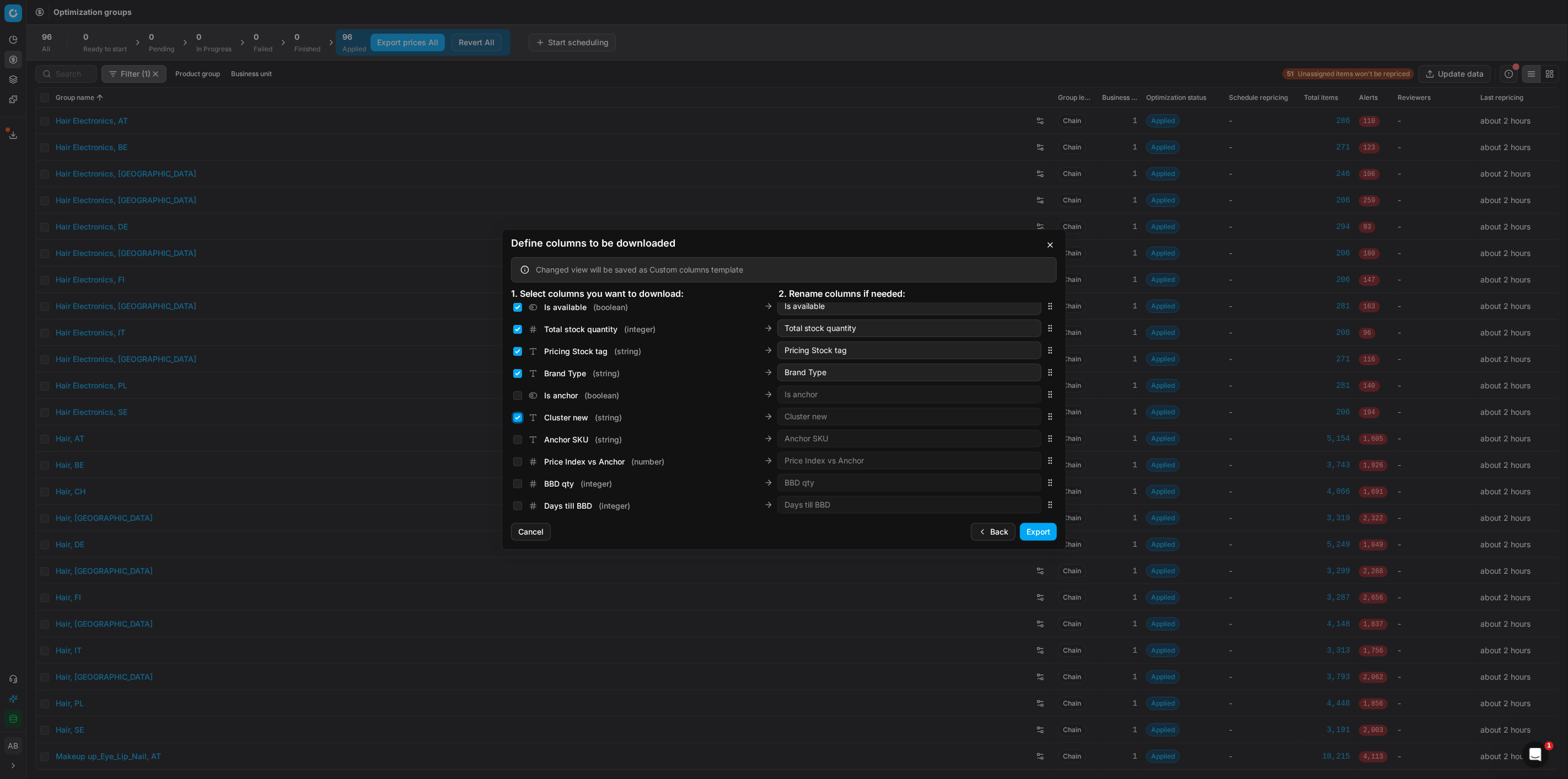
checkbox input "true"
drag, startPoint x: 1042, startPoint y: 406, endPoint x: 957, endPoint y: 455, distance: 98.1
click at [517, 481] on input "Product Status ( string )" at bounding box center [517, 481] width 9 height 9
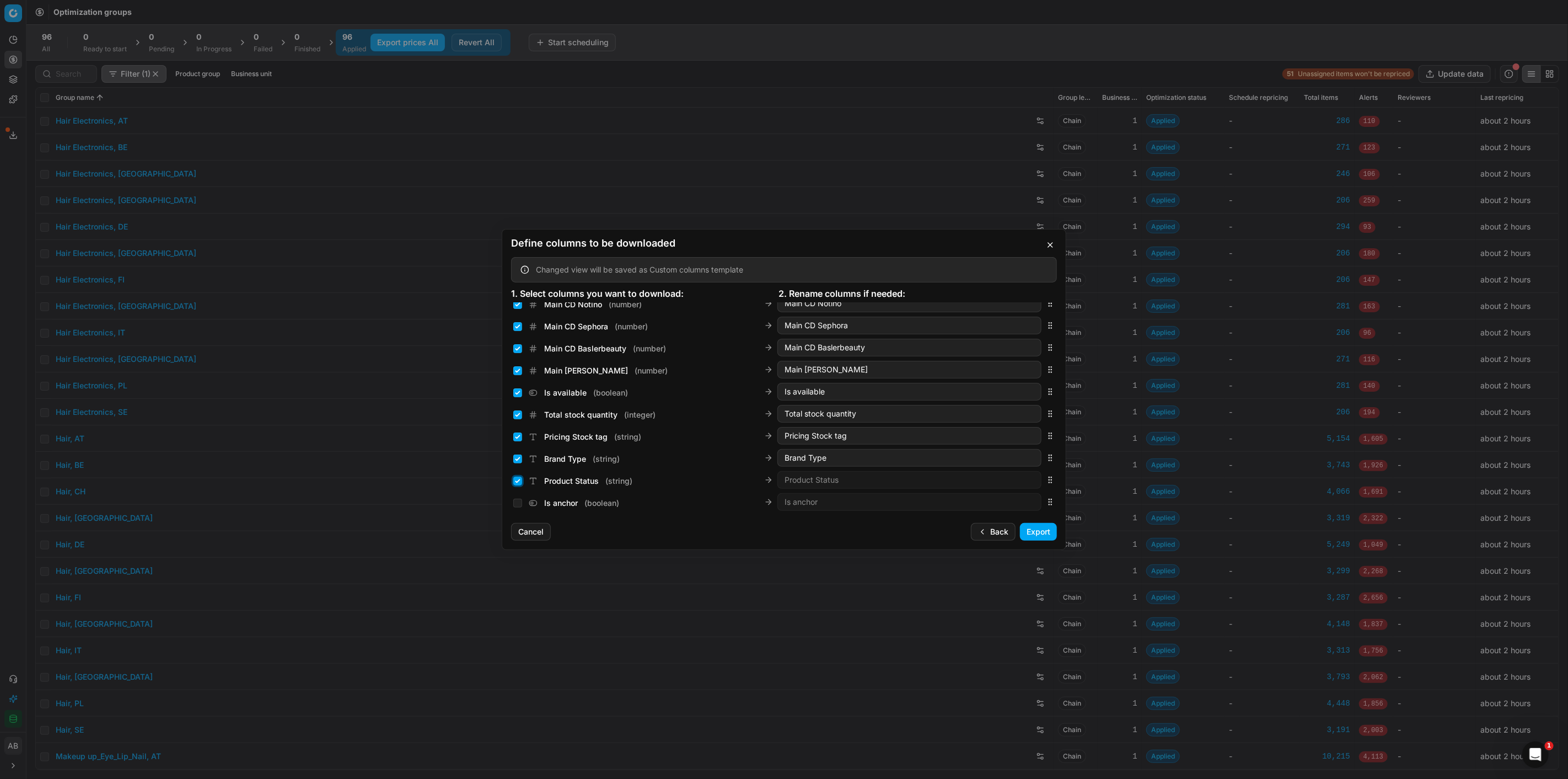
checkbox input "true"
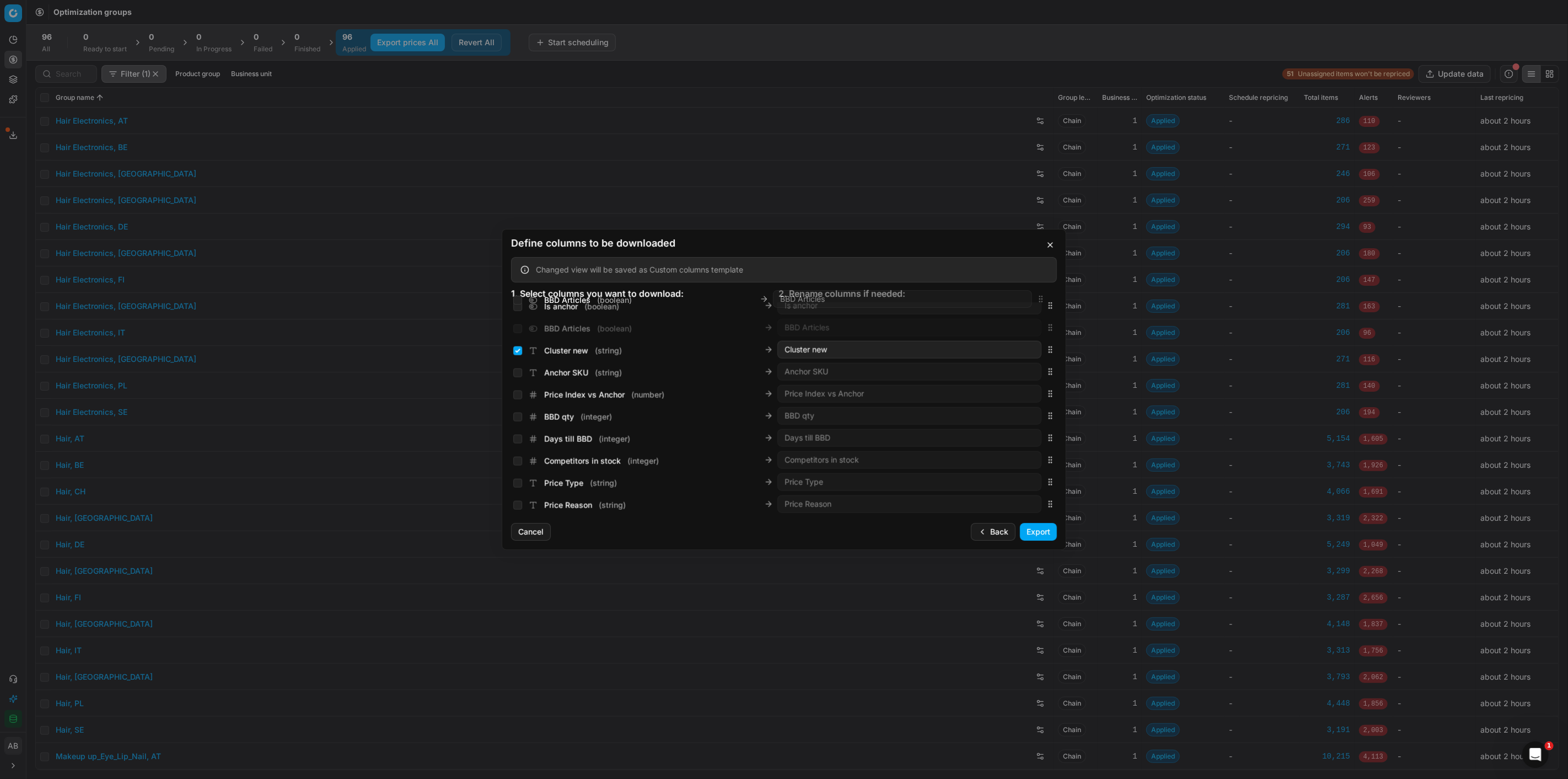
scroll to position [1560, 0]
drag, startPoint x: 1040, startPoint y: 386, endPoint x: 988, endPoint y: 372, distance: 53.9
click at [519, 384] on input "BBD Articles ( boolean )" at bounding box center [517, 388] width 9 height 9
checkbox input "true"
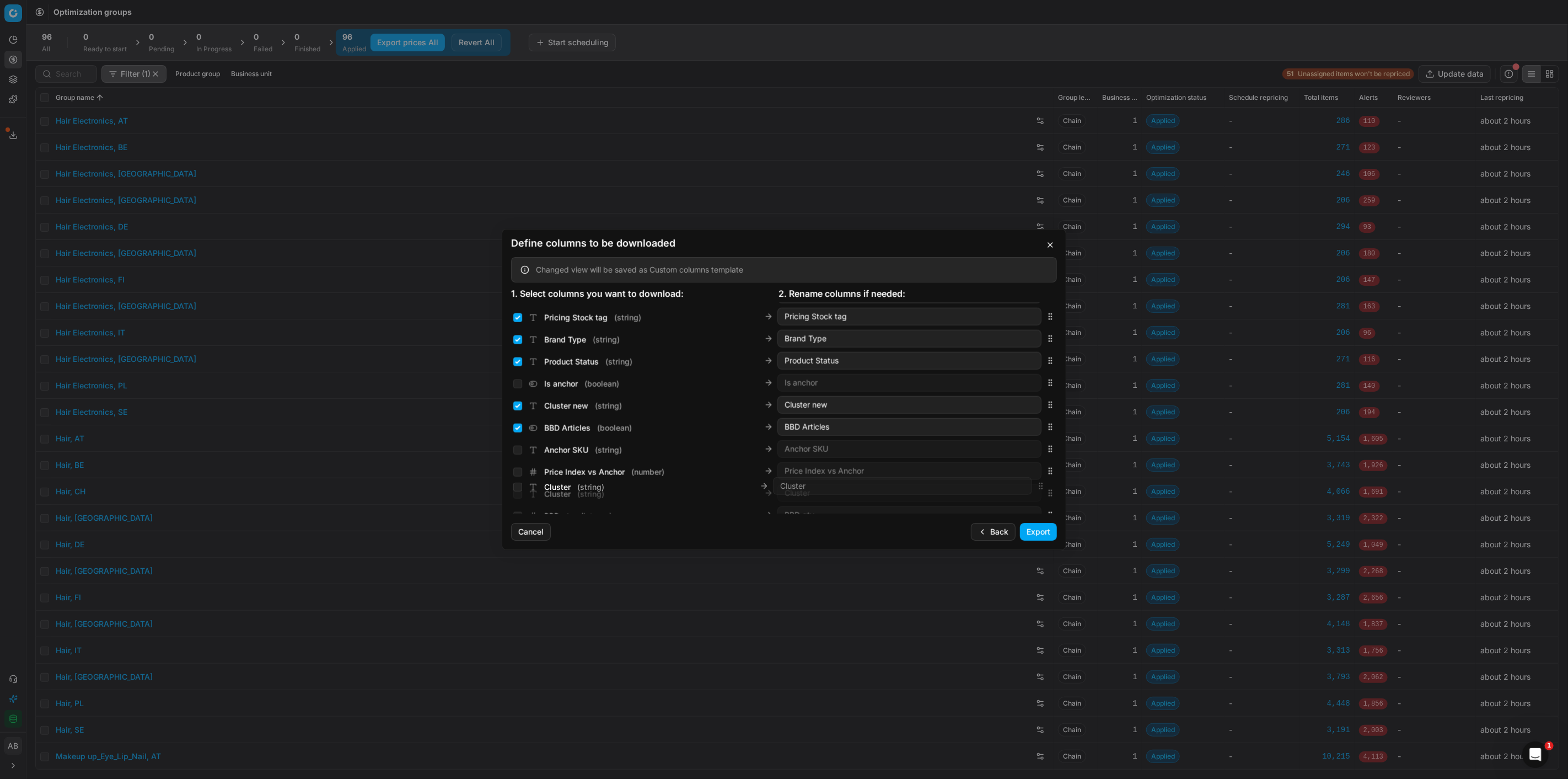
scroll to position [1492, 0]
drag, startPoint x: 1038, startPoint y: 398, endPoint x: 995, endPoint y: 409, distance: 44.4
click at [517, 431] on input "Cluster ( string )" at bounding box center [517, 434] width 9 height 9
checkbox input "true"
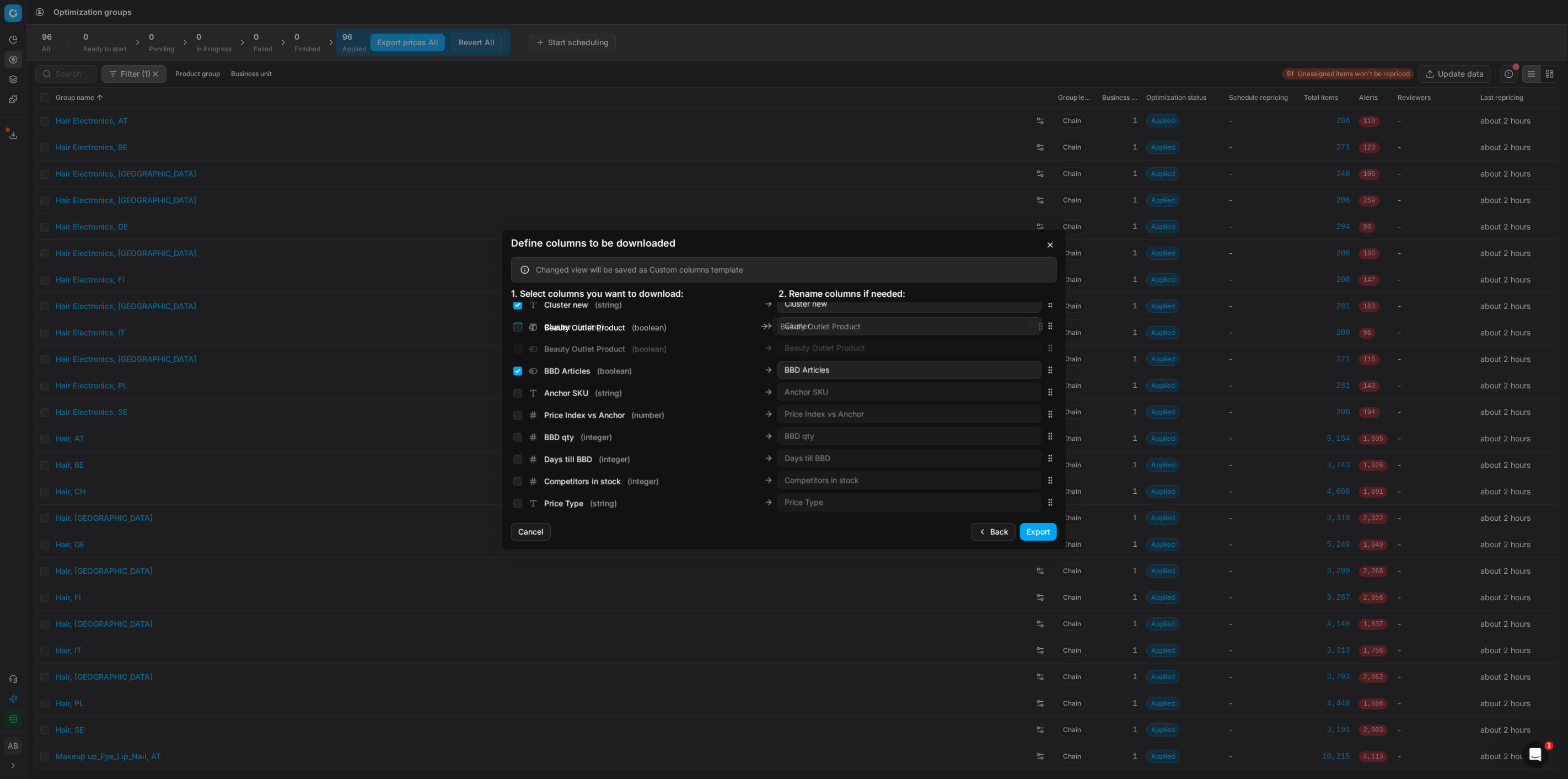
scroll to position [1571, 0]
drag, startPoint x: 1042, startPoint y: 503, endPoint x: 948, endPoint y: 372, distance: 161.2
click at [948, 372] on div "Beauty Outlet Product ( boolean ) Beauty Outlet Product" at bounding box center [784, 376] width 546 height 22
click at [516, 376] on input "Beauty Outlet Product ( boolean )" at bounding box center [517, 376] width 9 height 9
checkbox input "true"
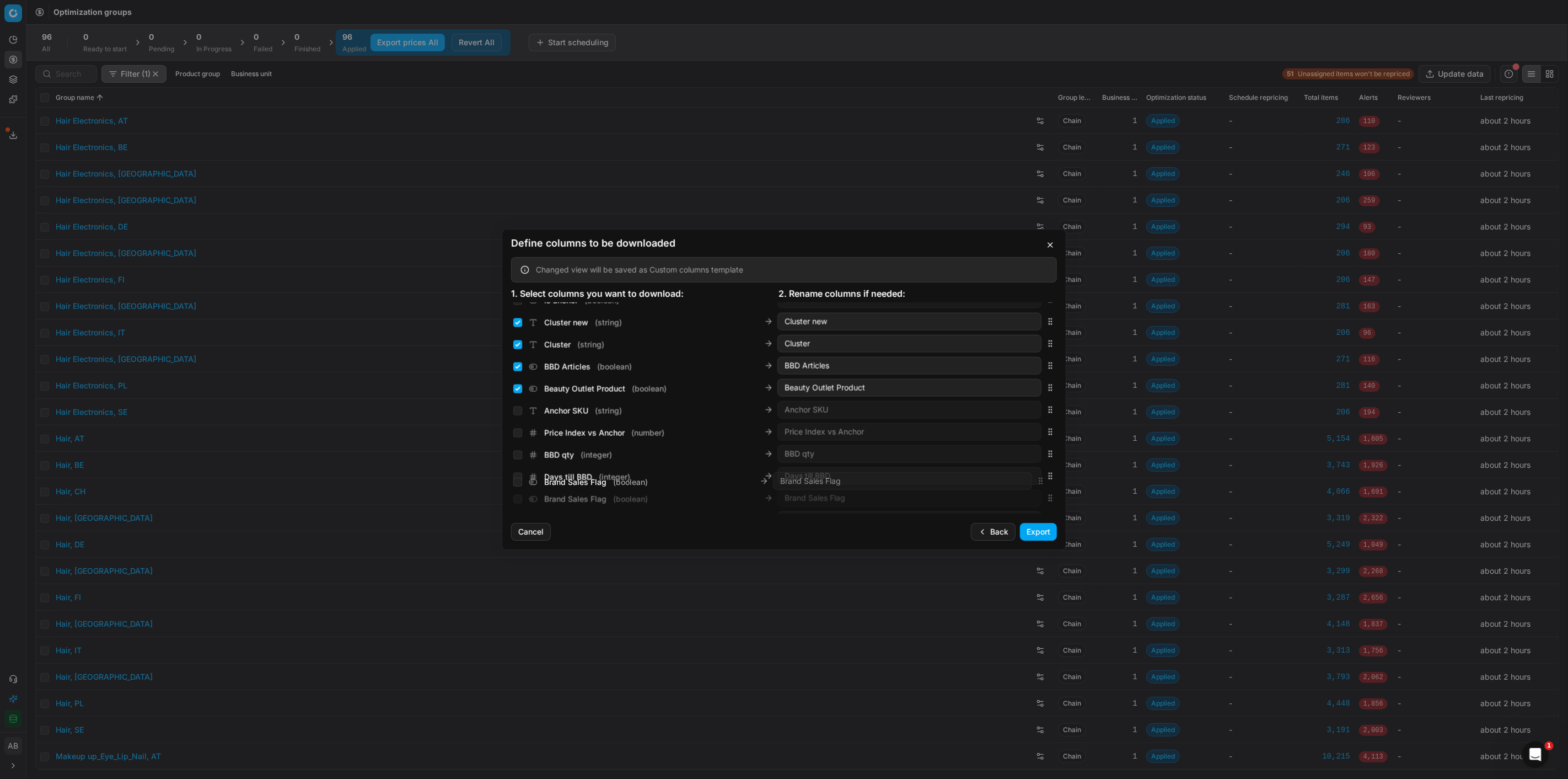
scroll to position [1568, 0]
drag, startPoint x: 1045, startPoint y: 459, endPoint x: 982, endPoint y: 404, distance: 83.6
click at [982, 404] on div "Brand Sales Flag ( boolean ) Brand Sales Flag" at bounding box center [784, 400] width 546 height 22
click at [519, 403] on input "Brand Sales Flag ( boolean )" at bounding box center [517, 401] width 9 height 9
checkbox input "true"
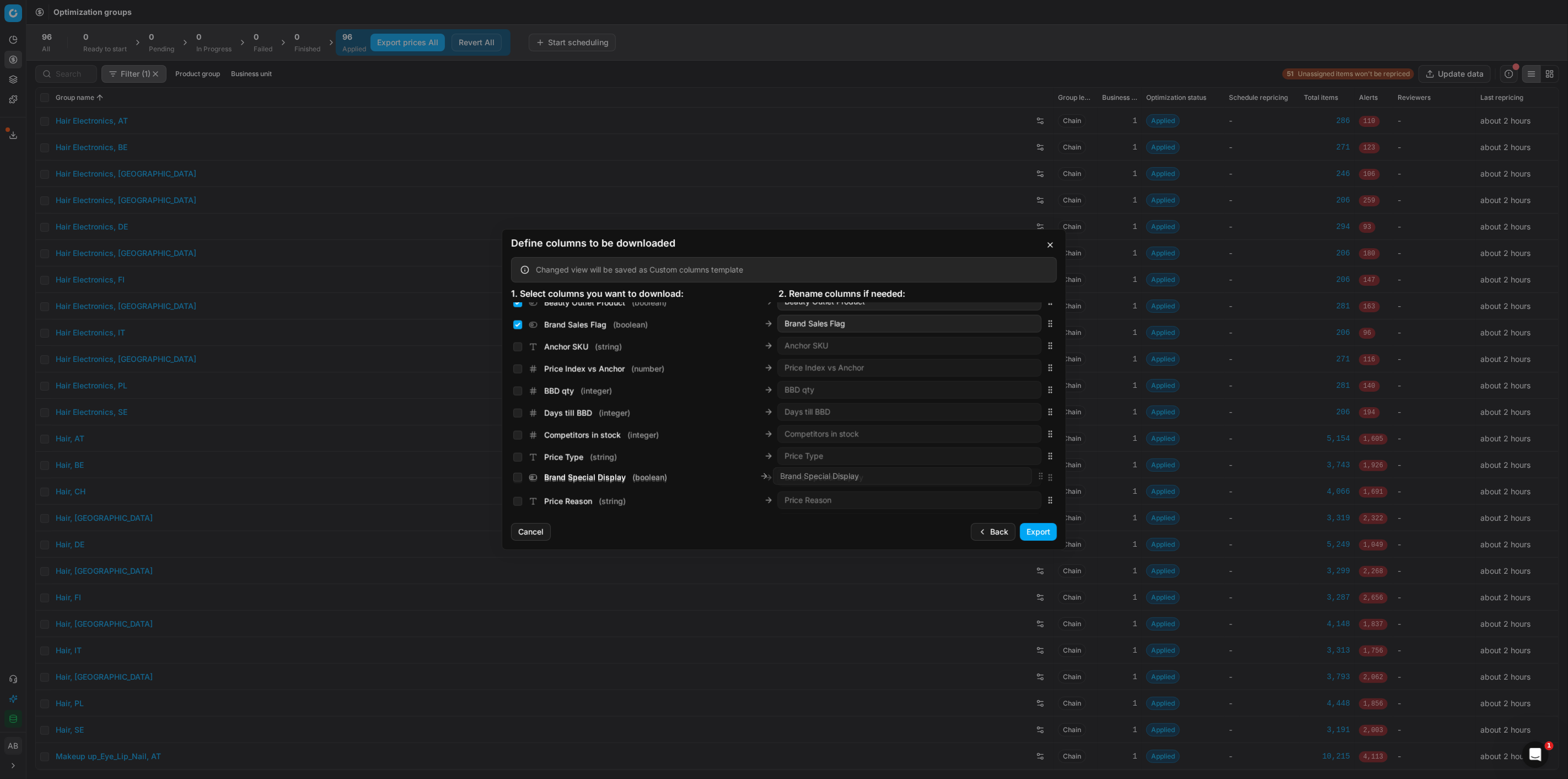
scroll to position [1629, 0]
drag, startPoint x: 1039, startPoint y: 414, endPoint x: 1029, endPoint y: 340, distance: 74.7
drag, startPoint x: 1045, startPoint y: 383, endPoint x: 1043, endPoint y: 365, distance: 18.1
click at [1046, 365] on icon "button" at bounding box center [1050, 361] width 9 height 9
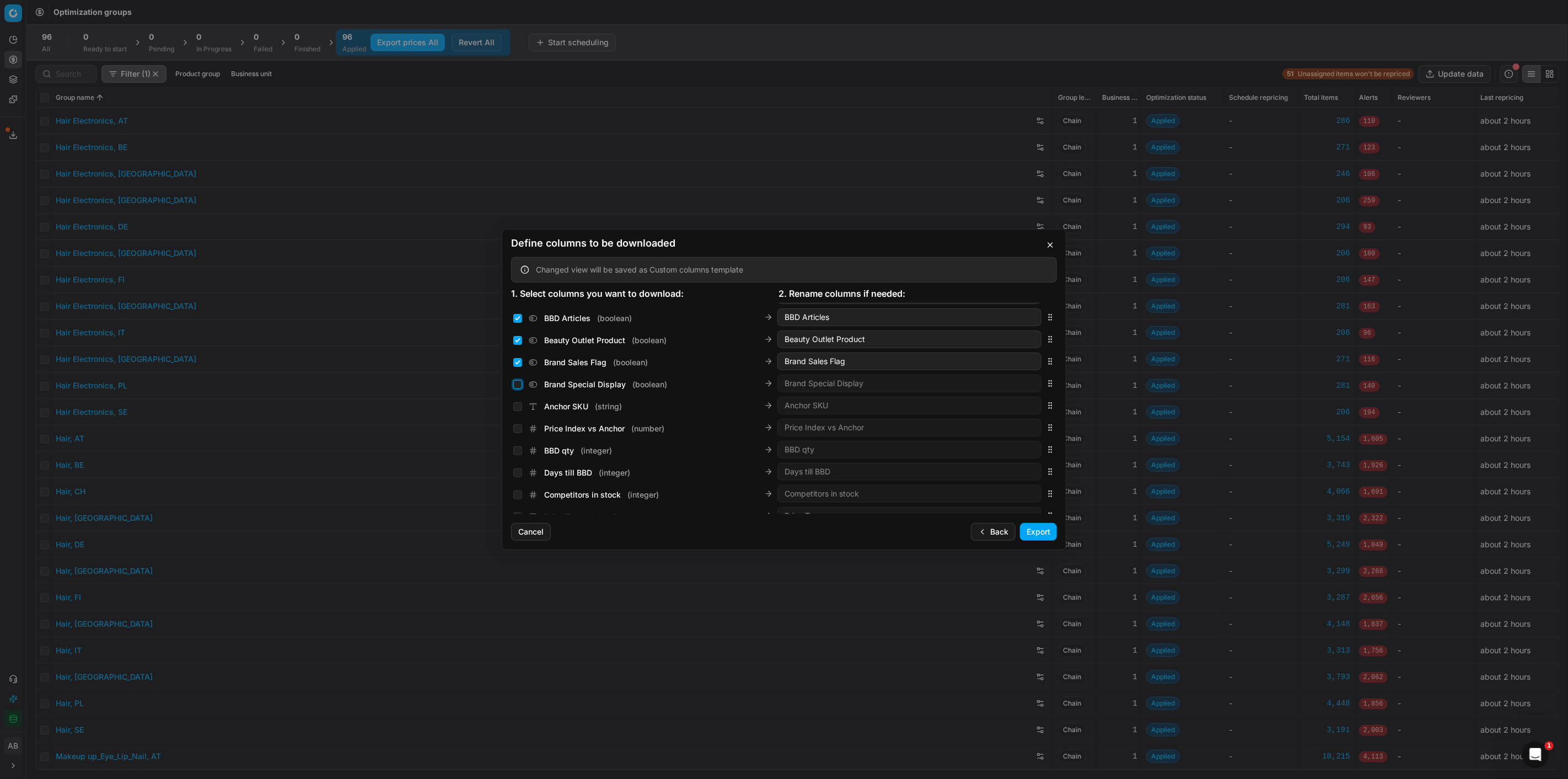
click at [520, 381] on input "Brand Special Display ( boolean )" at bounding box center [517, 384] width 9 height 9
checkbox input "true"
drag, startPoint x: 1043, startPoint y: 504, endPoint x: 1016, endPoint y: 395, distance: 112.3
click at [1016, 395] on div "Special Display ( boolean ) Special Display" at bounding box center [784, 404] width 546 height 22
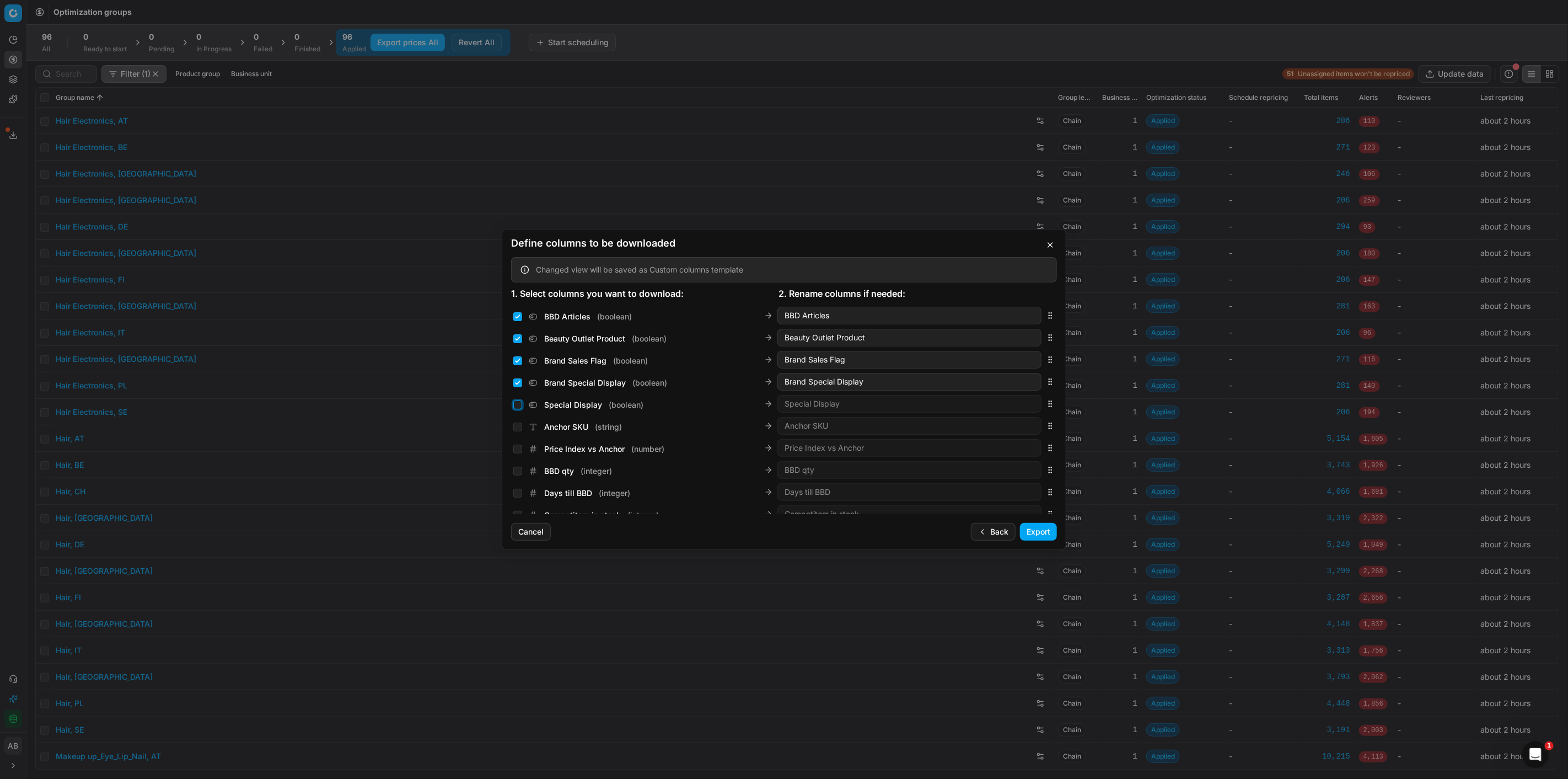
click at [516, 406] on input "Special Display ( boolean )" at bounding box center [517, 405] width 9 height 9
checkbox input "true"
drag, startPoint x: 1038, startPoint y: 320, endPoint x: 975, endPoint y: 393, distance: 96.4
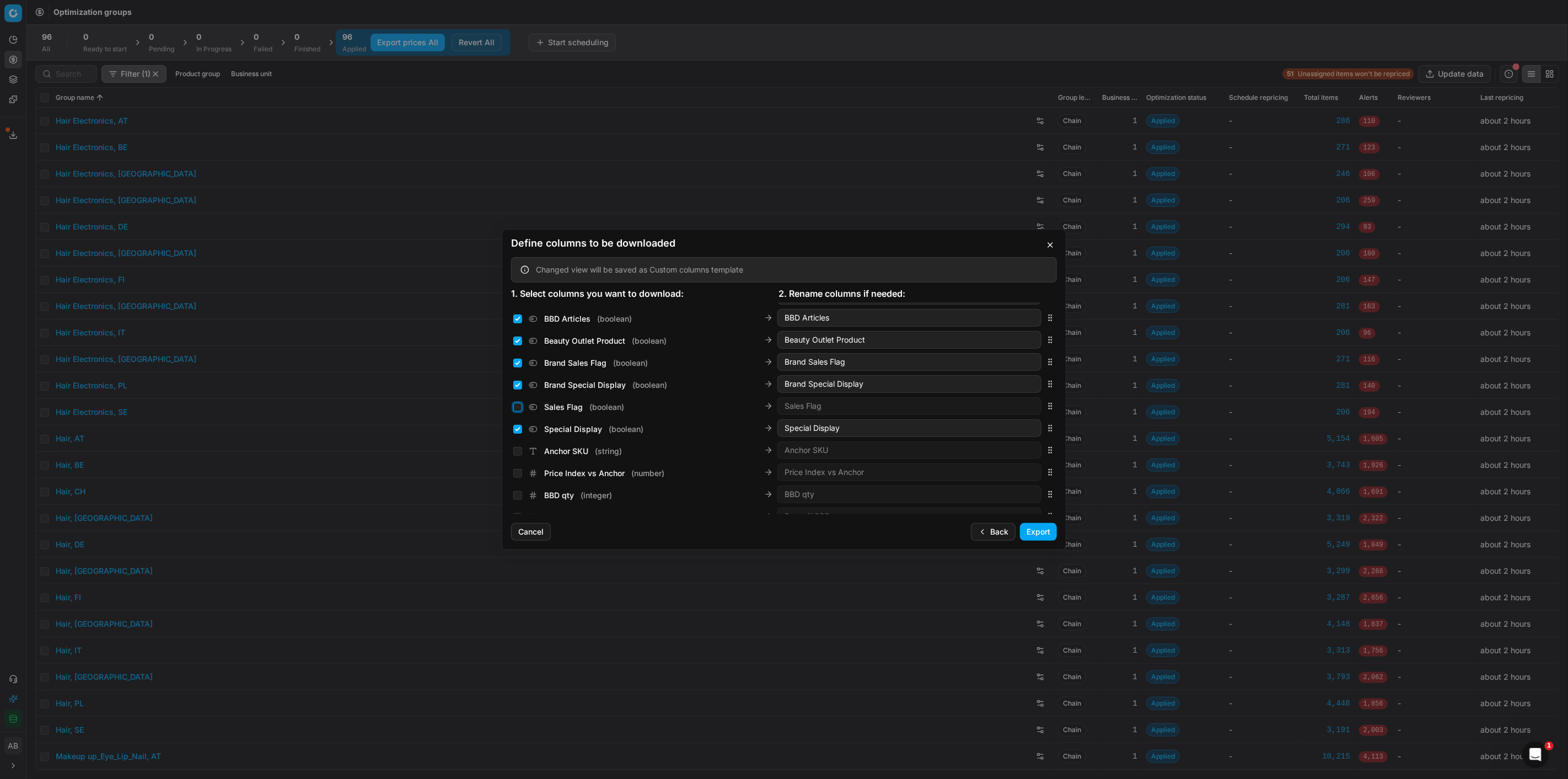
click at [517, 404] on input "Sales Flag ( boolean )" at bounding box center [517, 407] width 9 height 9
checkbox input "true"
drag, startPoint x: 1040, startPoint y: 401, endPoint x: 903, endPoint y: 427, distance: 139.4
click at [1009, 429] on div "Price Reason ( string ) Price Reason" at bounding box center [784, 427] width 546 height 22
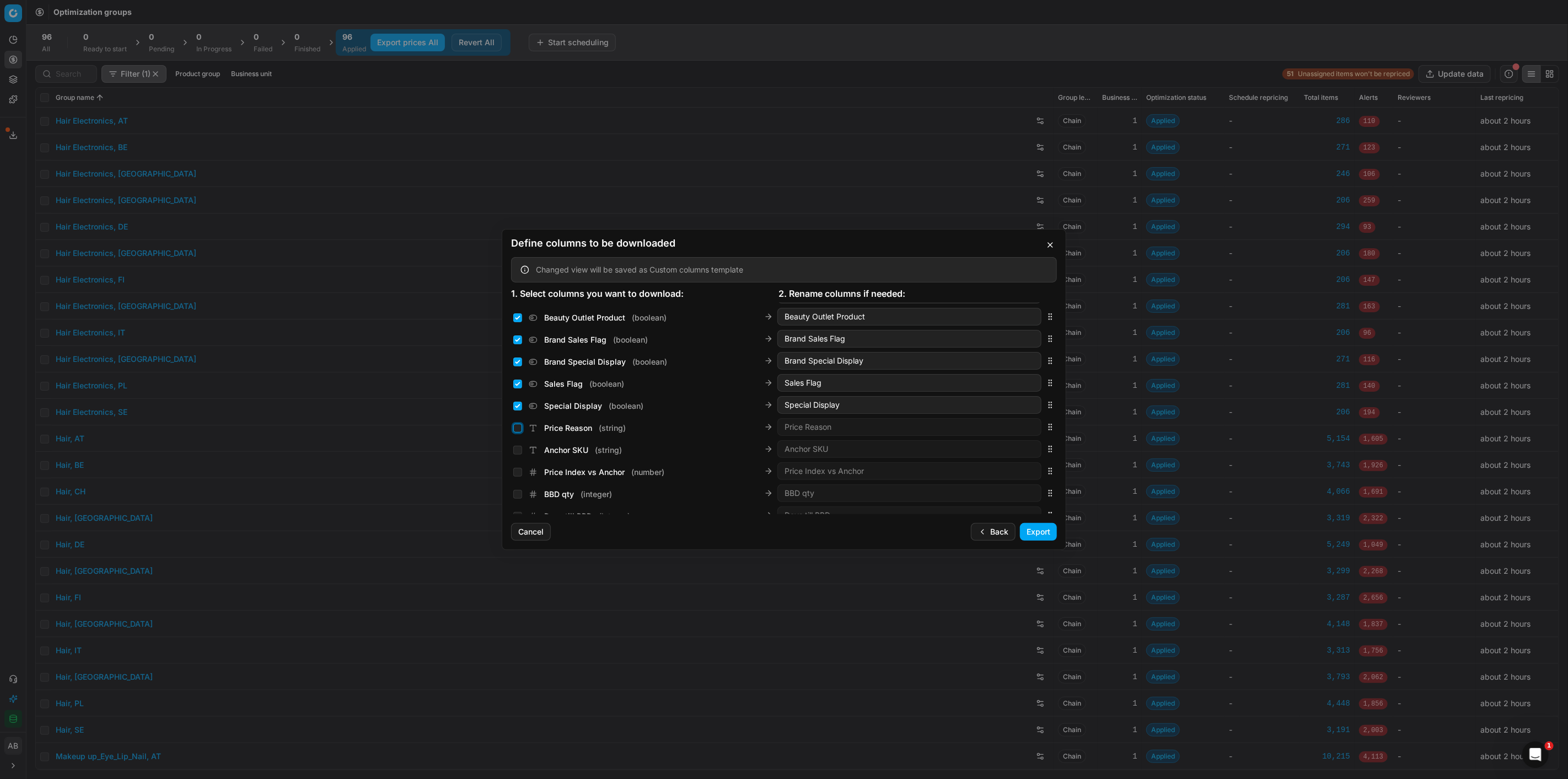
click at [517, 426] on input "Price Reason ( string )" at bounding box center [517, 428] width 9 height 9
checkbox input "true"
drag, startPoint x: 1041, startPoint y: 396, endPoint x: 973, endPoint y: 425, distance: 73.9
click at [973, 425] on div "Flat anchor SKU ( string ) Flat anchor SKU" at bounding box center [784, 431] width 546 height 22
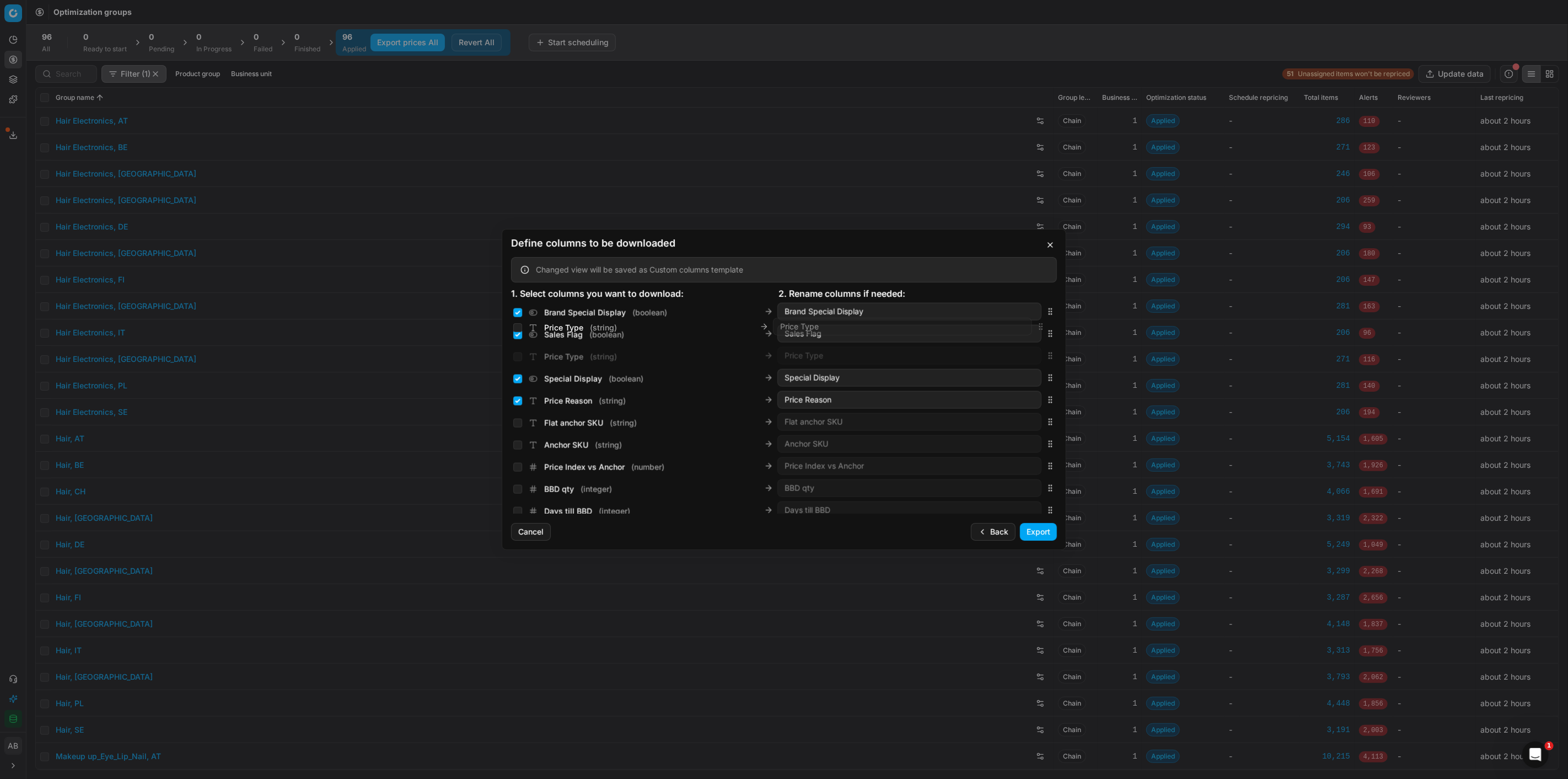
scroll to position [1631, 0]
drag, startPoint x: 1038, startPoint y: 439, endPoint x: 1011, endPoint y: 400, distance: 47.4
click at [1011, 400] on div "Price Type ( string ) Price Type" at bounding box center [784, 403] width 546 height 22
click at [519, 404] on input "Price Type ( string )" at bounding box center [517, 404] width 9 height 9
checkbox input "true"
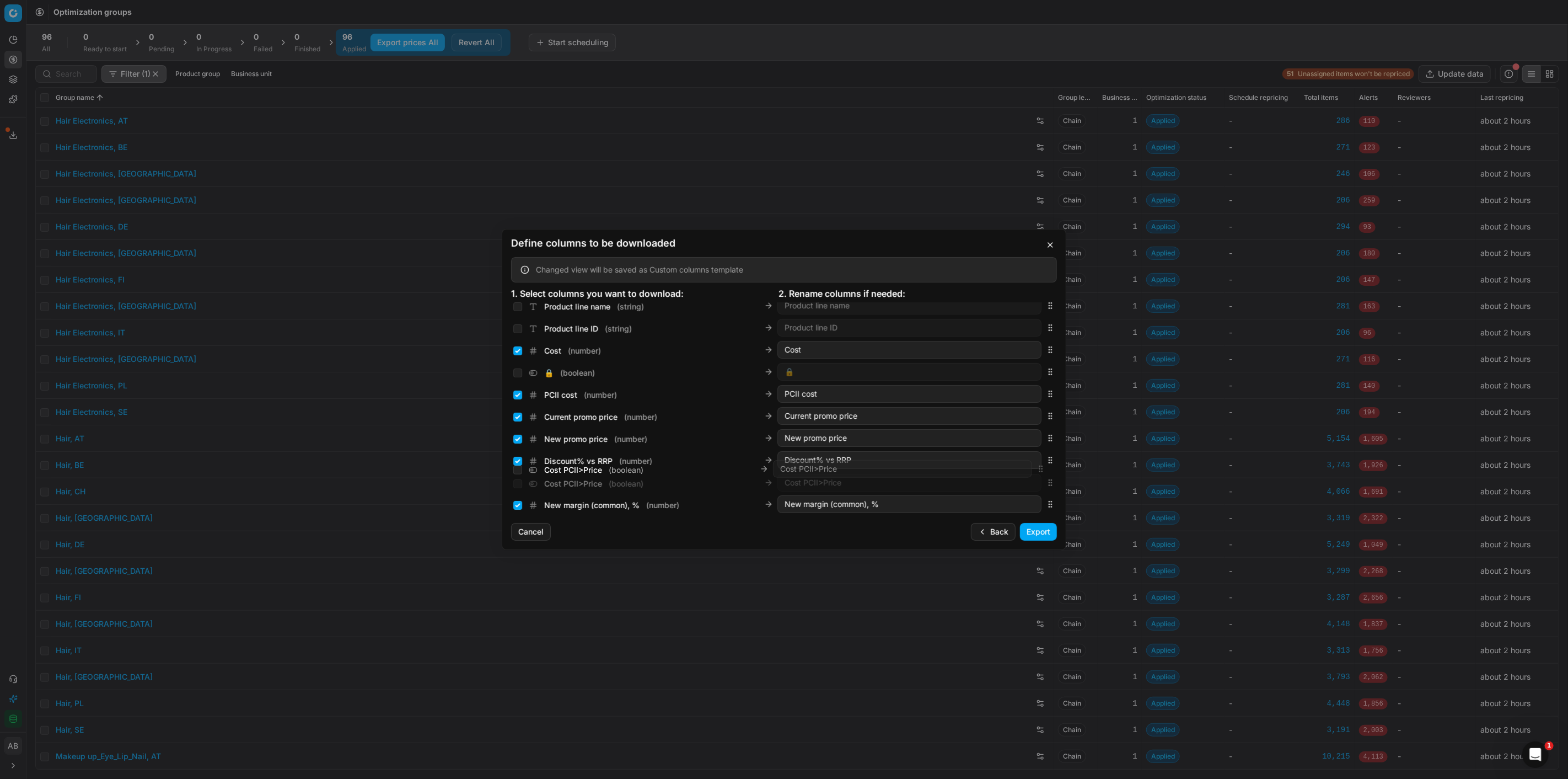
scroll to position [163, 0]
drag, startPoint x: 1042, startPoint y: 482, endPoint x: 995, endPoint y: 417, distance: 80.2
click at [995, 417] on div "Cost PCII>Price ( boolean ) Cost PCII>Price" at bounding box center [784, 416] width 546 height 22
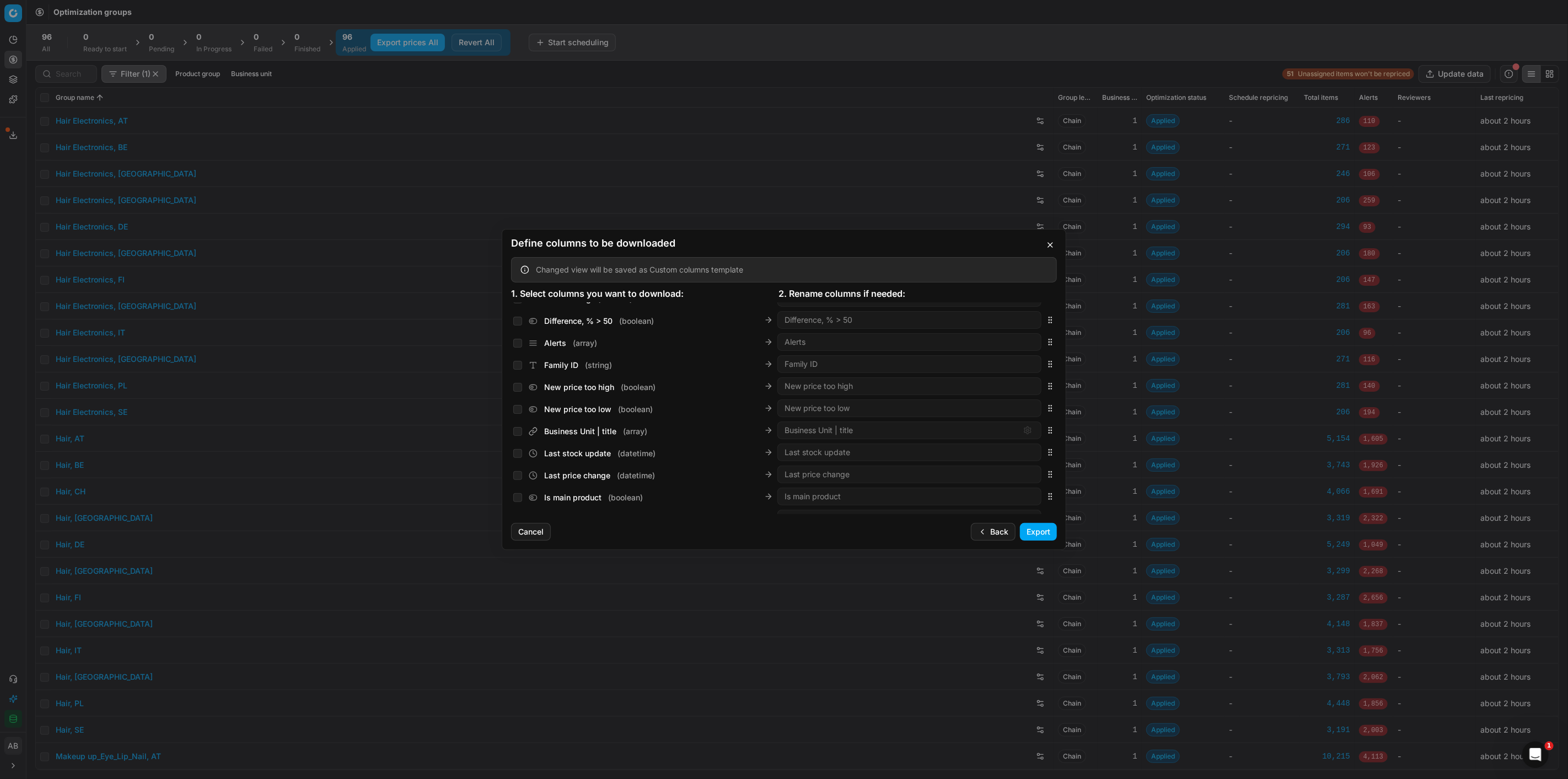
scroll to position [938, 0]
click at [1039, 534] on button "Export" at bounding box center [1038, 532] width 37 height 18
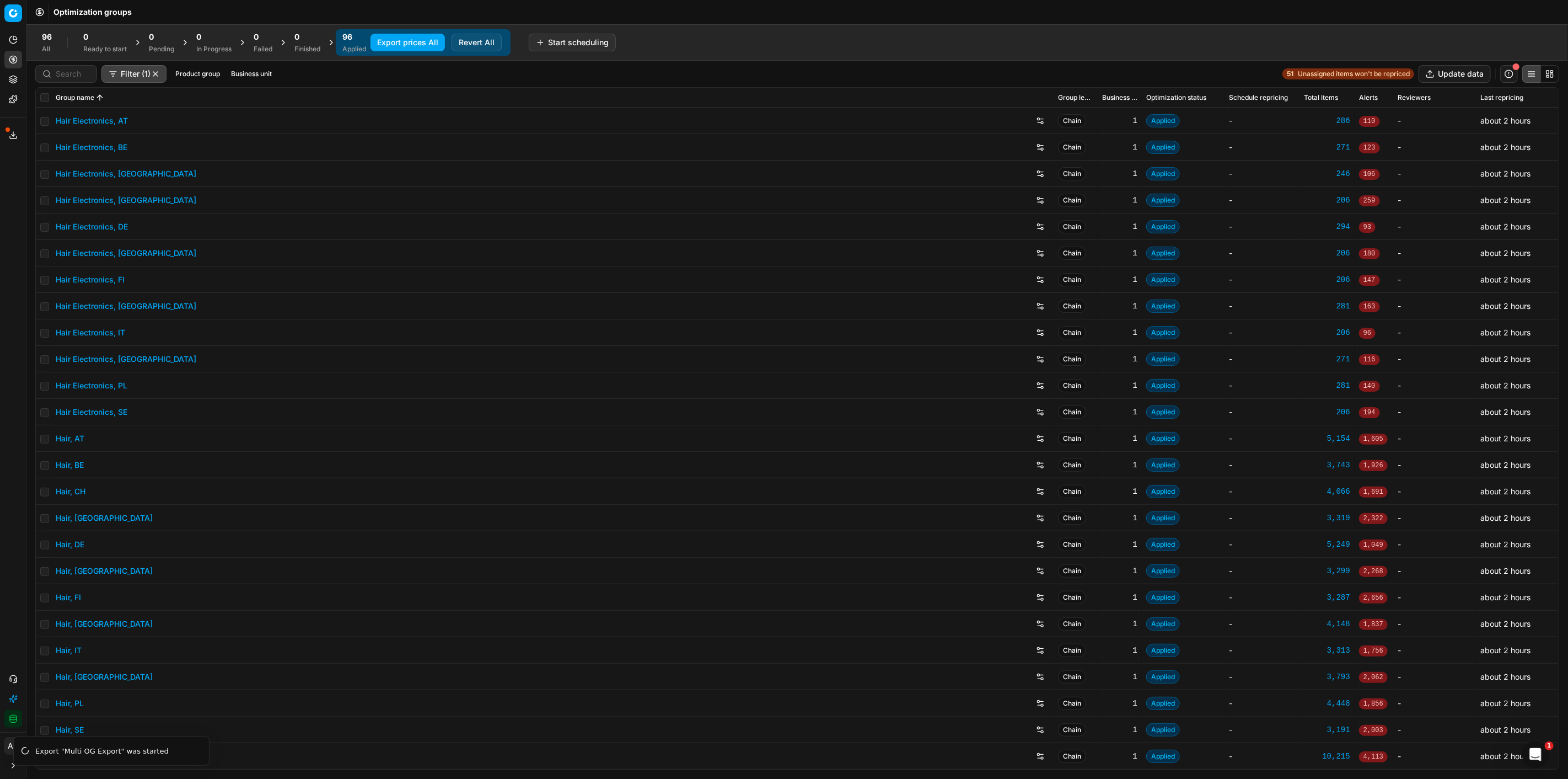
click at [418, 40] on button "Export prices All" at bounding box center [408, 42] width 74 height 18
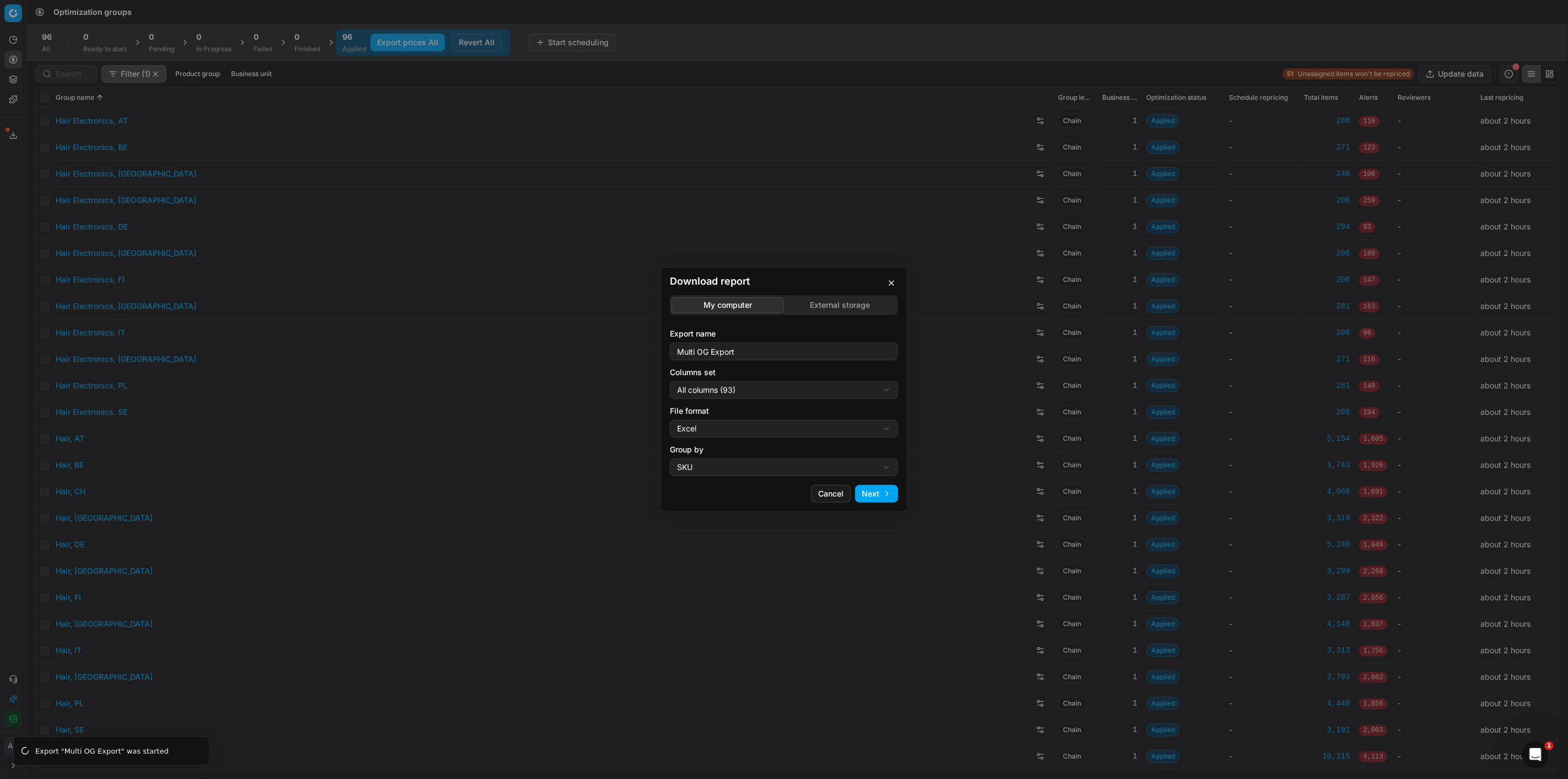
click at [755, 393] on div "Download report My computer External storage Export name Multi OG Export Column…" at bounding box center [784, 389] width 1568 height 779
click at [827, 492] on div "Download report My computer External storage Export name Multi OG Export Column…" at bounding box center [784, 389] width 1568 height 779
drag, startPoint x: 831, startPoint y: 495, endPoint x: 804, endPoint y: 495, distance: 27.0
click at [831, 495] on button "Cancel" at bounding box center [830, 493] width 40 height 18
